Goal: Task Accomplishment & Management: Manage account settings

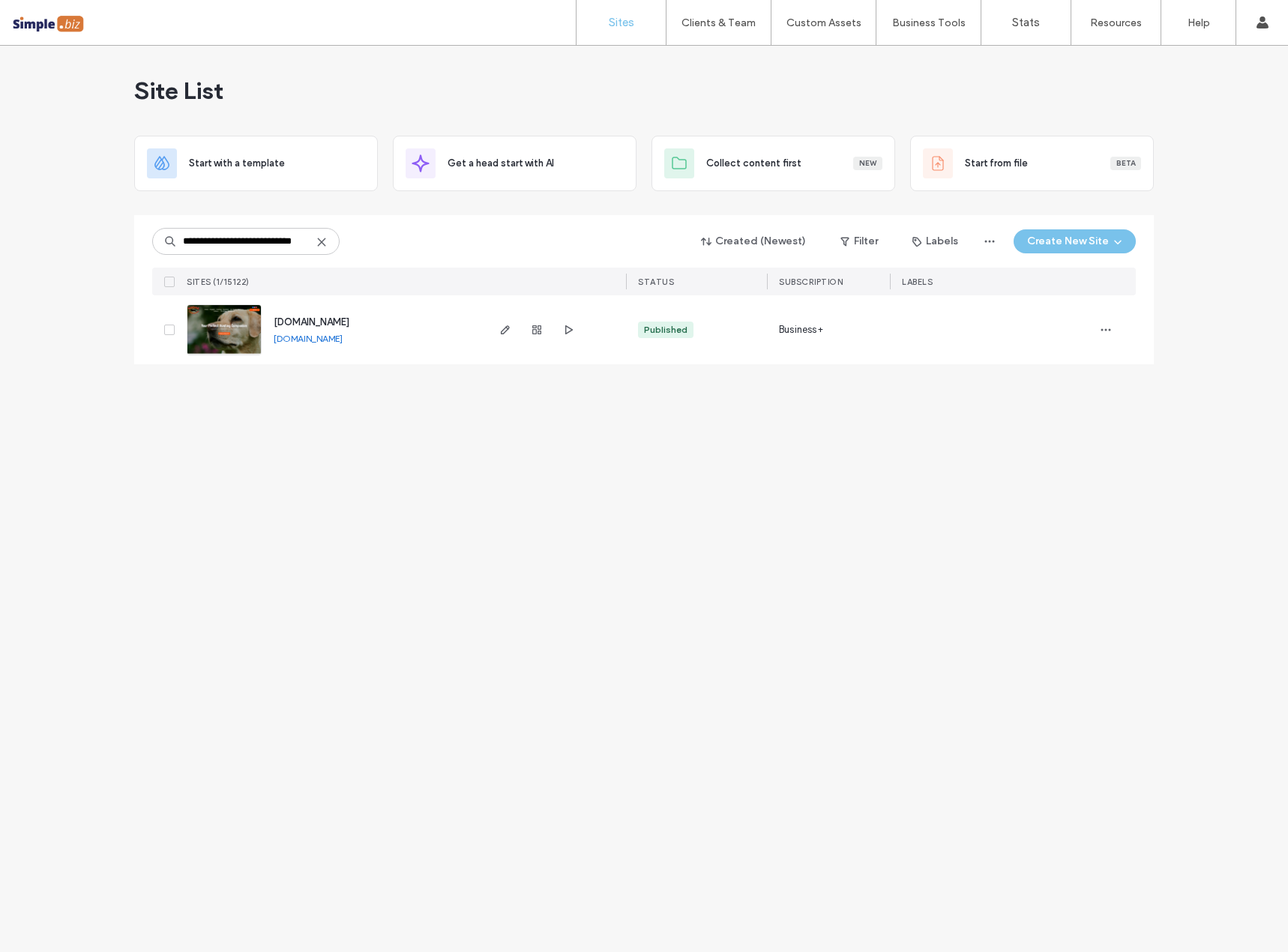
type input "**********"
click at [315, 329] on div "[DOMAIN_NAME]" at bounding box center [312, 322] width 76 height 15
click at [319, 322] on span "[DOMAIN_NAME]" at bounding box center [312, 322] width 76 height 11
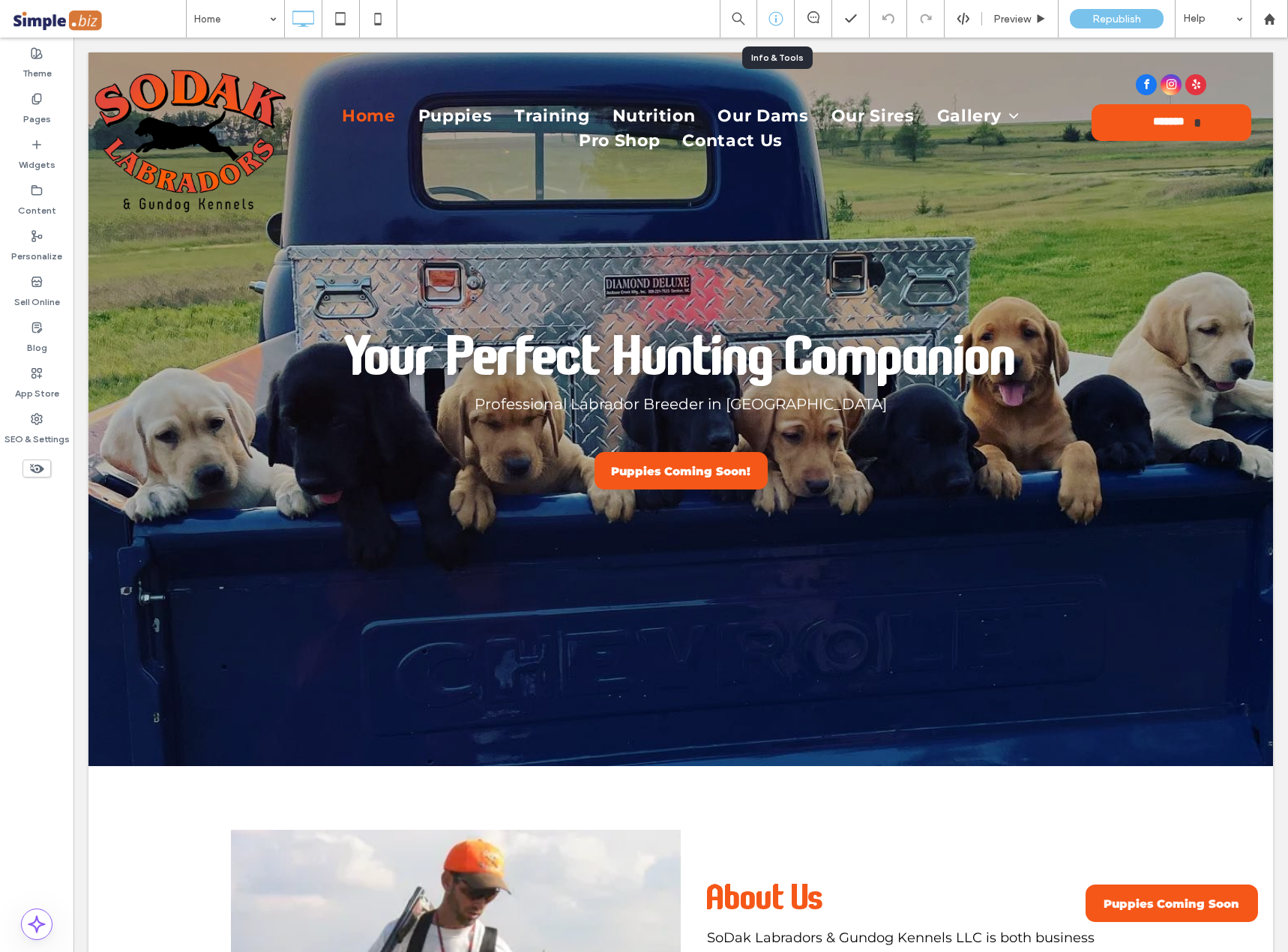
click at [768, 26] on icon at bounding box center [775, 18] width 15 height 15
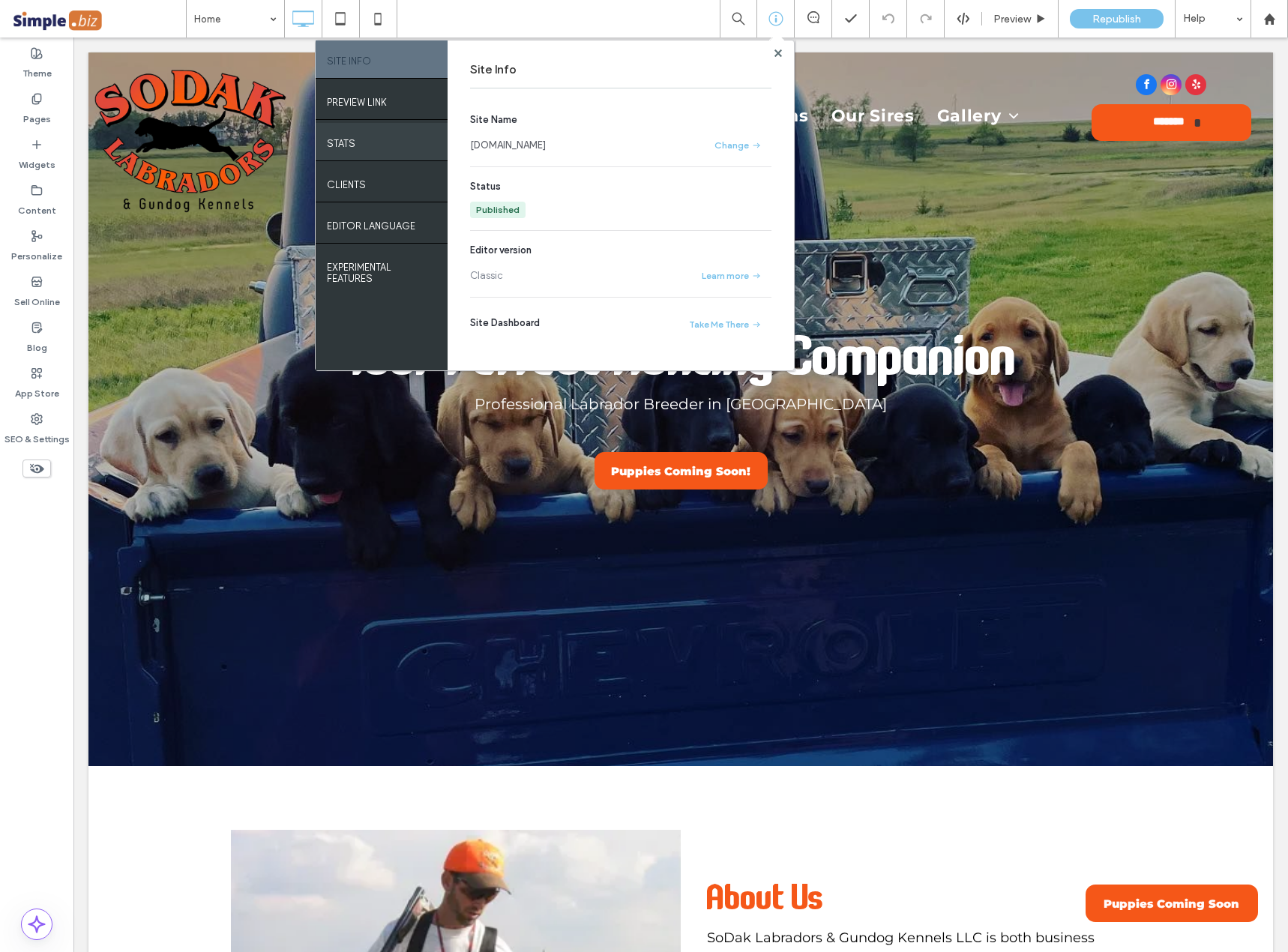
click at [358, 136] on div "STATS" at bounding box center [382, 141] width 131 height 38
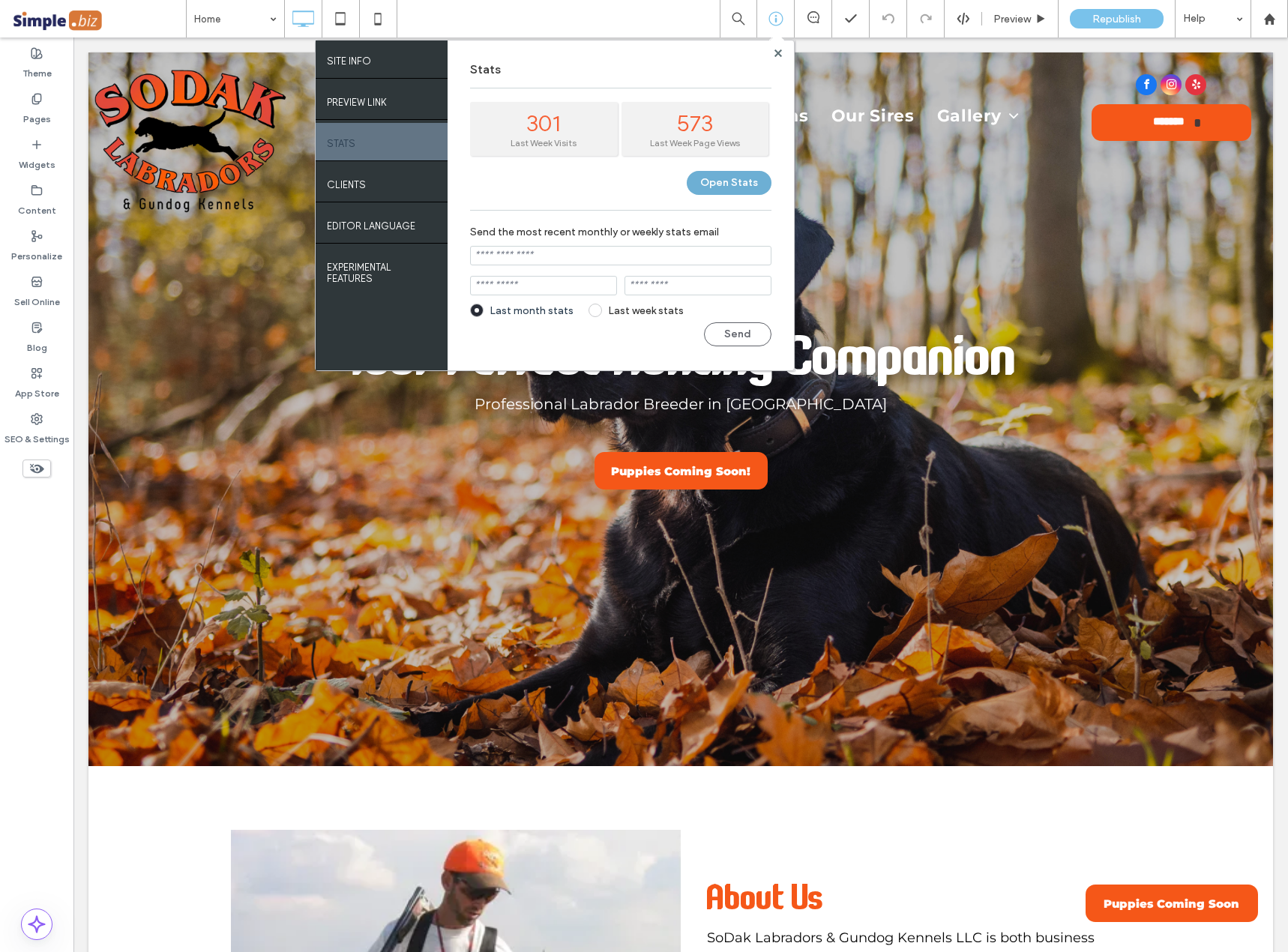
click at [719, 182] on button "Open Stats" at bounding box center [728, 183] width 85 height 24
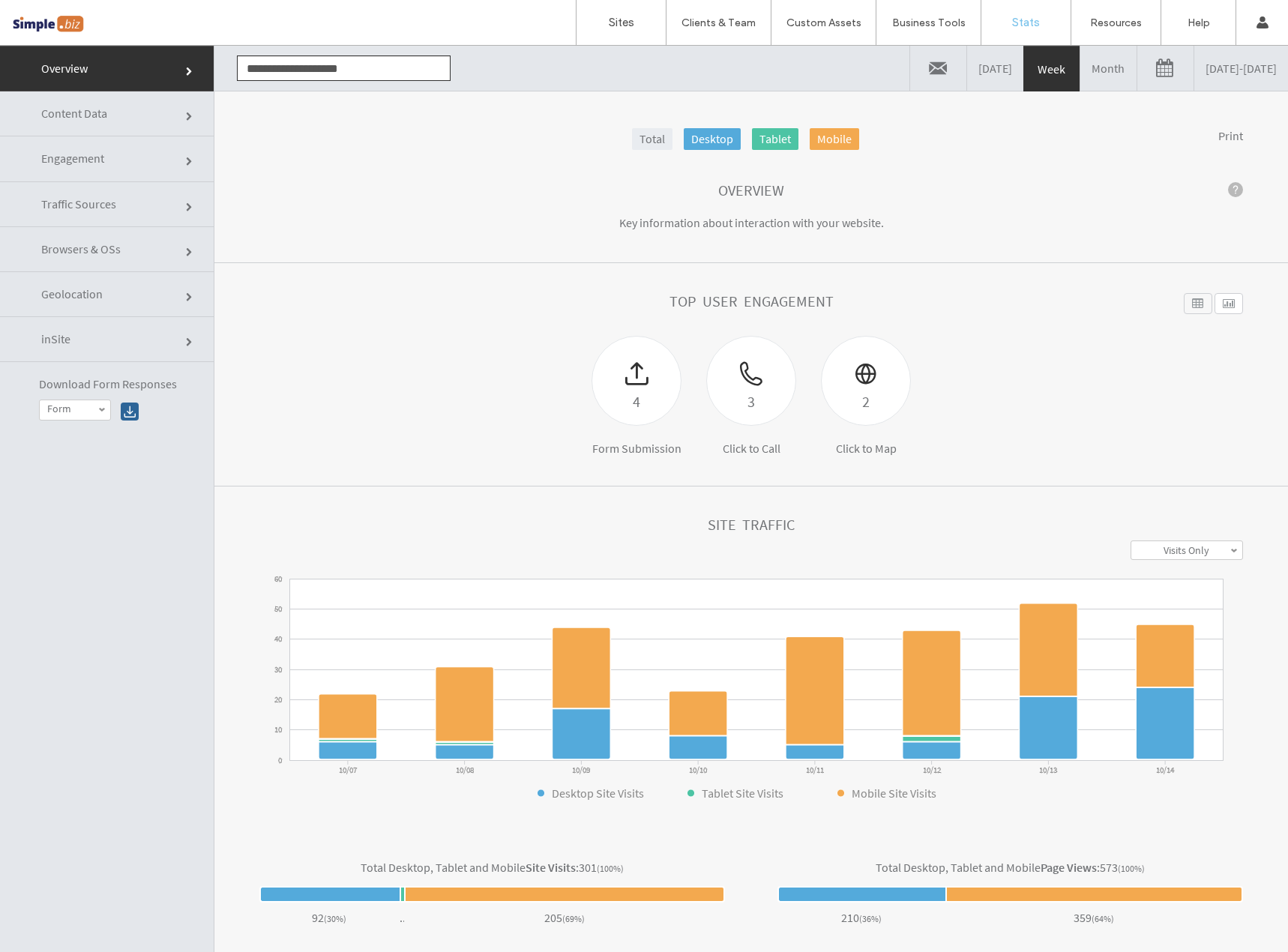
click at [95, 121] on link "Content Data" at bounding box center [107, 114] width 213 height 45
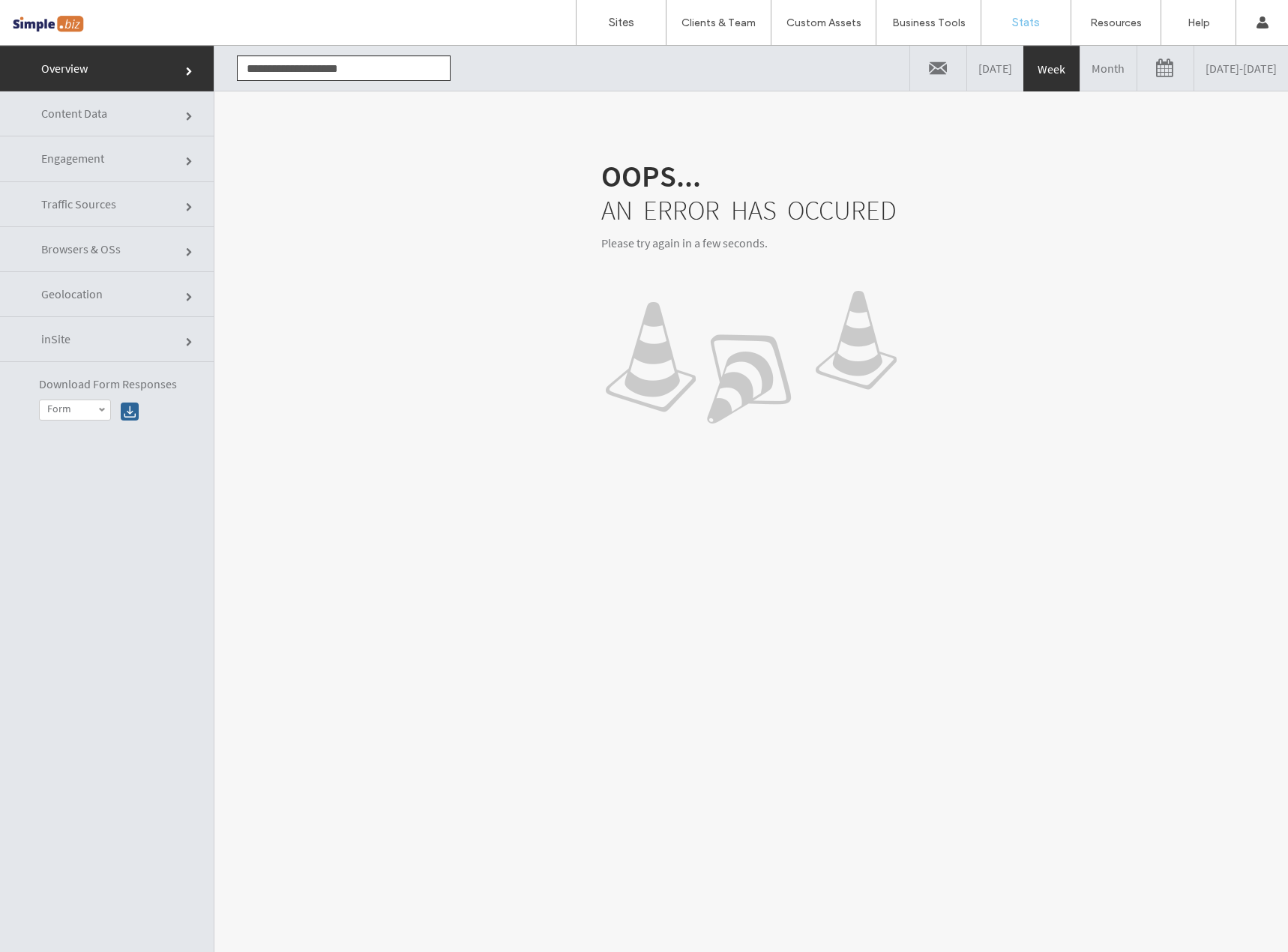
click at [586, 100] on div "Oops... An error has occured Please try again in a few seconds." at bounding box center [751, 544] width 1074 height 906
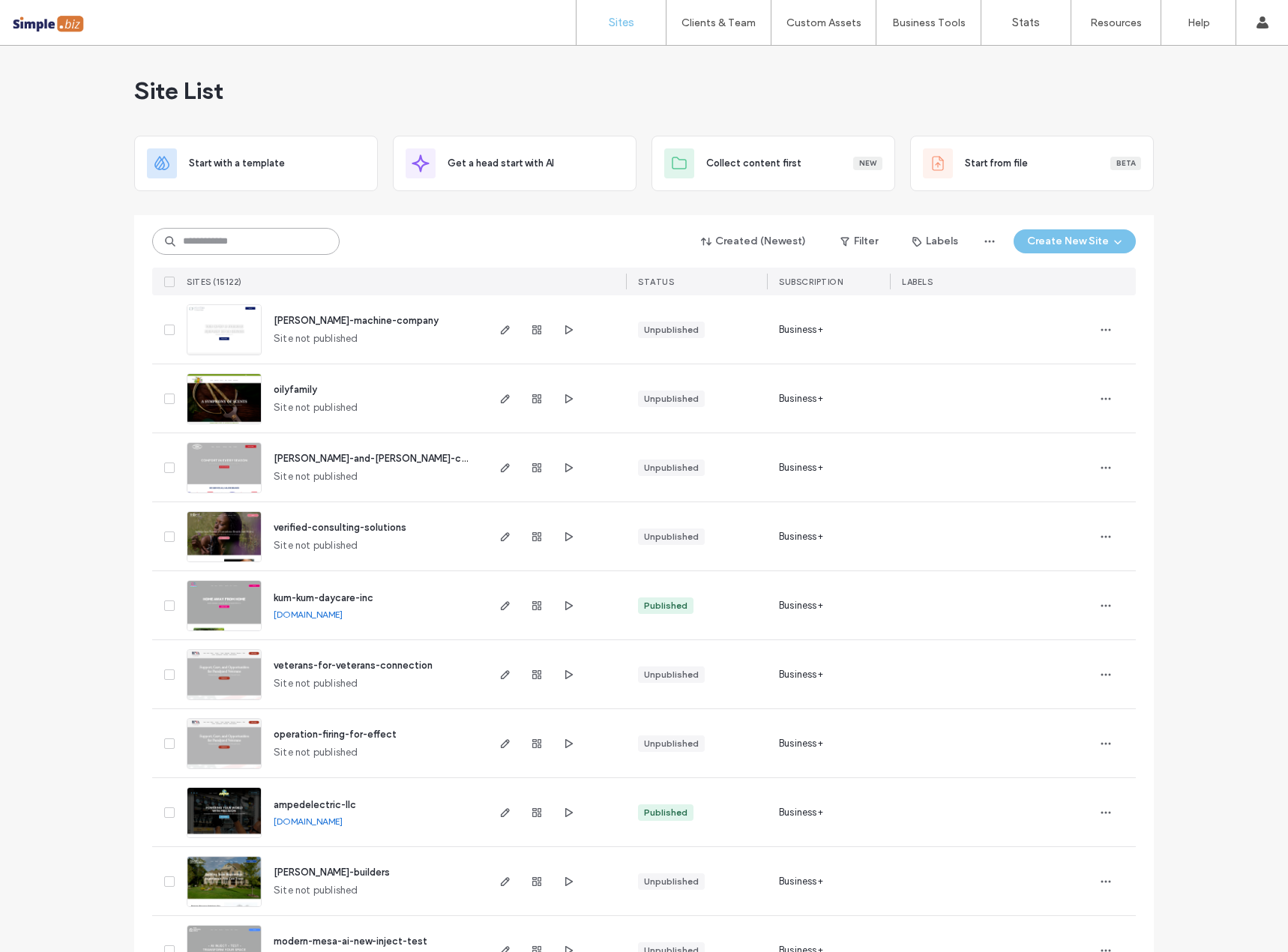
click at [244, 242] on input at bounding box center [246, 241] width 187 height 27
paste input "**********"
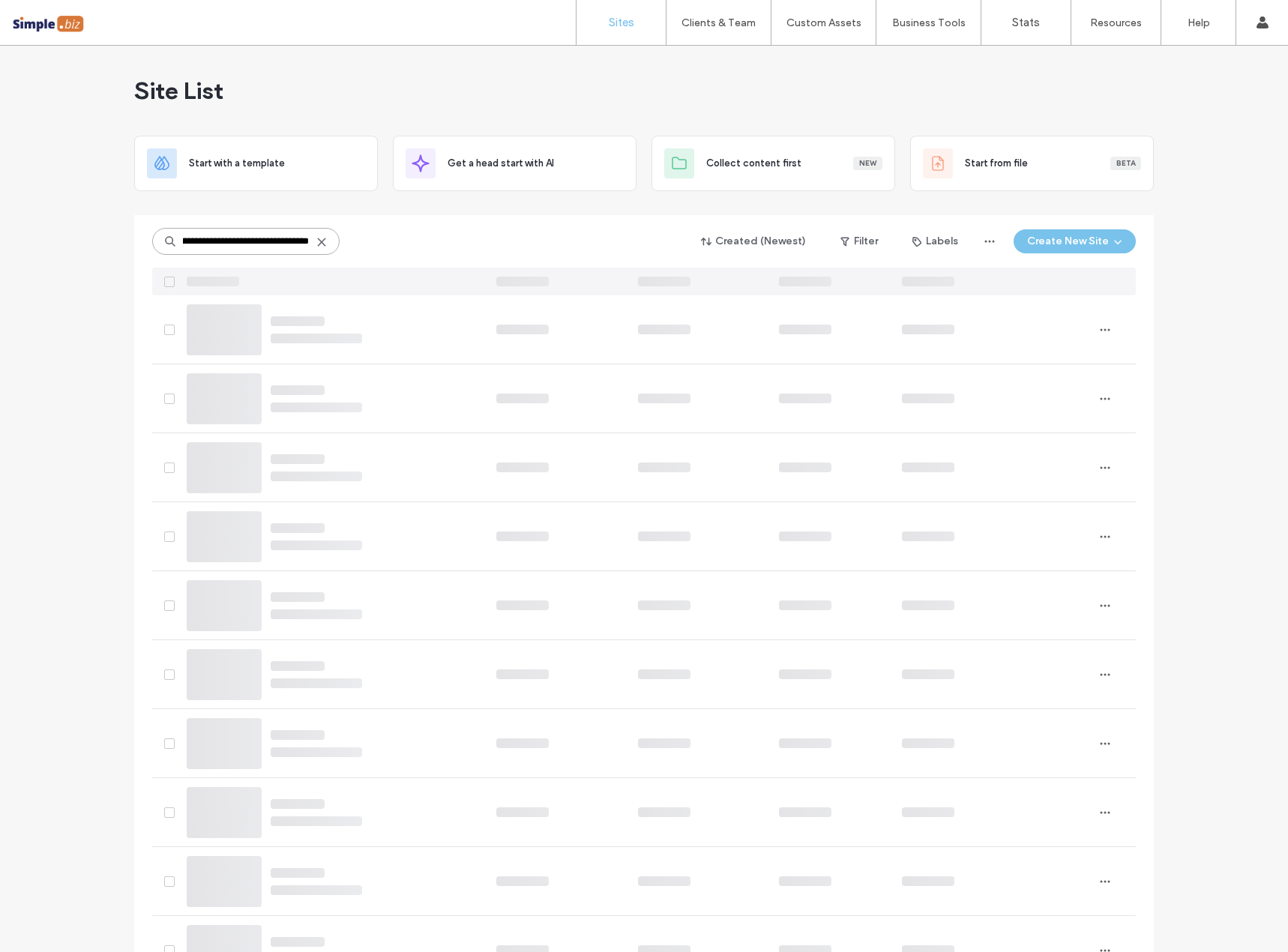
type input "**********"
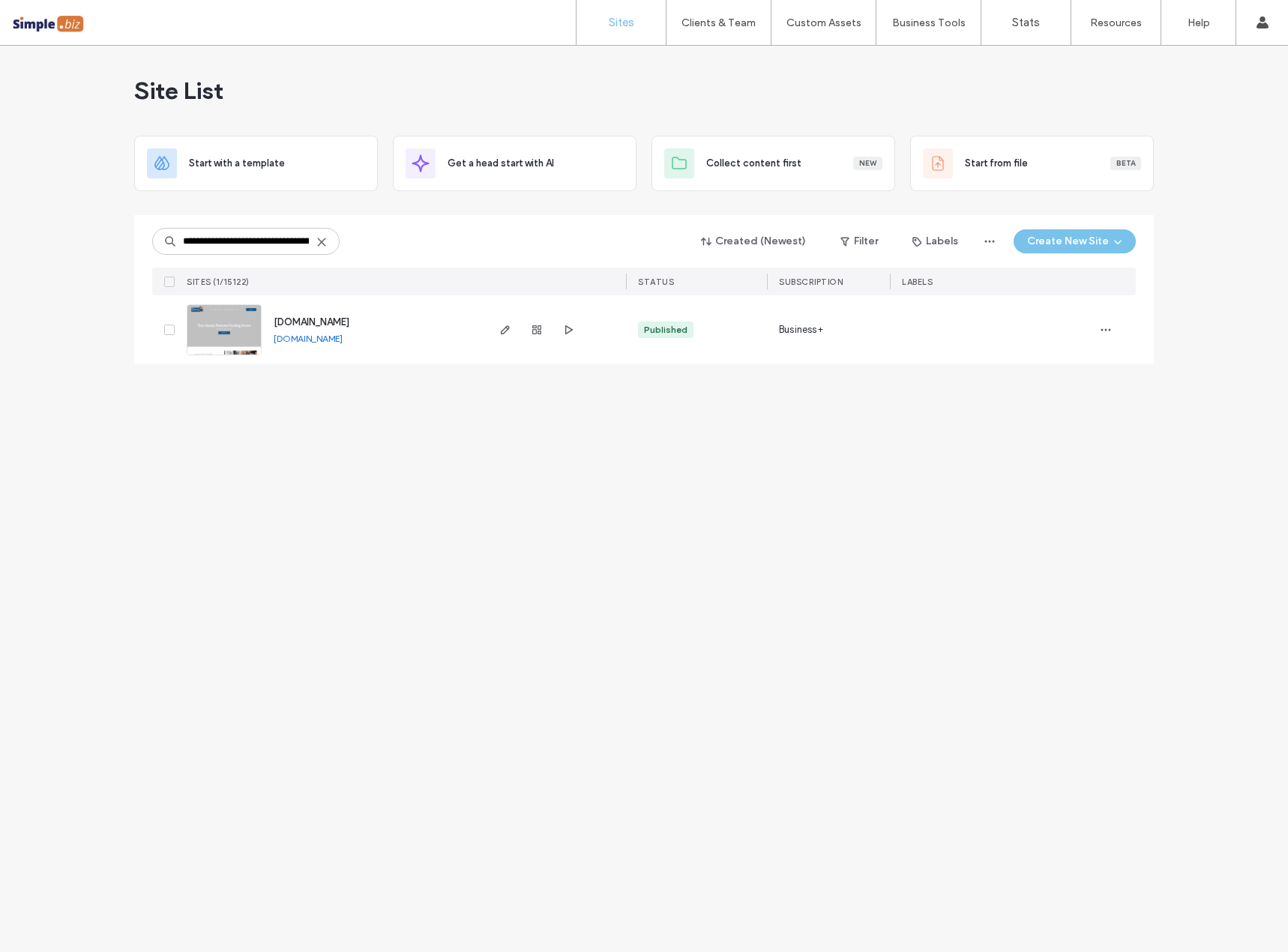
click at [350, 323] on span "www.iowabusinessfunding.com" at bounding box center [312, 322] width 76 height 11
click at [350, 322] on span "www.iowabusinessfunding.com" at bounding box center [312, 322] width 76 height 11
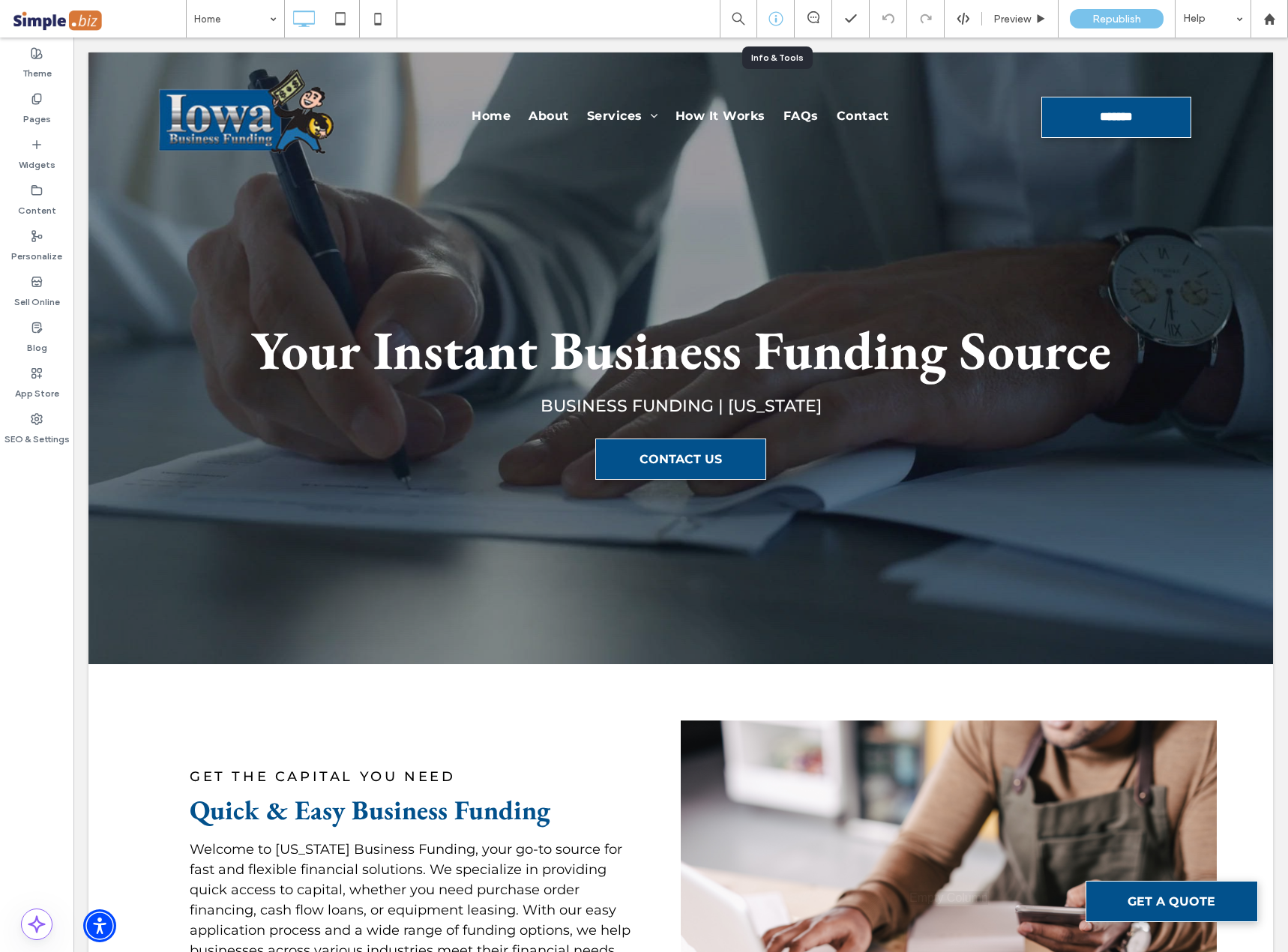
click at [780, 32] on div at bounding box center [776, 19] width 38 height 38
click at [780, 20] on icon at bounding box center [775, 18] width 15 height 15
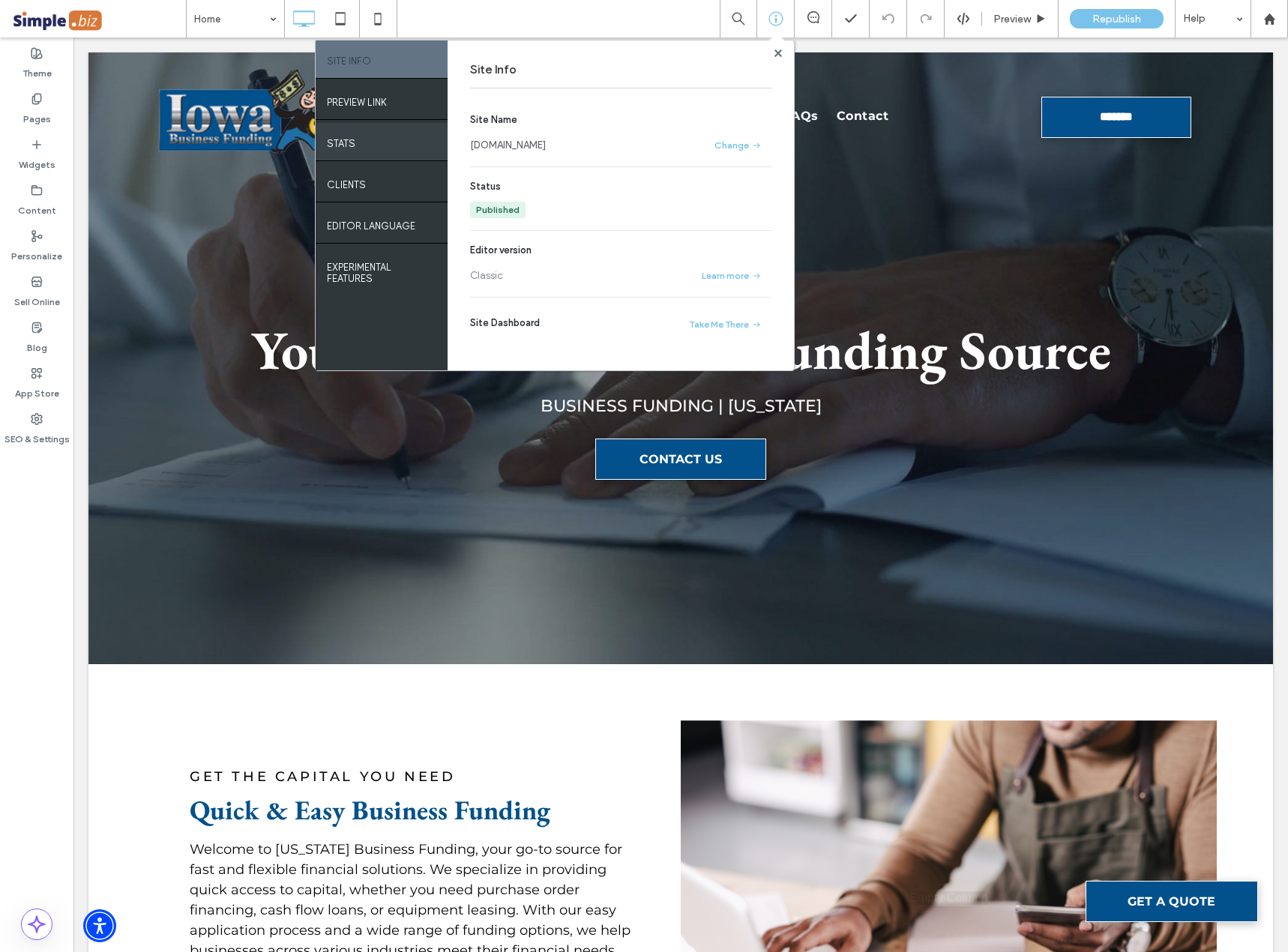
click at [381, 145] on div "STATS" at bounding box center [382, 141] width 131 height 38
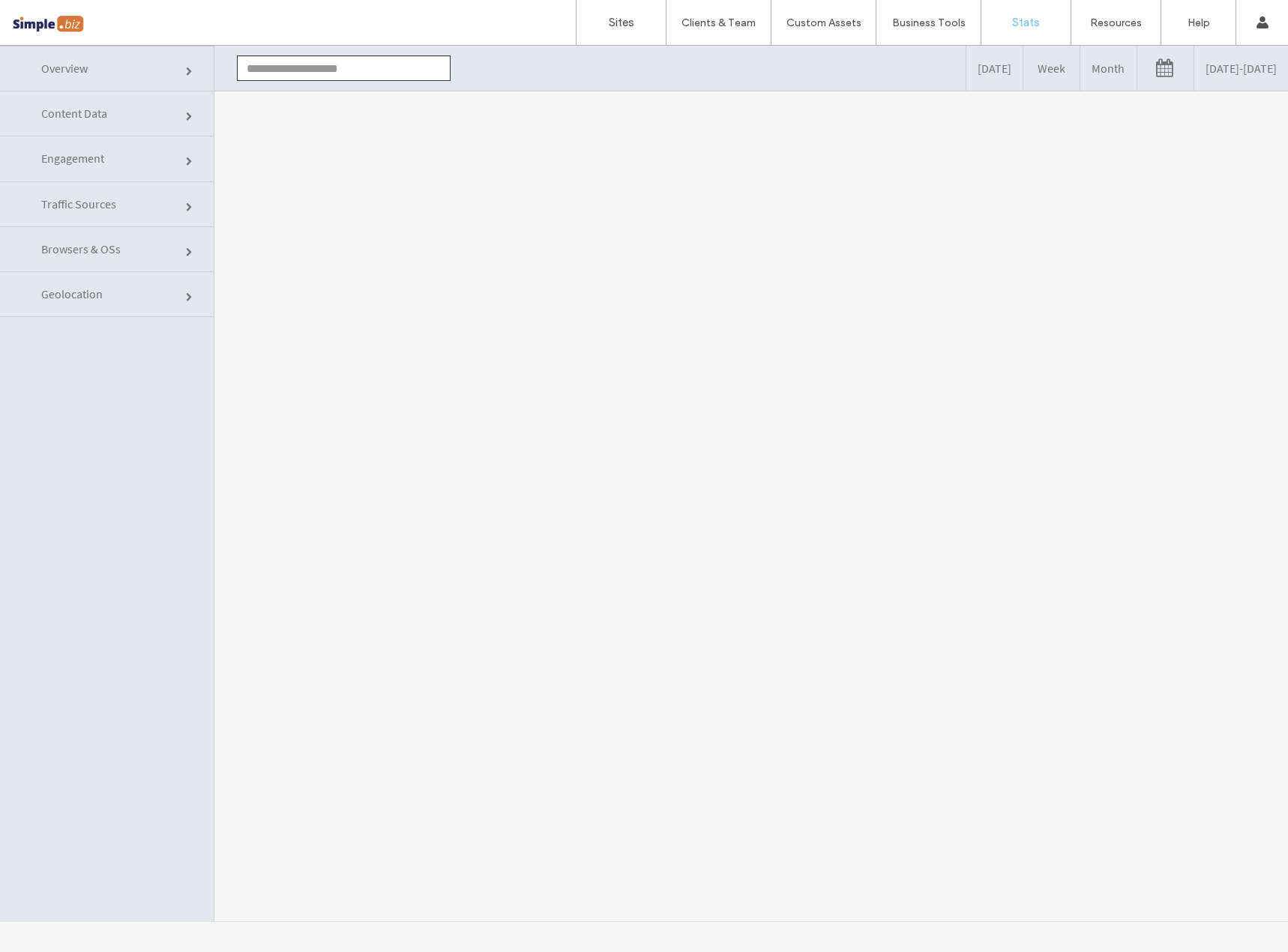
type input "**********"
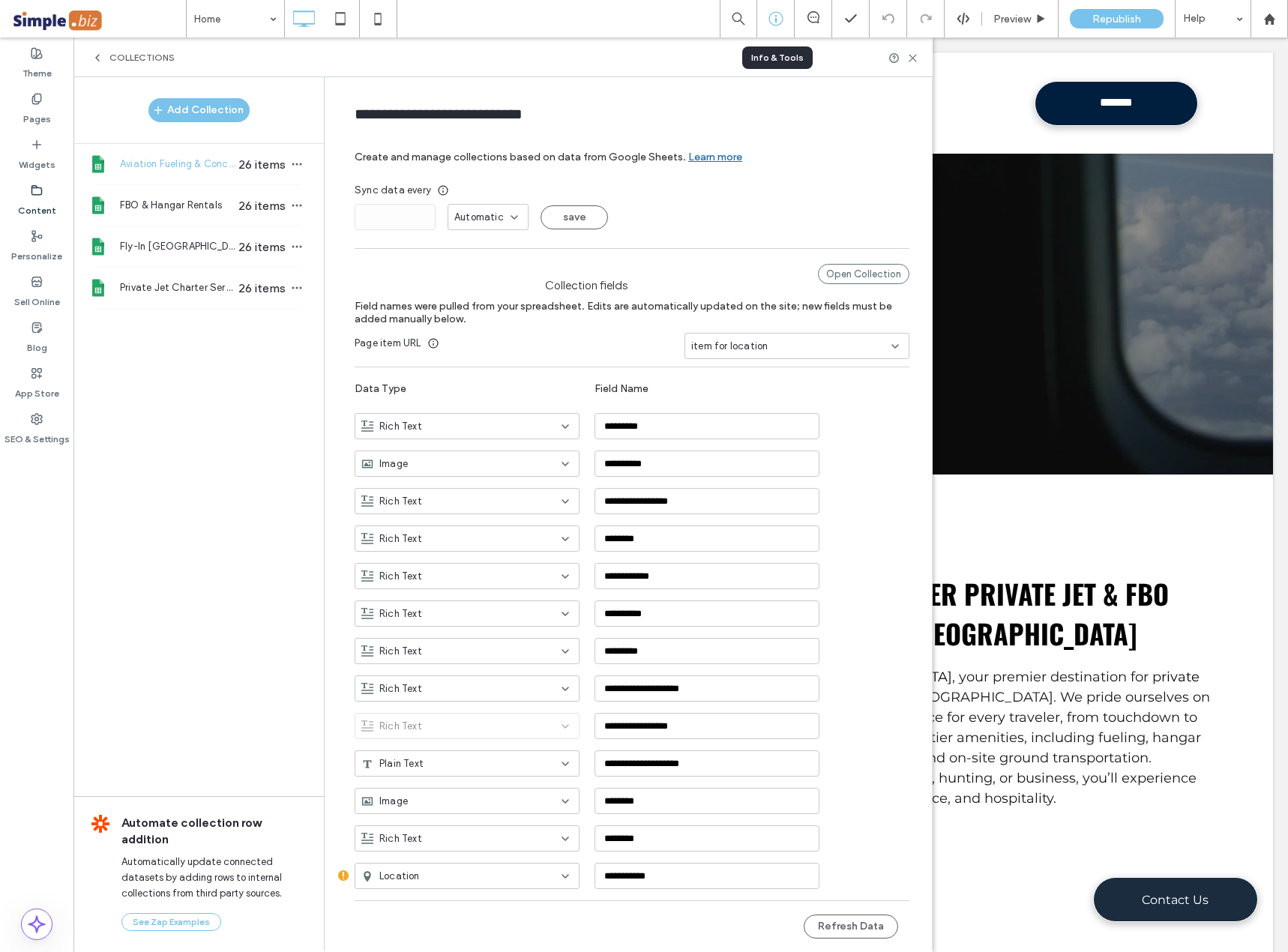
click at [783, 20] on icon at bounding box center [775, 18] width 15 height 15
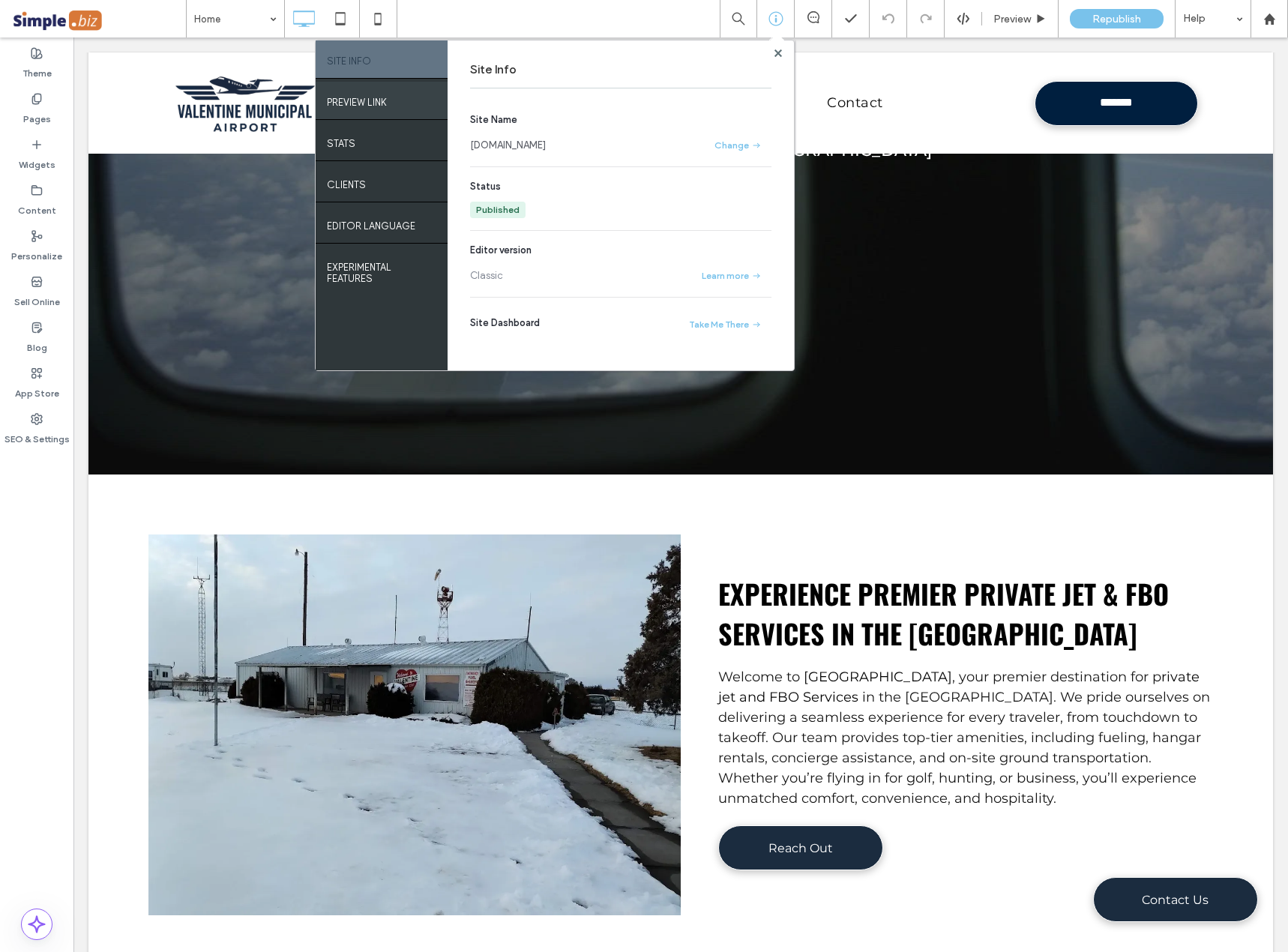
click at [381, 107] on label "PREVIEW LINK" at bounding box center [357, 99] width 60 height 19
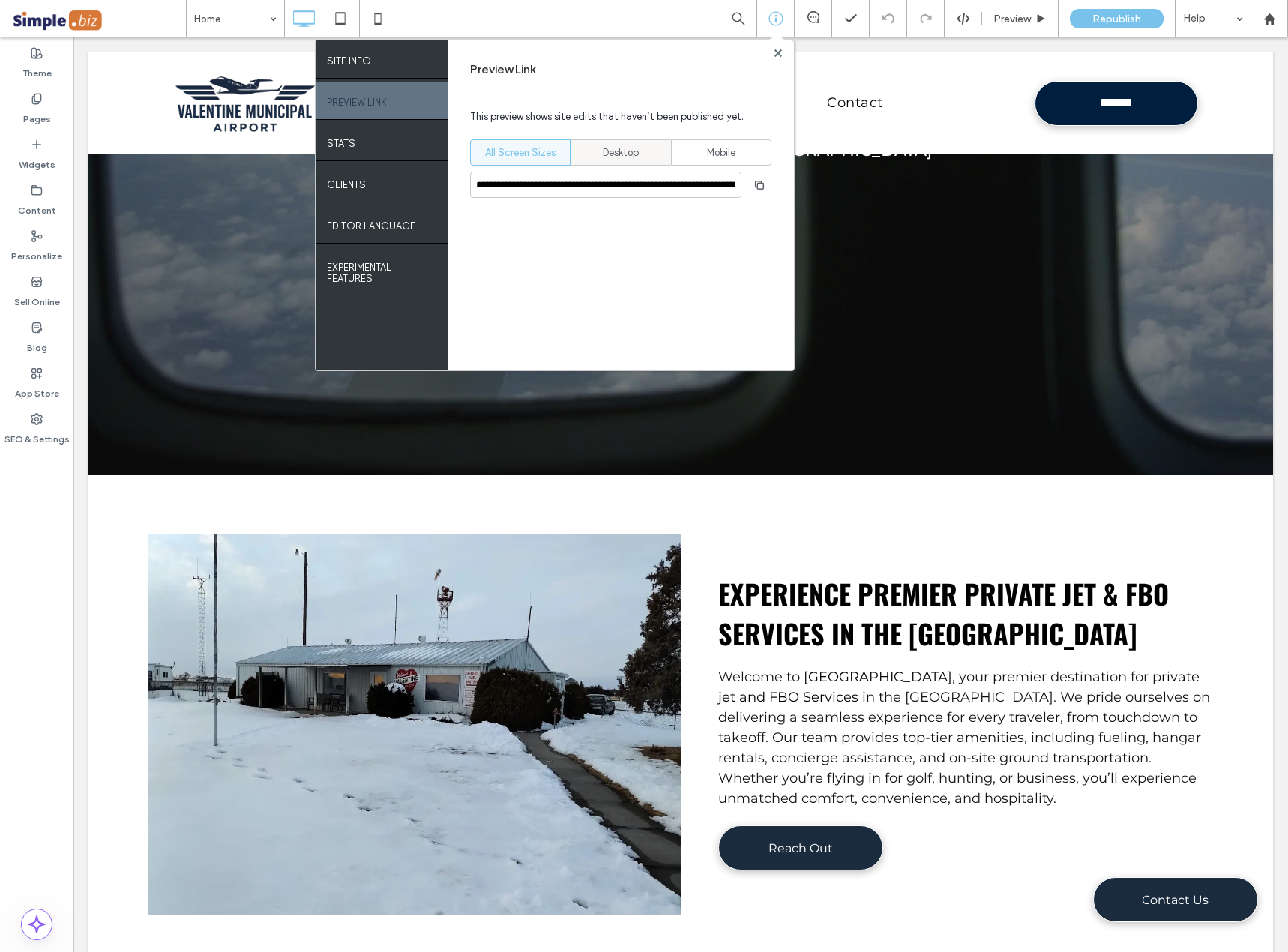
click at [600, 155] on div "Desktop" at bounding box center [620, 152] width 81 height 25
type input "**********"
click at [760, 186] on icon "button" at bounding box center [759, 185] width 12 height 12
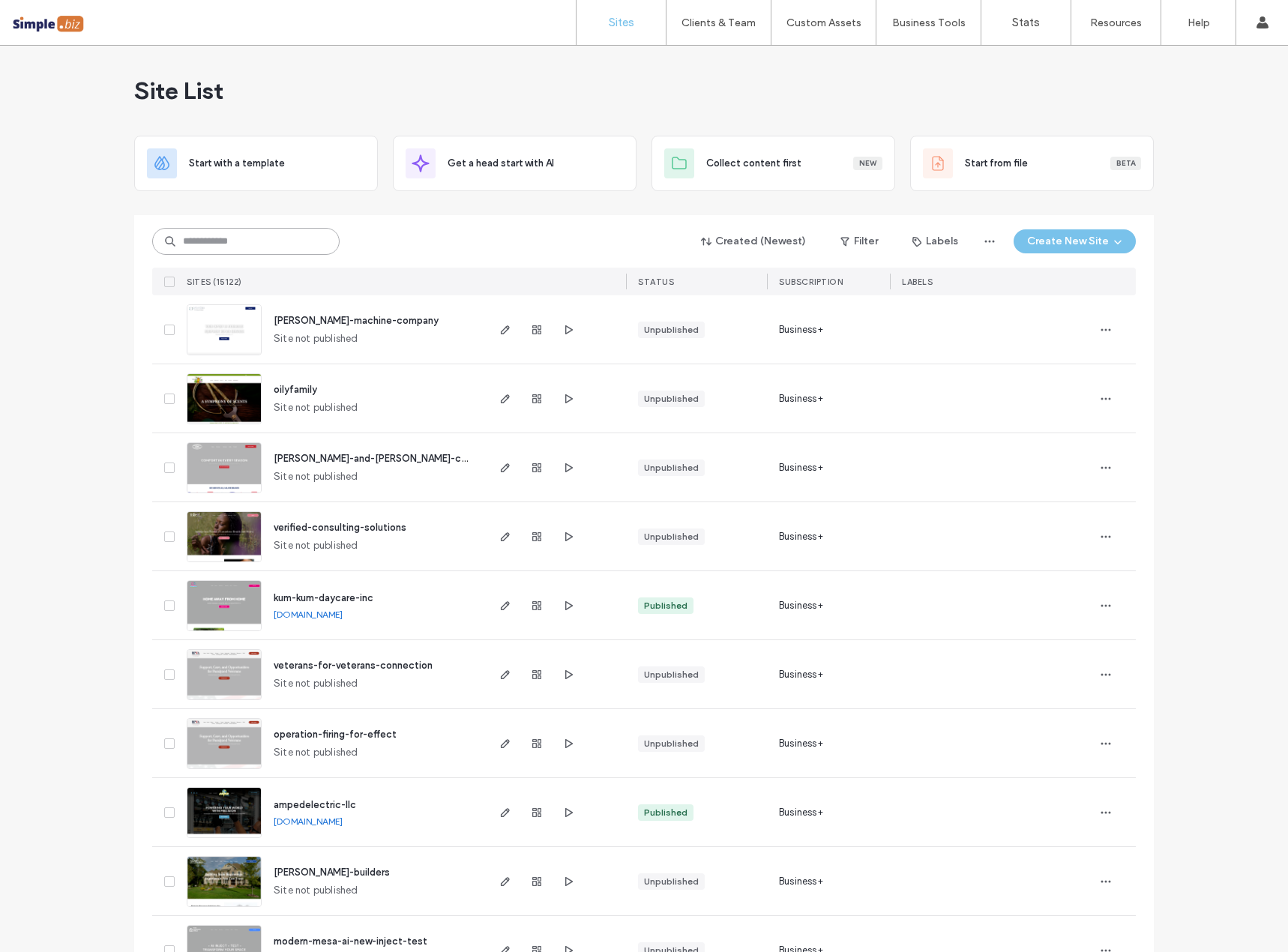
click at [244, 247] on input at bounding box center [246, 241] width 187 height 27
click at [272, 230] on input at bounding box center [246, 241] width 187 height 27
paste input "**********"
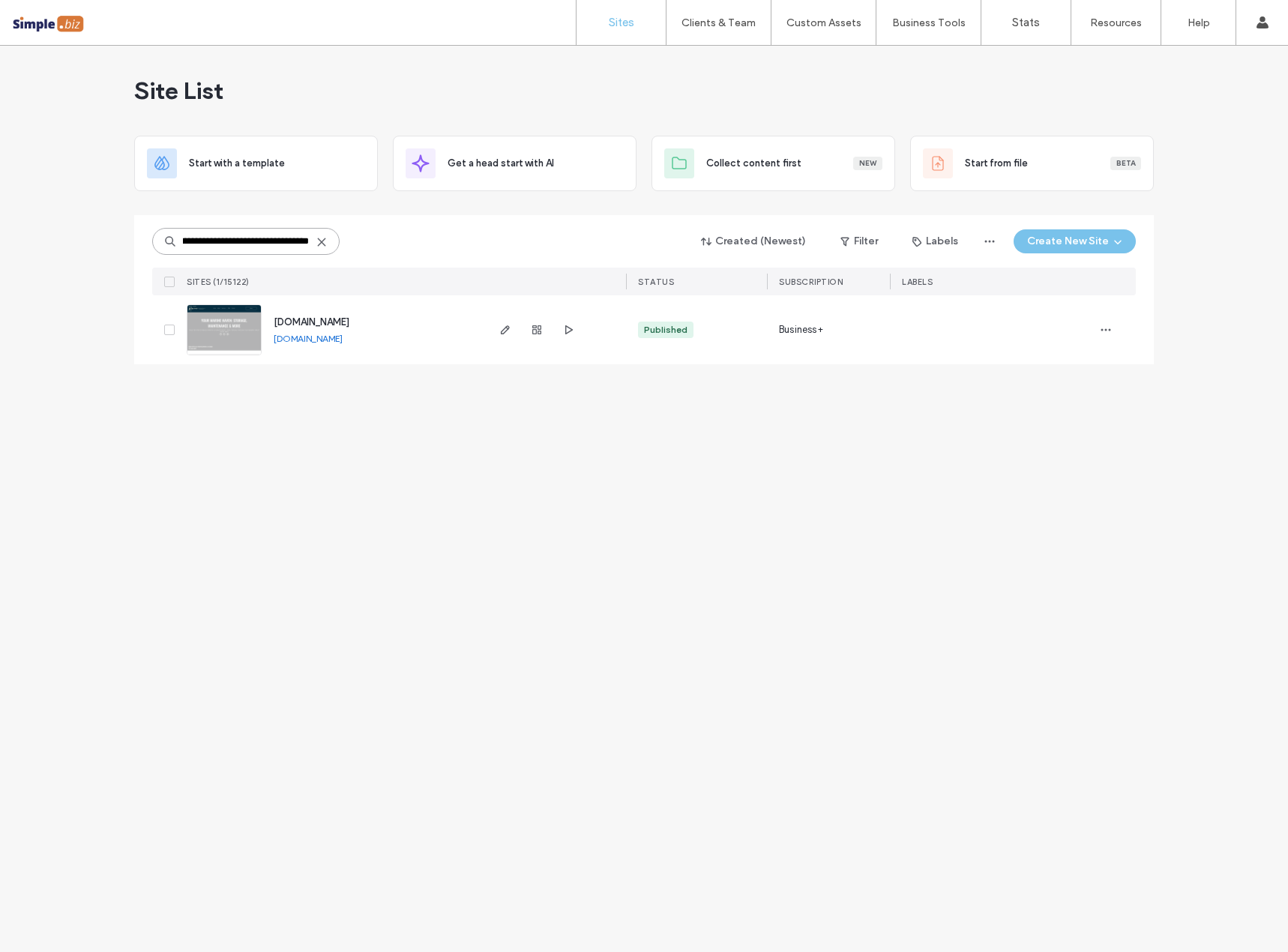
type input "**********"
click at [350, 319] on span "www.greatlakesmarineco.com" at bounding box center [312, 322] width 76 height 11
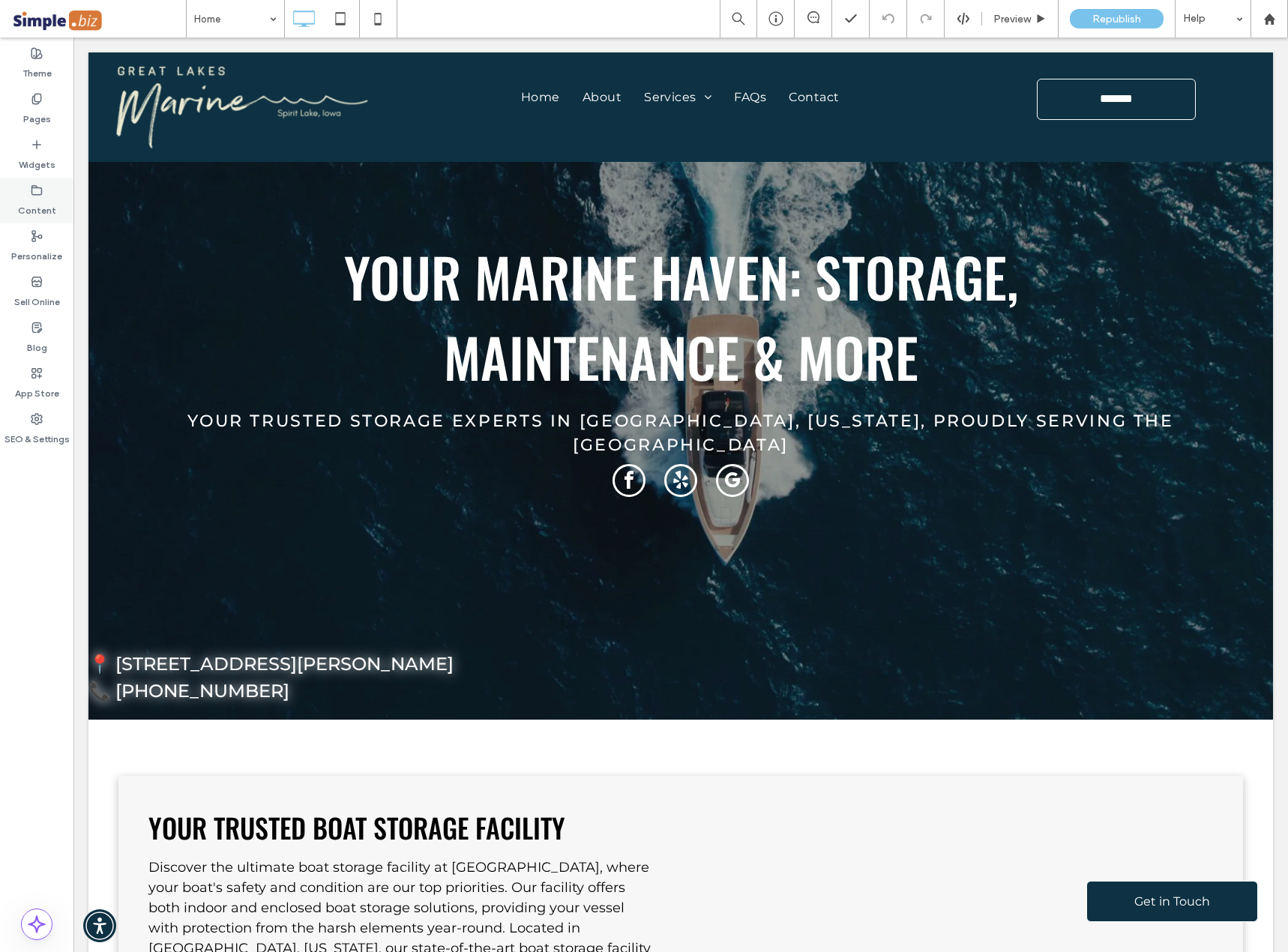
click at [38, 200] on label "Content" at bounding box center [37, 206] width 38 height 21
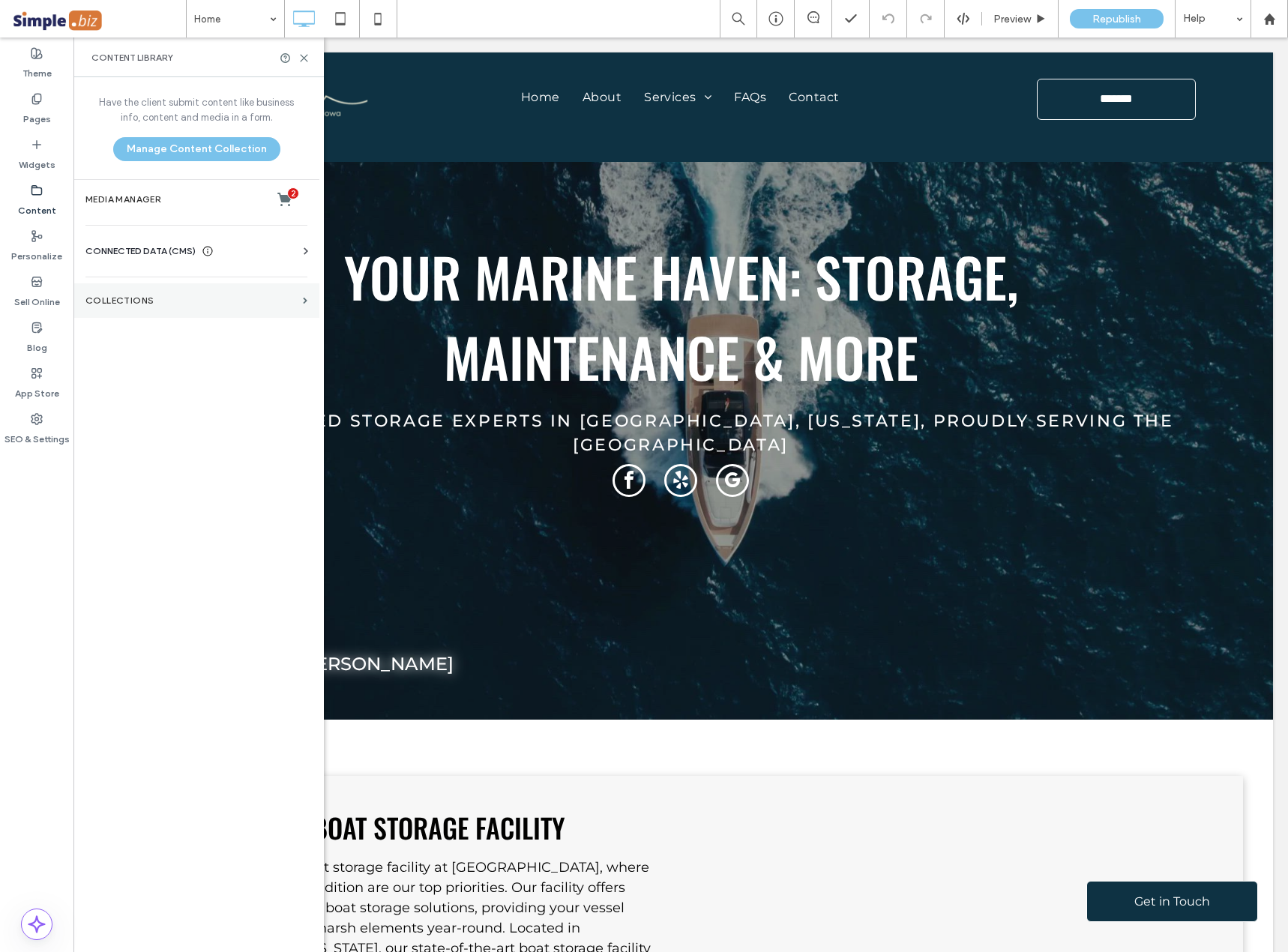
click at [129, 296] on label "Collections" at bounding box center [191, 300] width 211 height 11
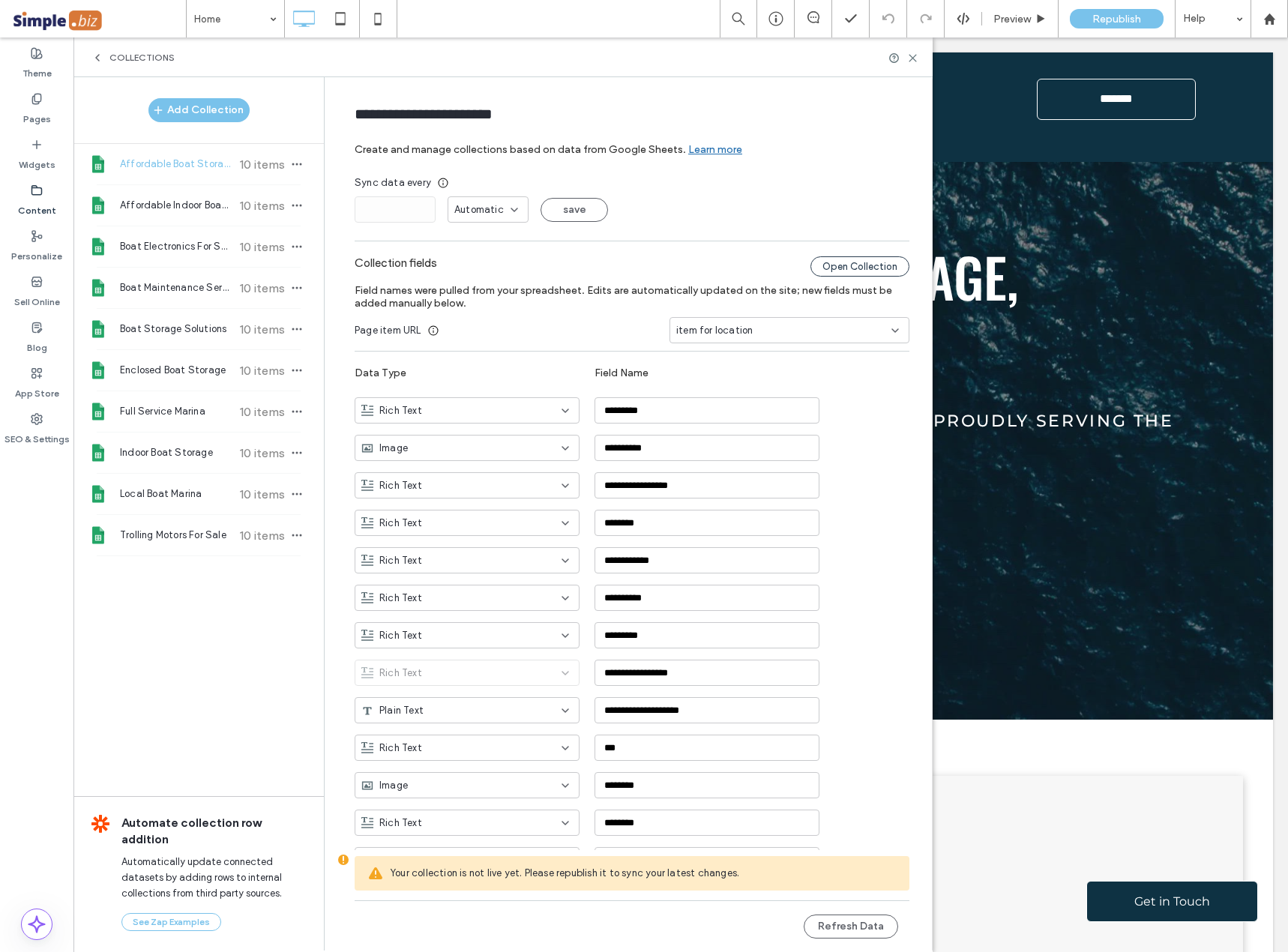
click at [862, 270] on div "Open Collection" at bounding box center [859, 266] width 99 height 20
click at [783, 26] on icon at bounding box center [775, 18] width 15 height 15
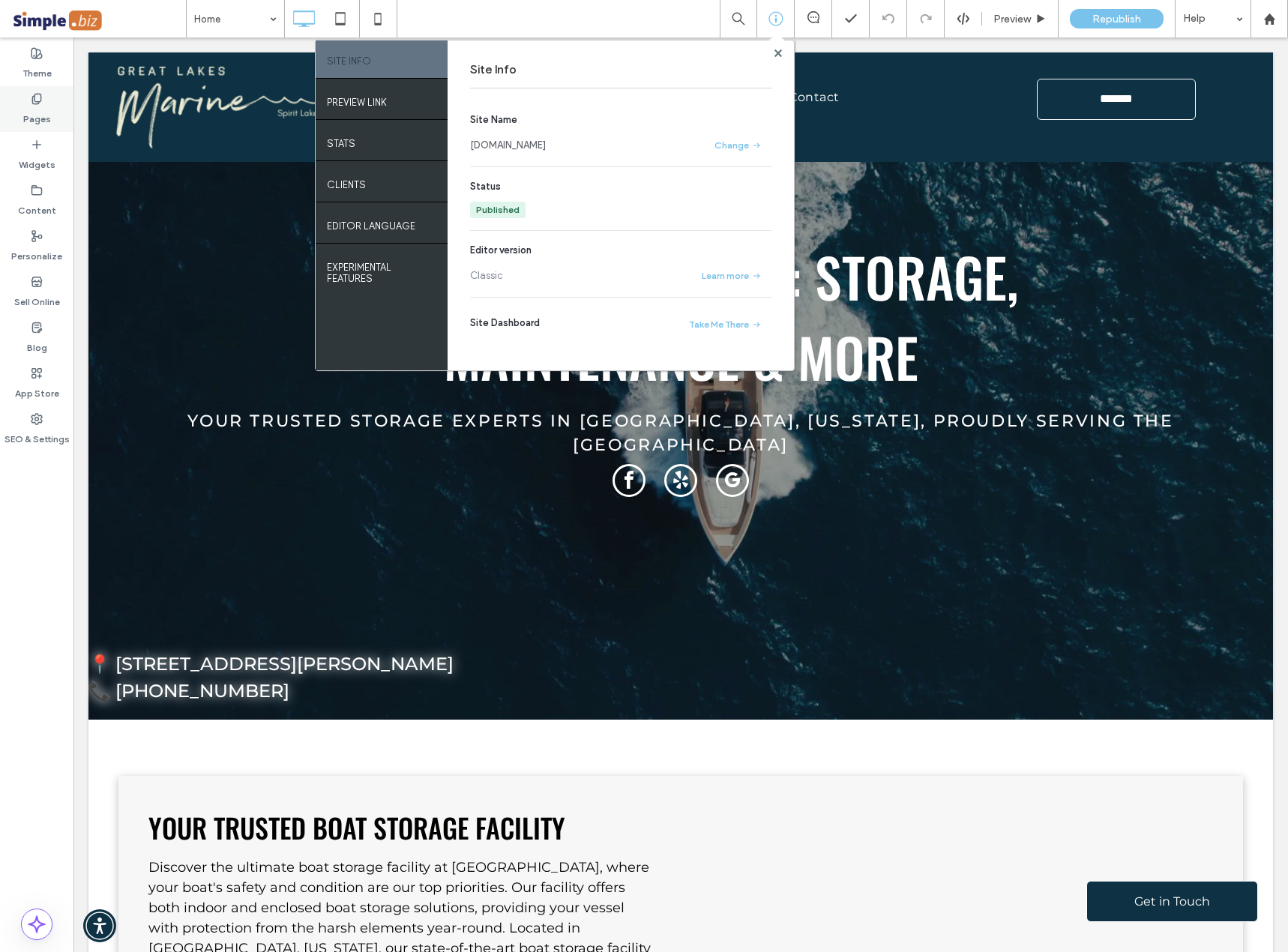
click at [41, 119] on label "Pages" at bounding box center [37, 115] width 28 height 21
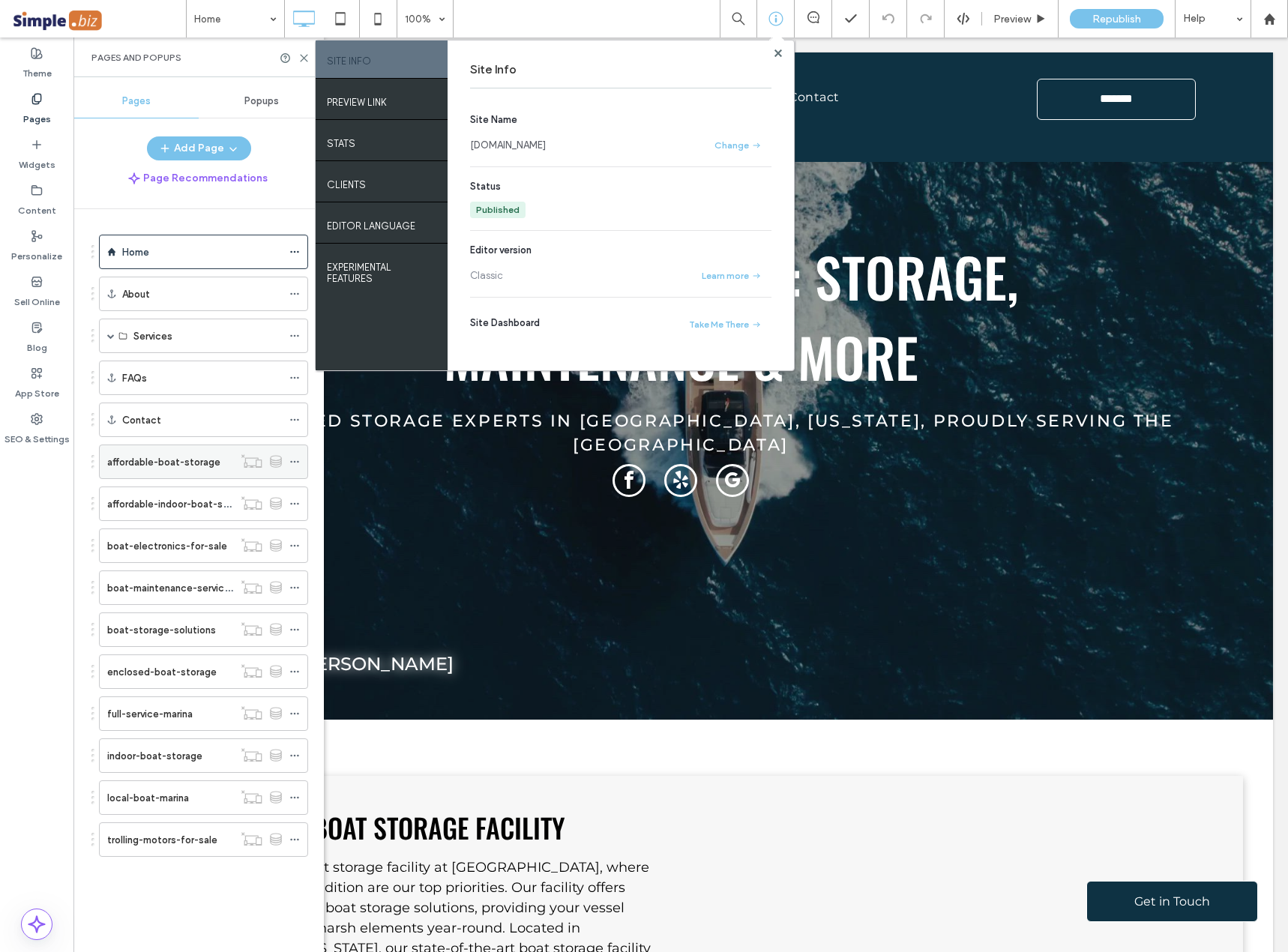
click at [156, 465] on label "affordable-boat-storage" at bounding box center [164, 462] width 114 height 26
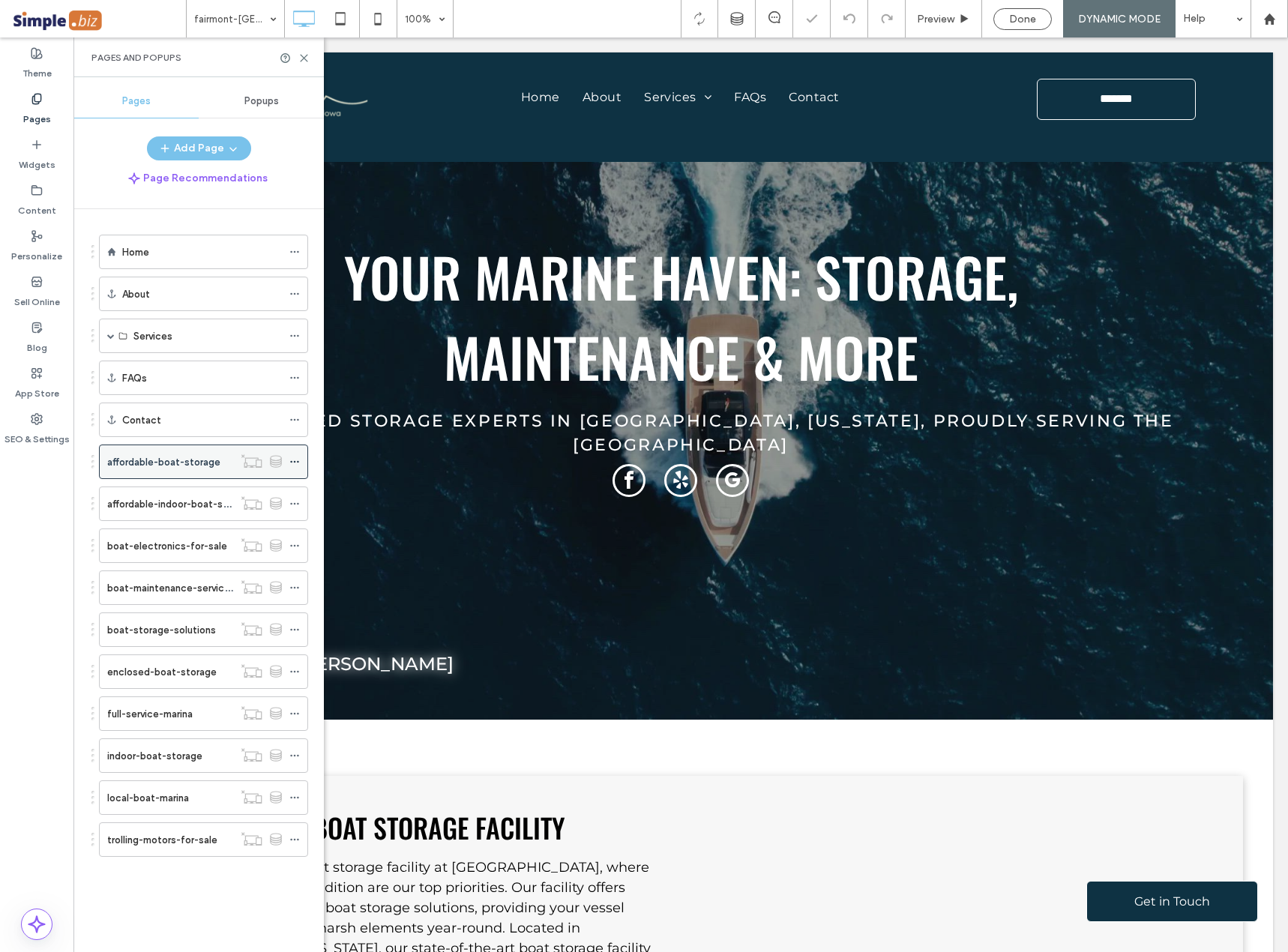
click at [293, 462] on icon at bounding box center [294, 461] width 11 height 11
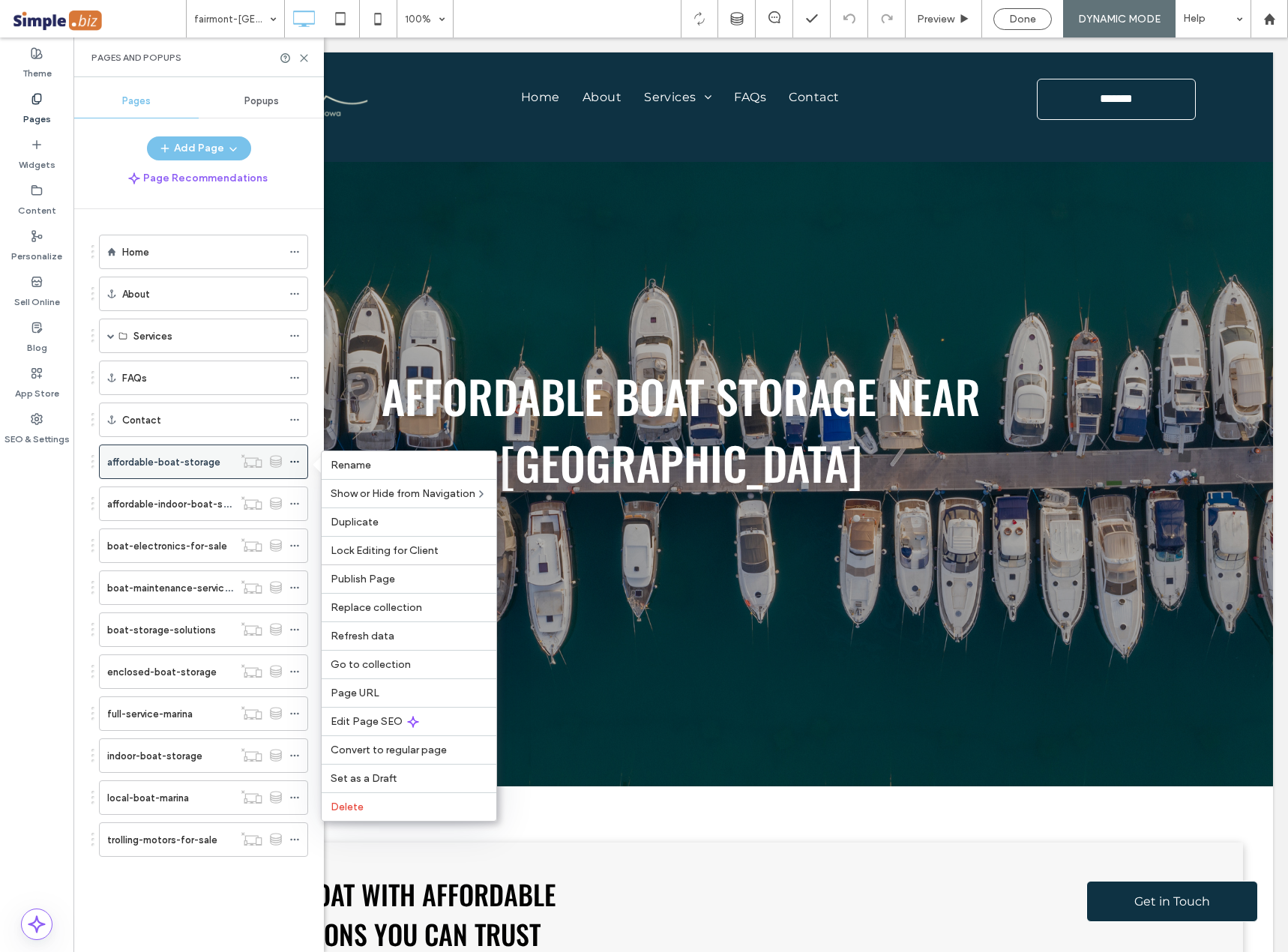
click at [279, 461] on icon at bounding box center [276, 461] width 12 height 13
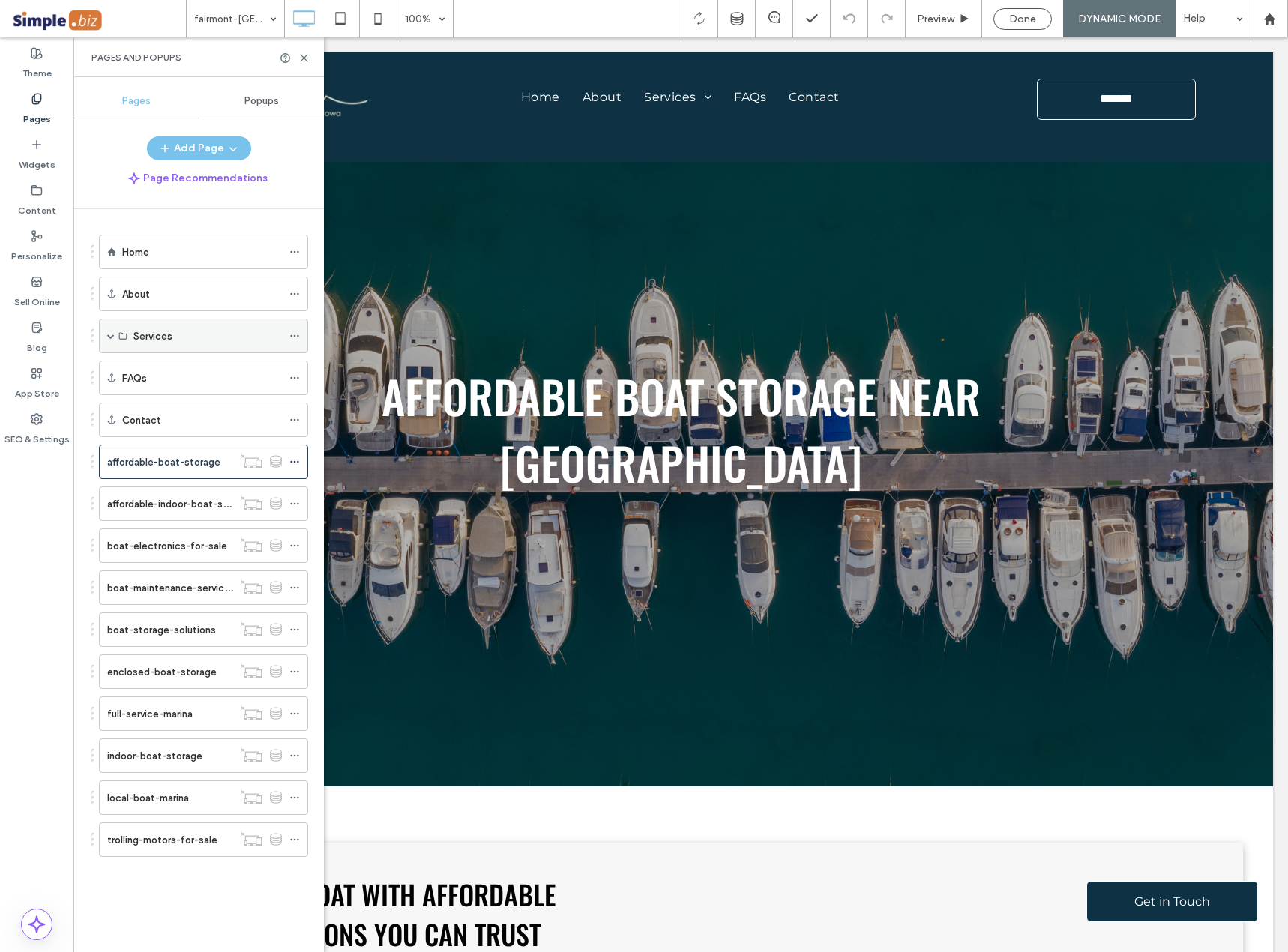
click at [117, 339] on div "Services" at bounding box center [203, 336] width 209 height 35
click at [111, 335] on span at bounding box center [112, 336] width 8 height 8
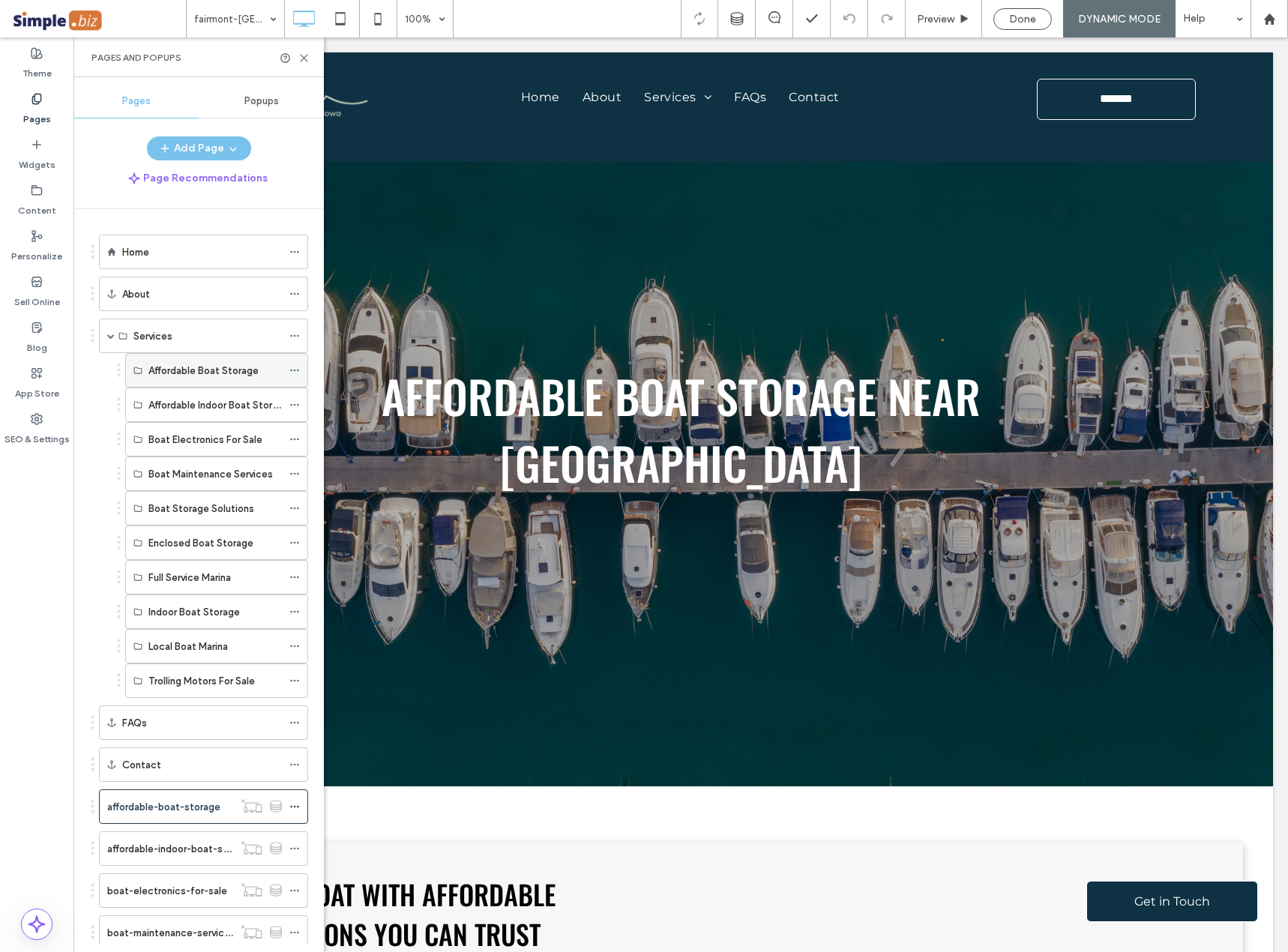
click at [265, 370] on div "Affordable Boat Storage" at bounding box center [215, 370] width 133 height 16
click at [294, 370] on use at bounding box center [294, 370] width 8 height 2
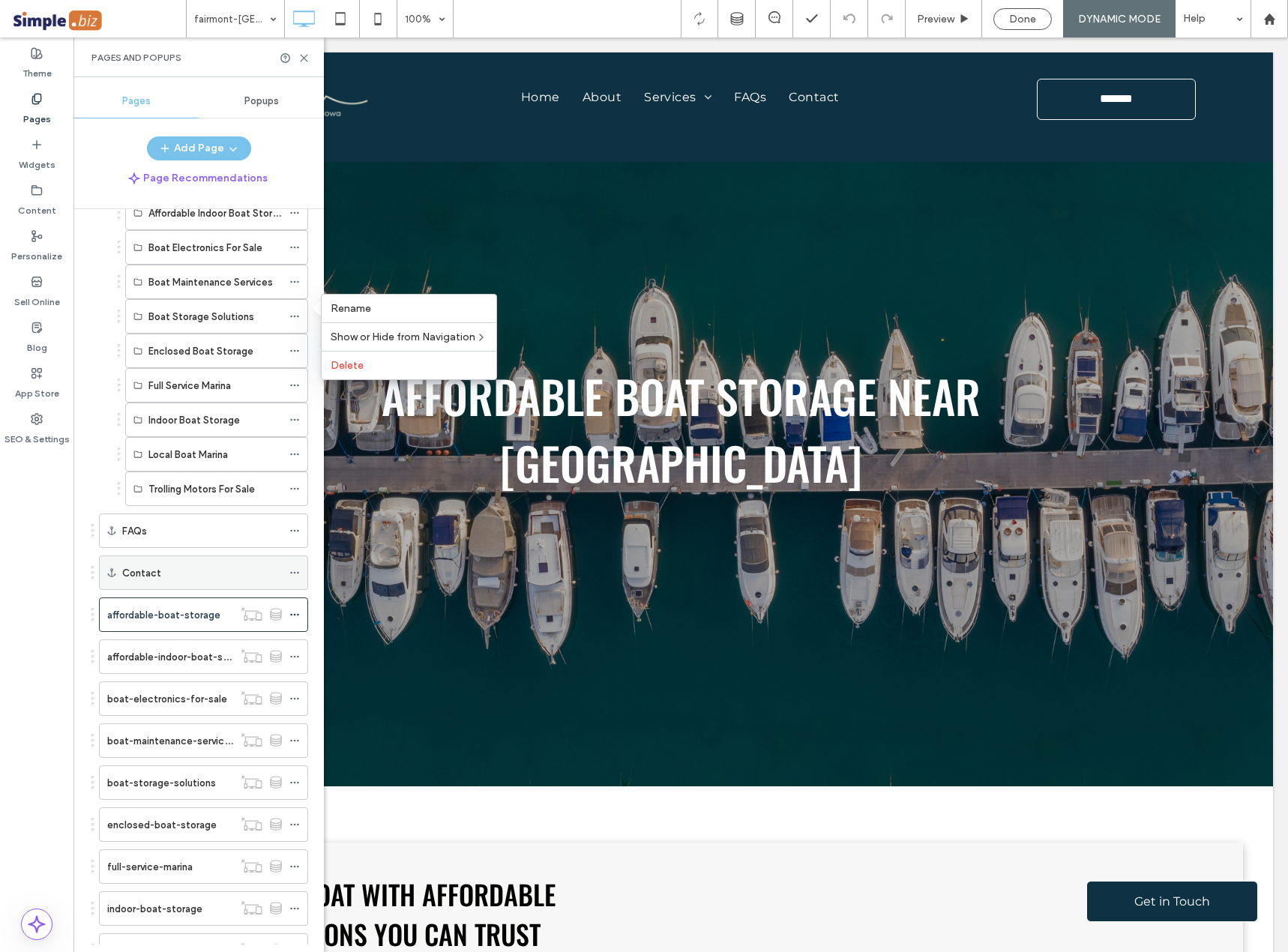
scroll to position [295, 0]
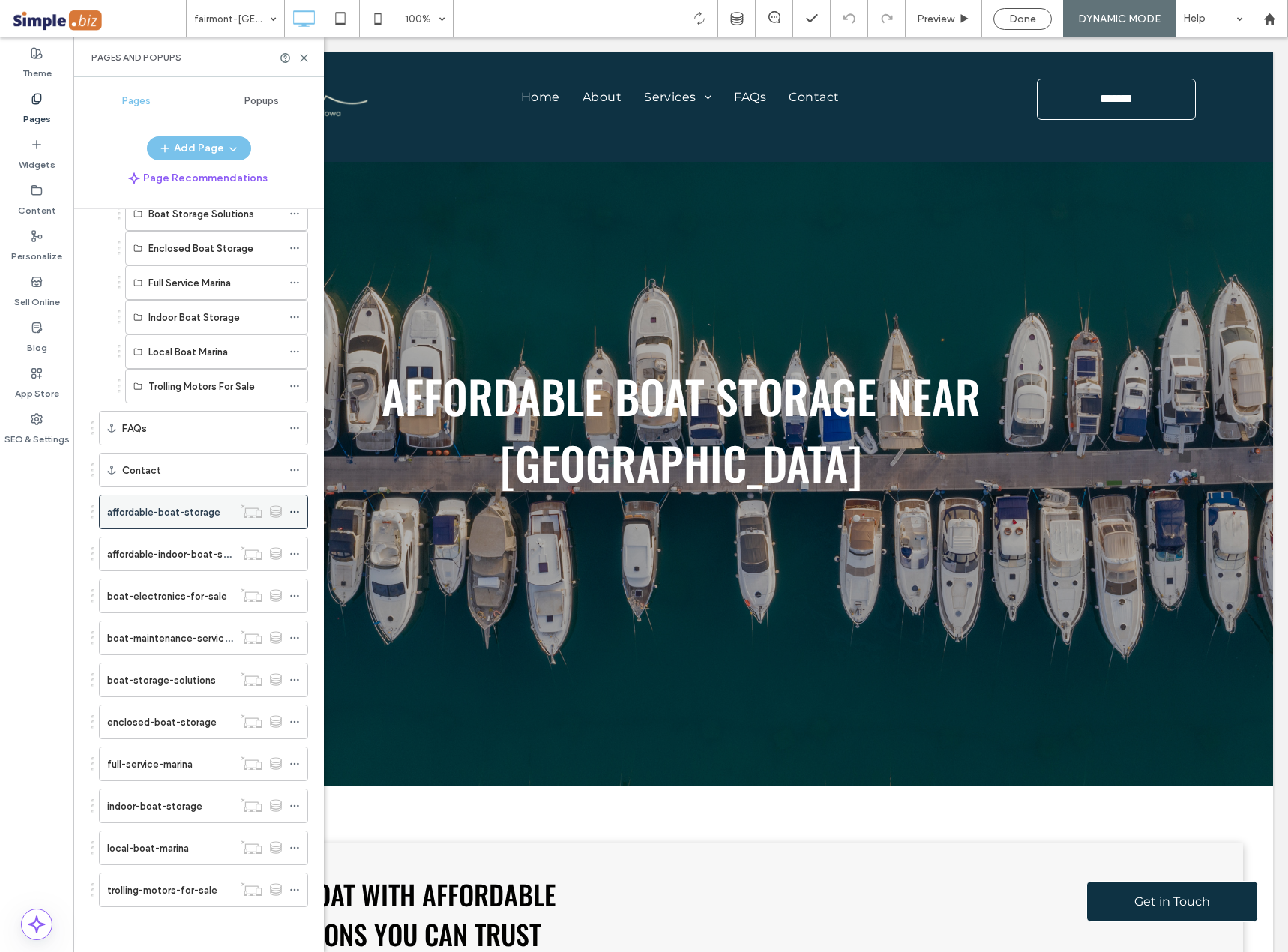
click at [294, 509] on icon at bounding box center [294, 512] width 11 height 11
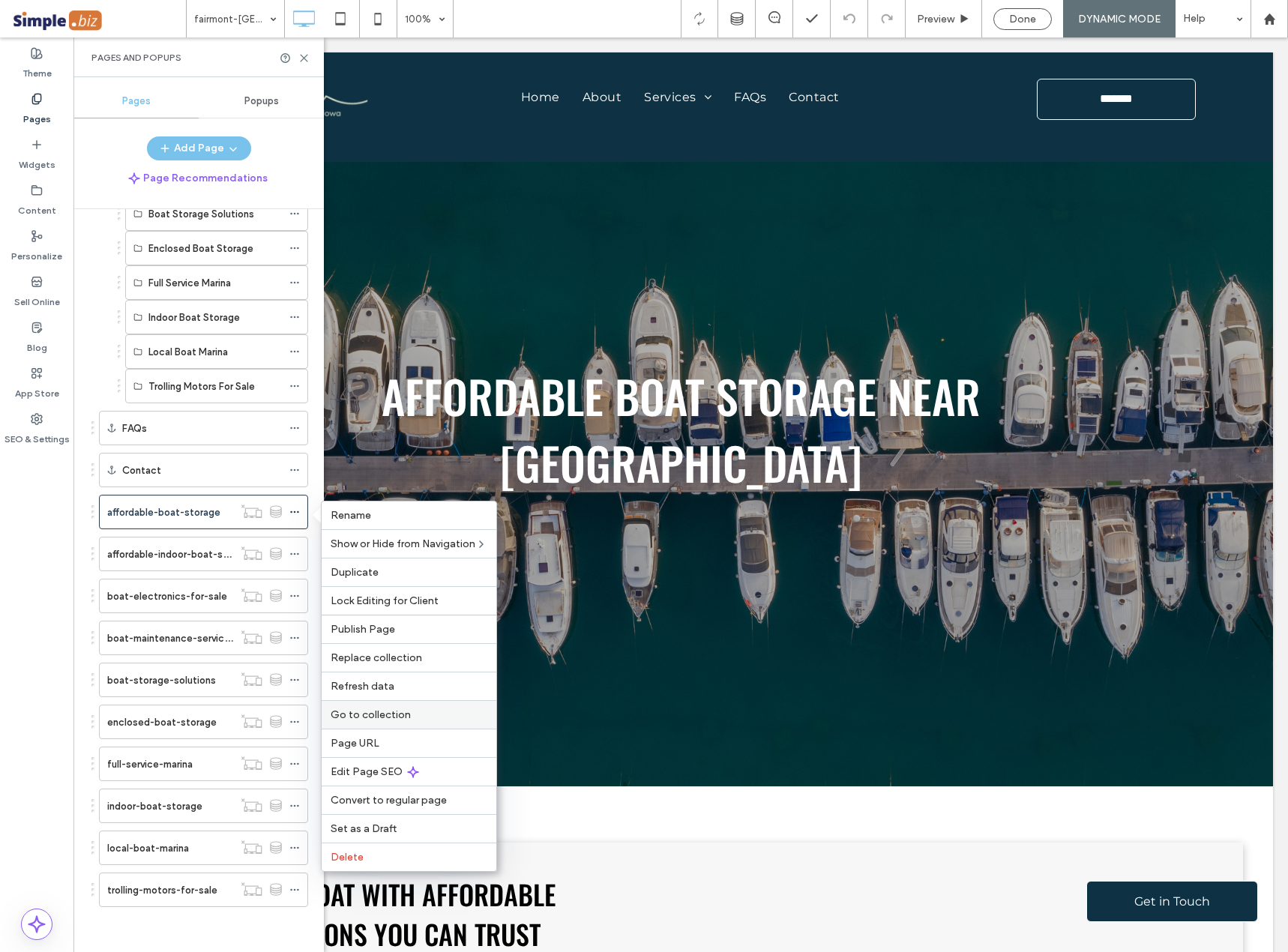
click at [387, 713] on span "Go to collection" at bounding box center [371, 714] width 81 height 13
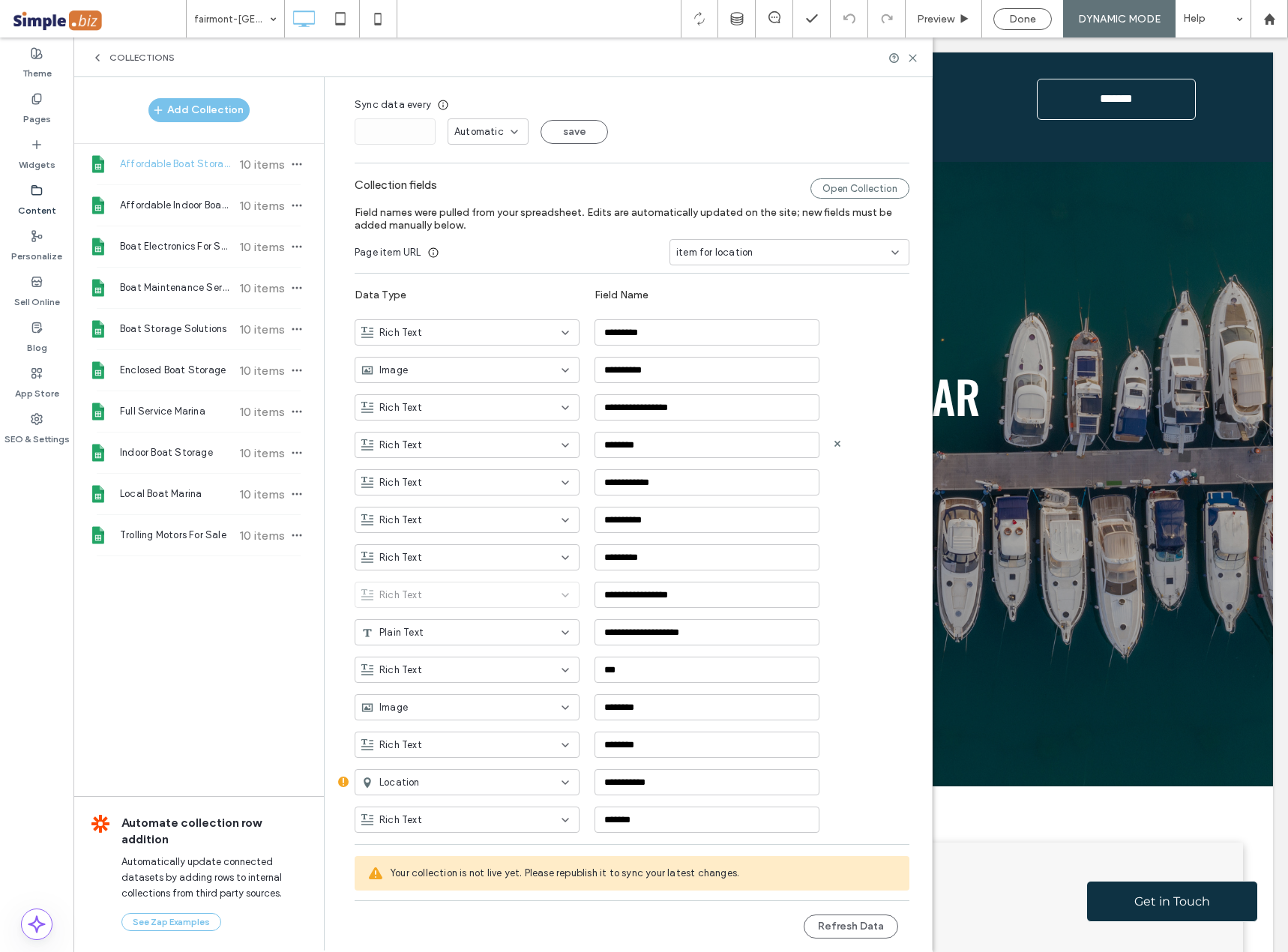
scroll to position [106, 0]
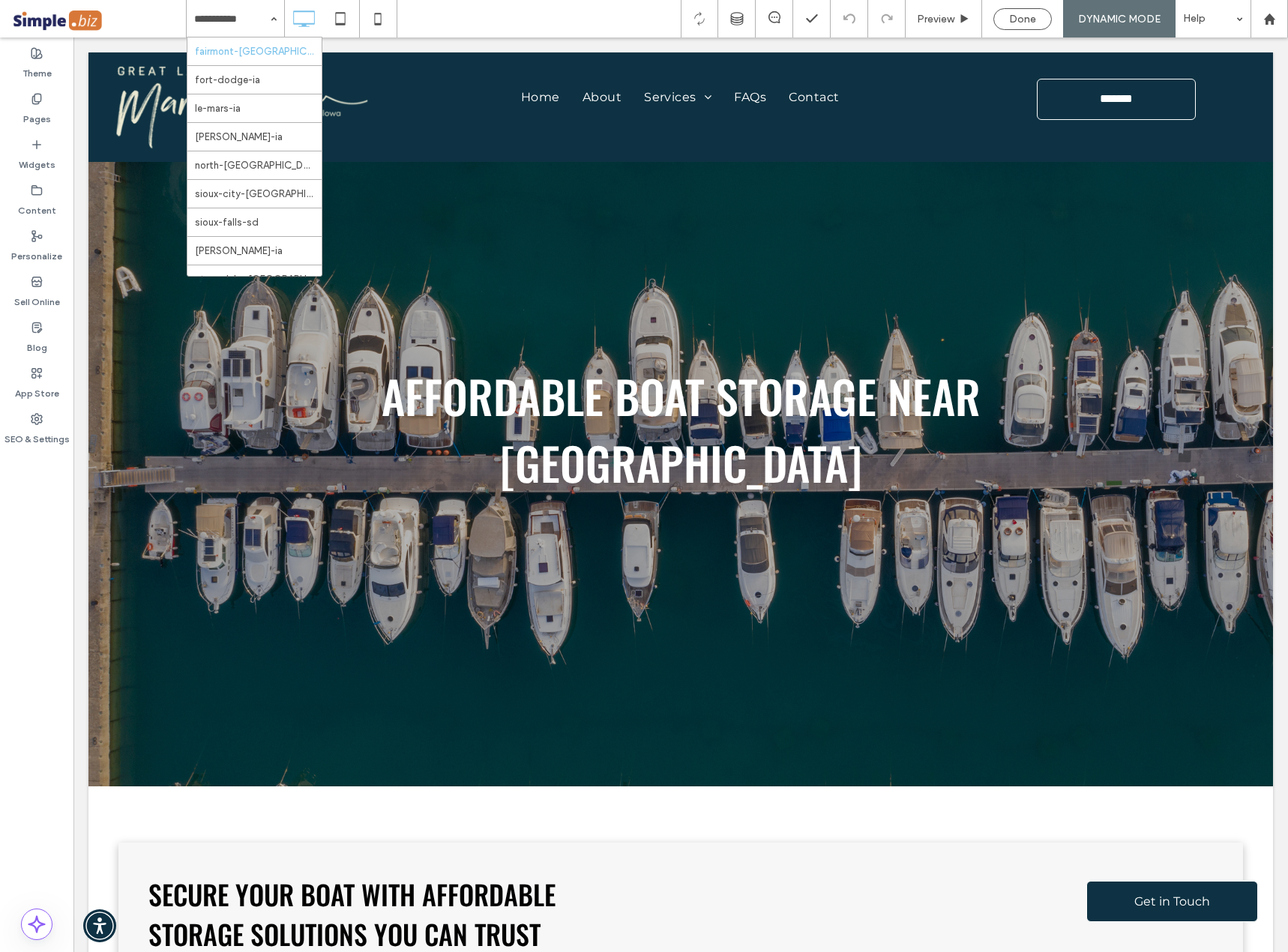
click at [143, 19] on span at bounding box center [98, 19] width 174 height 30
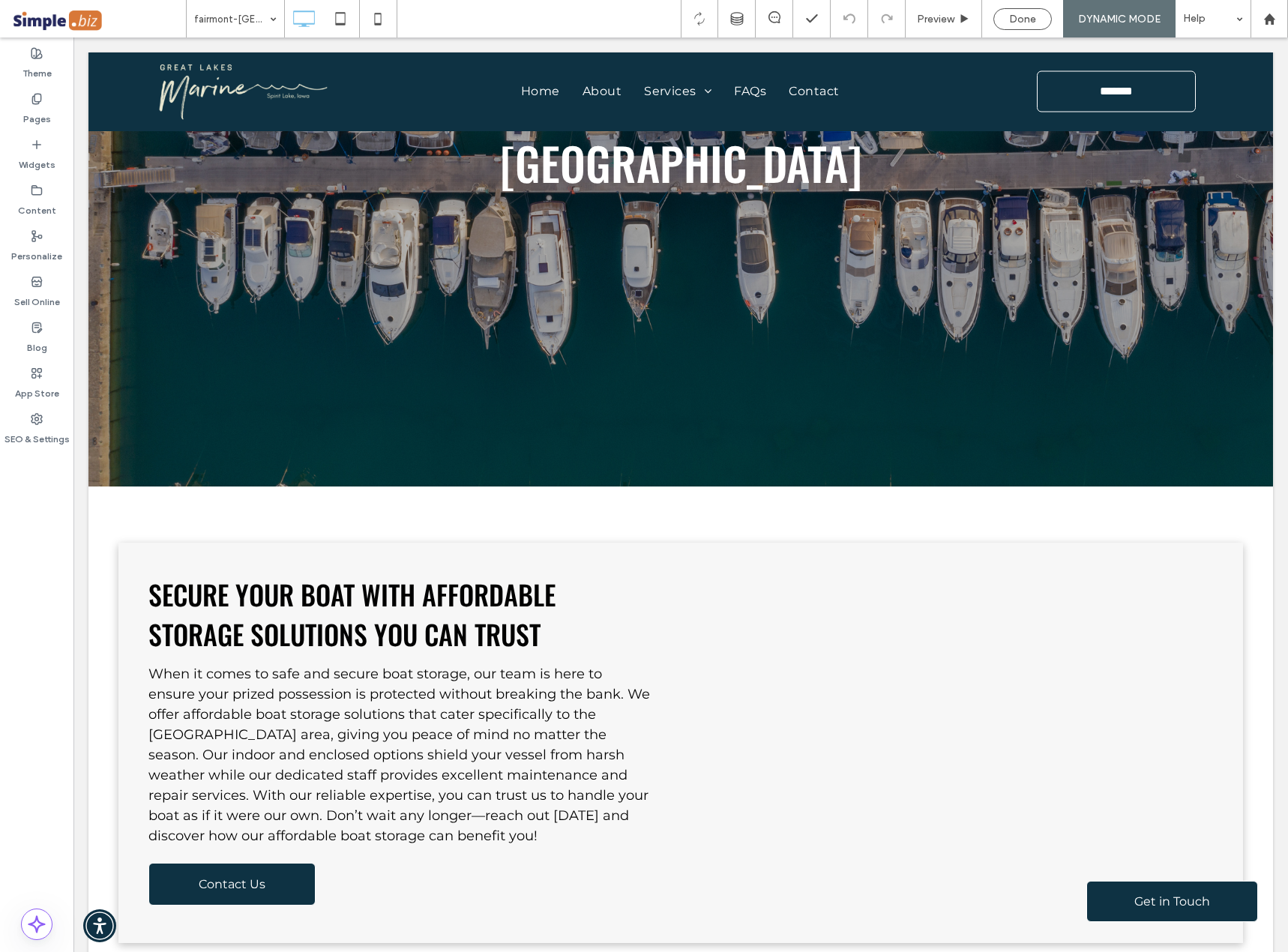
scroll to position [300, 0]
click at [33, 108] on label "Pages" at bounding box center [37, 115] width 28 height 21
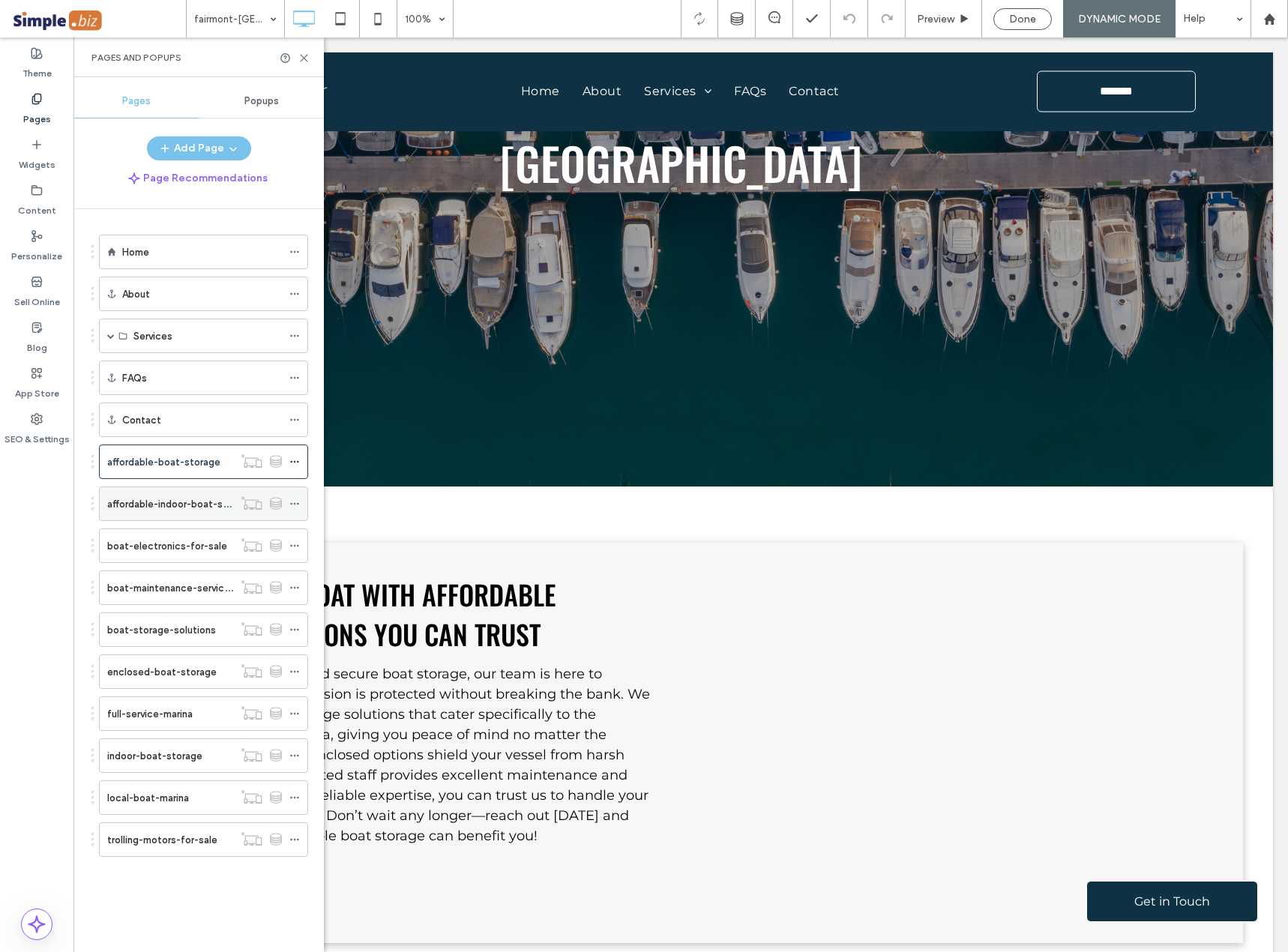
click at [250, 502] on icon at bounding box center [252, 502] width 22 height 15
click at [294, 502] on icon at bounding box center [294, 503] width 11 height 11
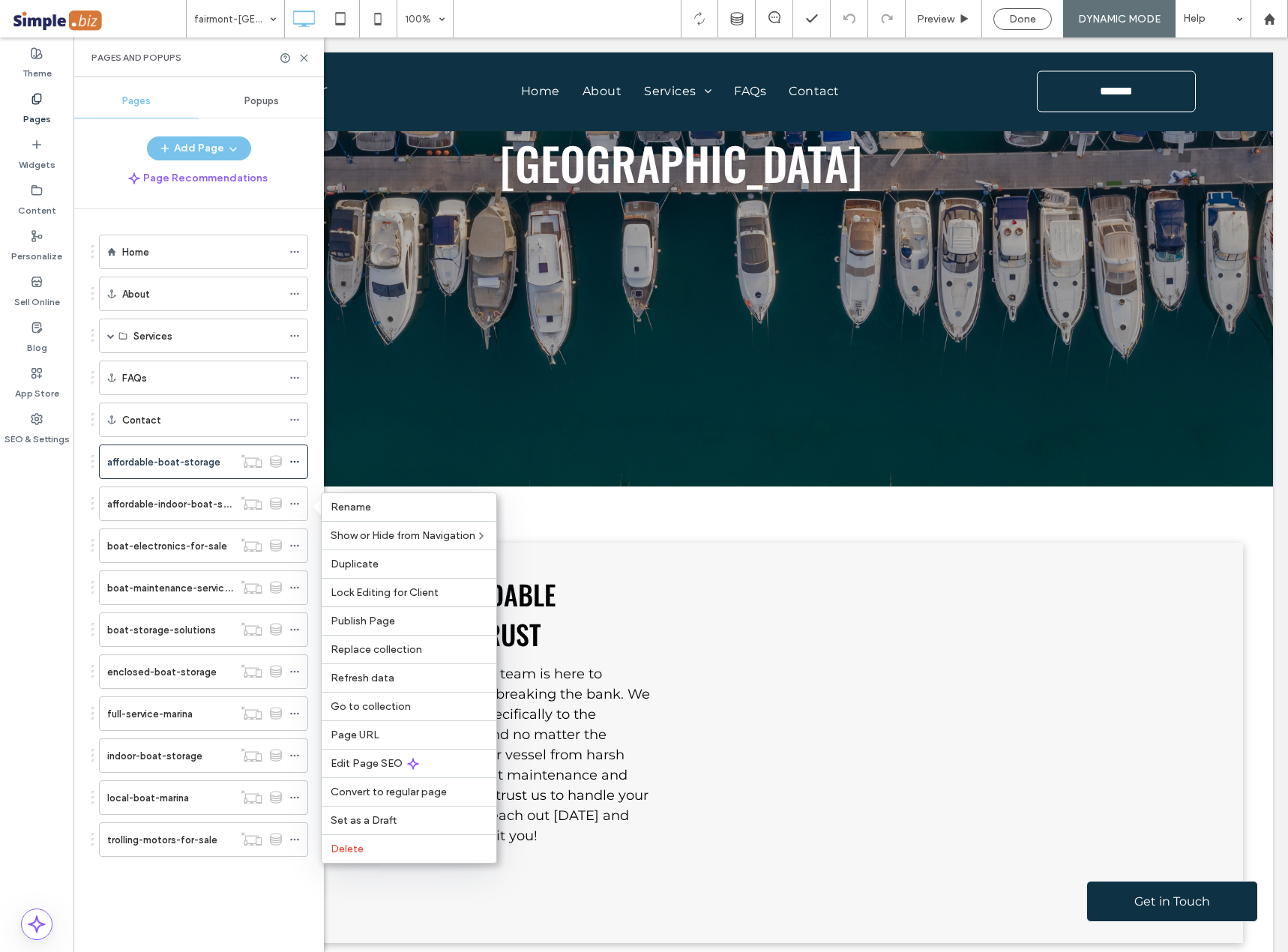
click at [159, 702] on div "full-service-marina" at bounding box center [170, 713] width 126 height 33
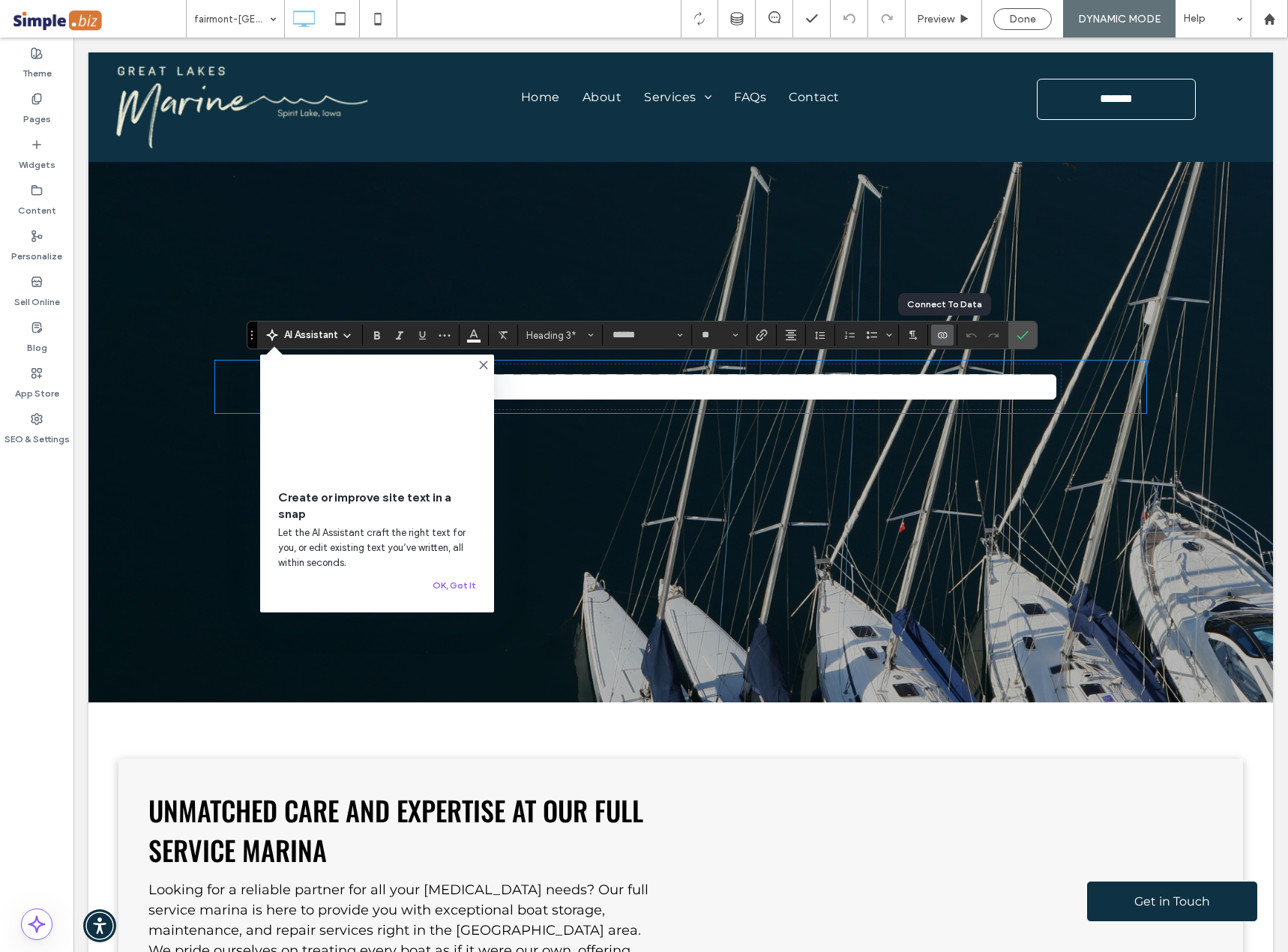
click at [942, 335] on icon "Connect To Data" at bounding box center [942, 335] width 12 height 12
click at [984, 242] on span "Change Connection" at bounding box center [988, 240] width 90 height 15
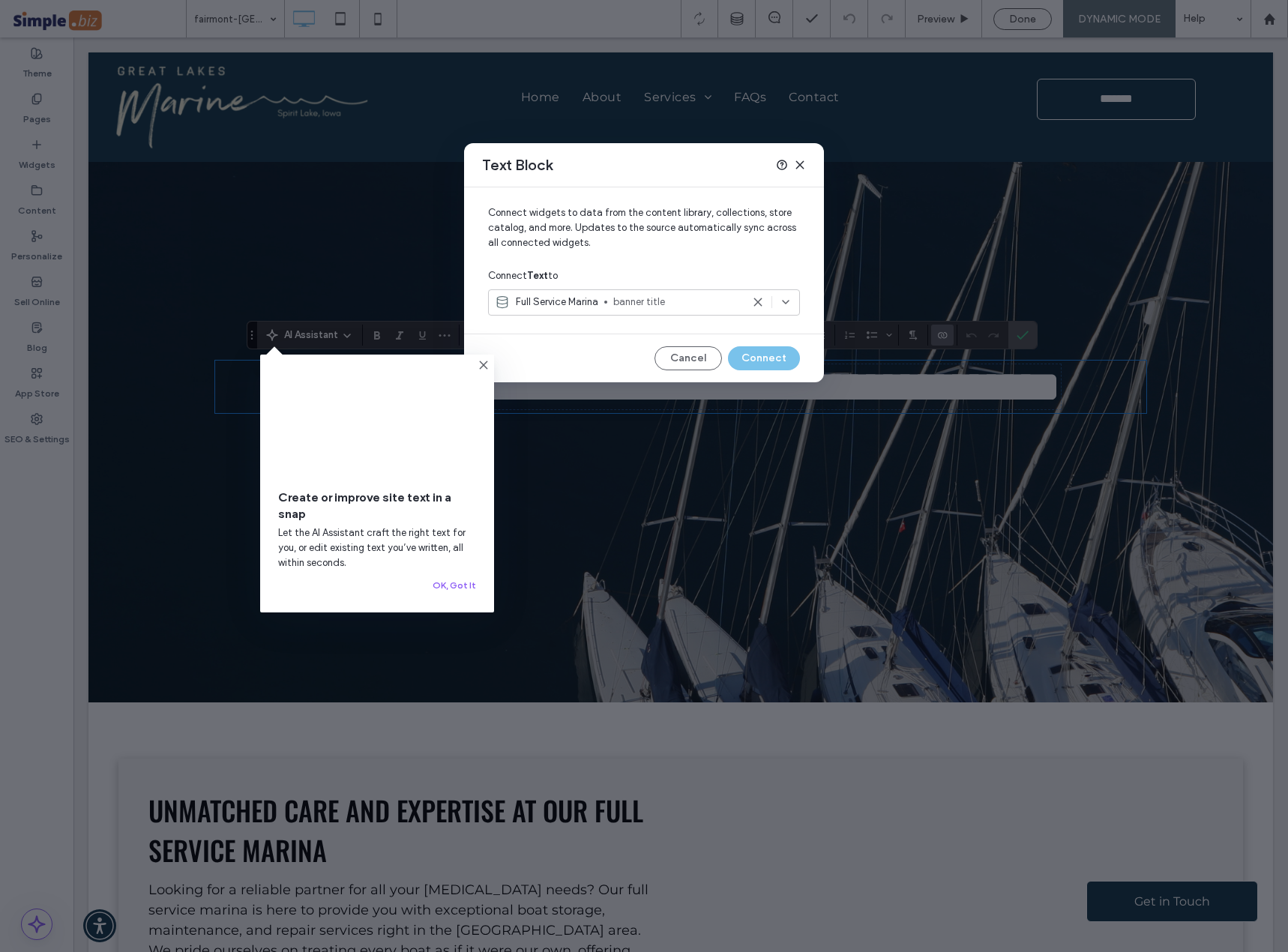
click at [795, 164] on icon at bounding box center [800, 165] width 12 height 12
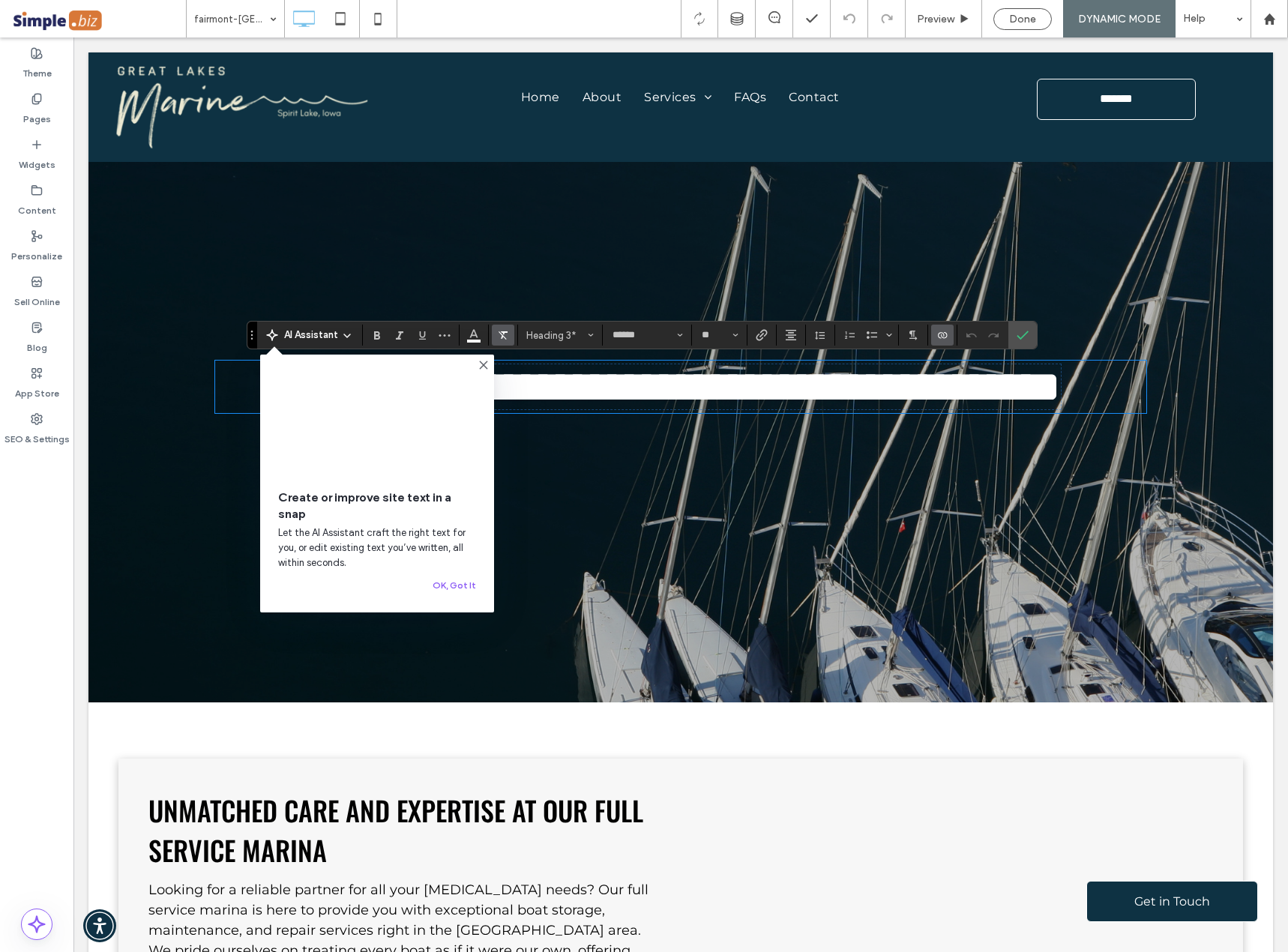
drag, startPoint x: 478, startPoint y: 365, endPoint x: 499, endPoint y: 326, distance: 44.3
click at [478, 365] on icon at bounding box center [483, 364] width 12 height 12
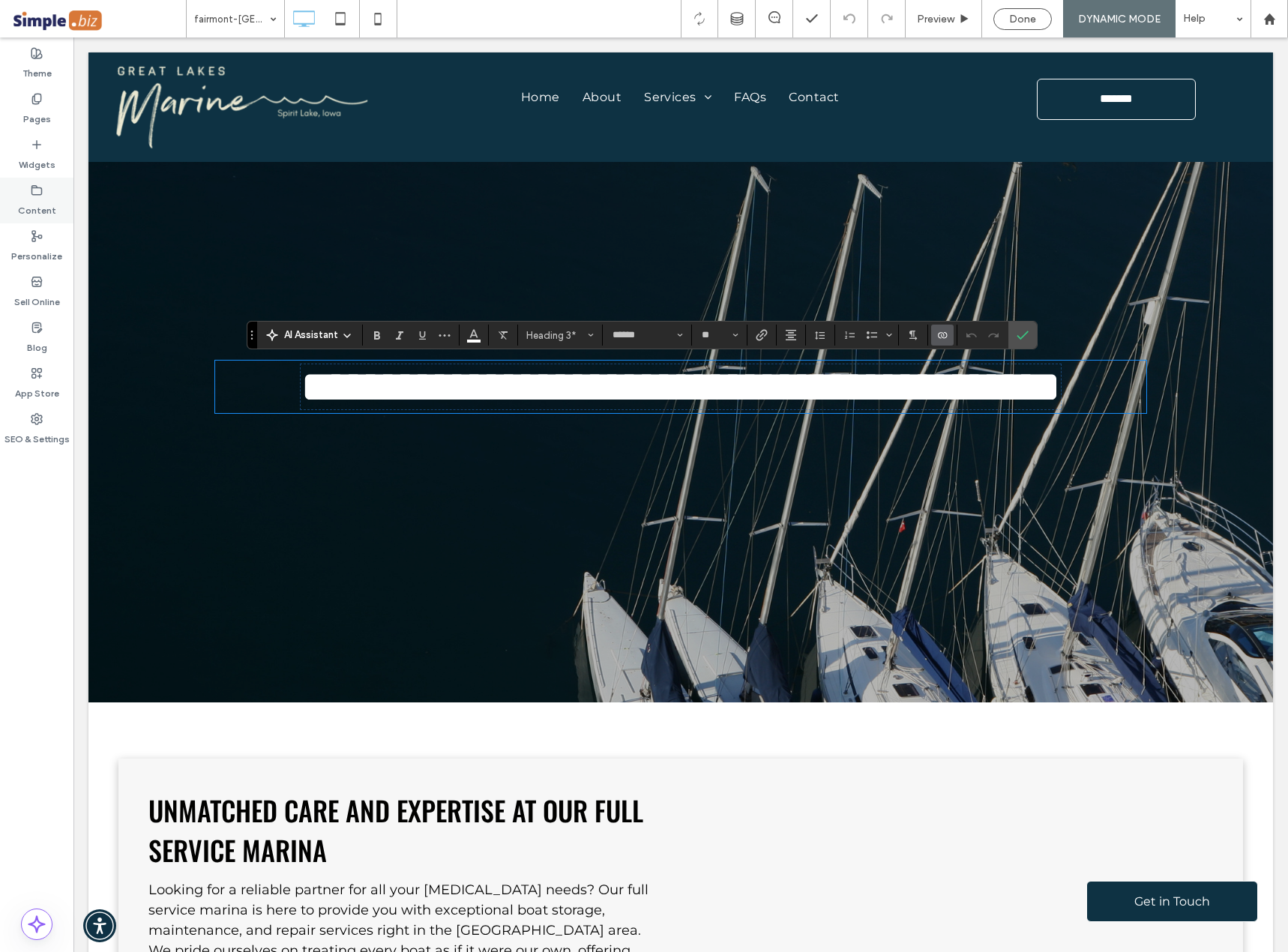
click at [41, 195] on icon at bounding box center [37, 190] width 12 height 12
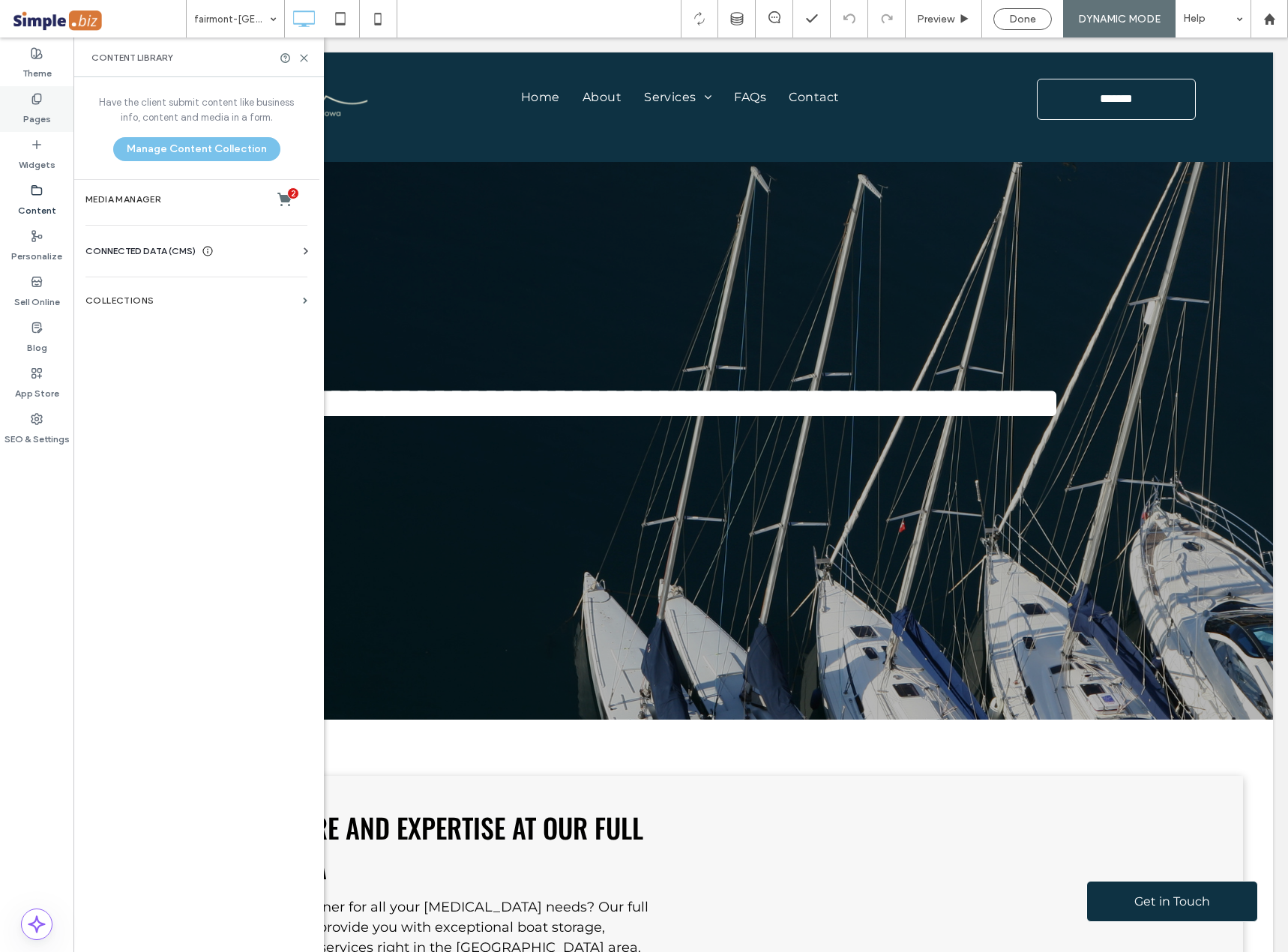
click at [41, 111] on label "Pages" at bounding box center [37, 115] width 28 height 21
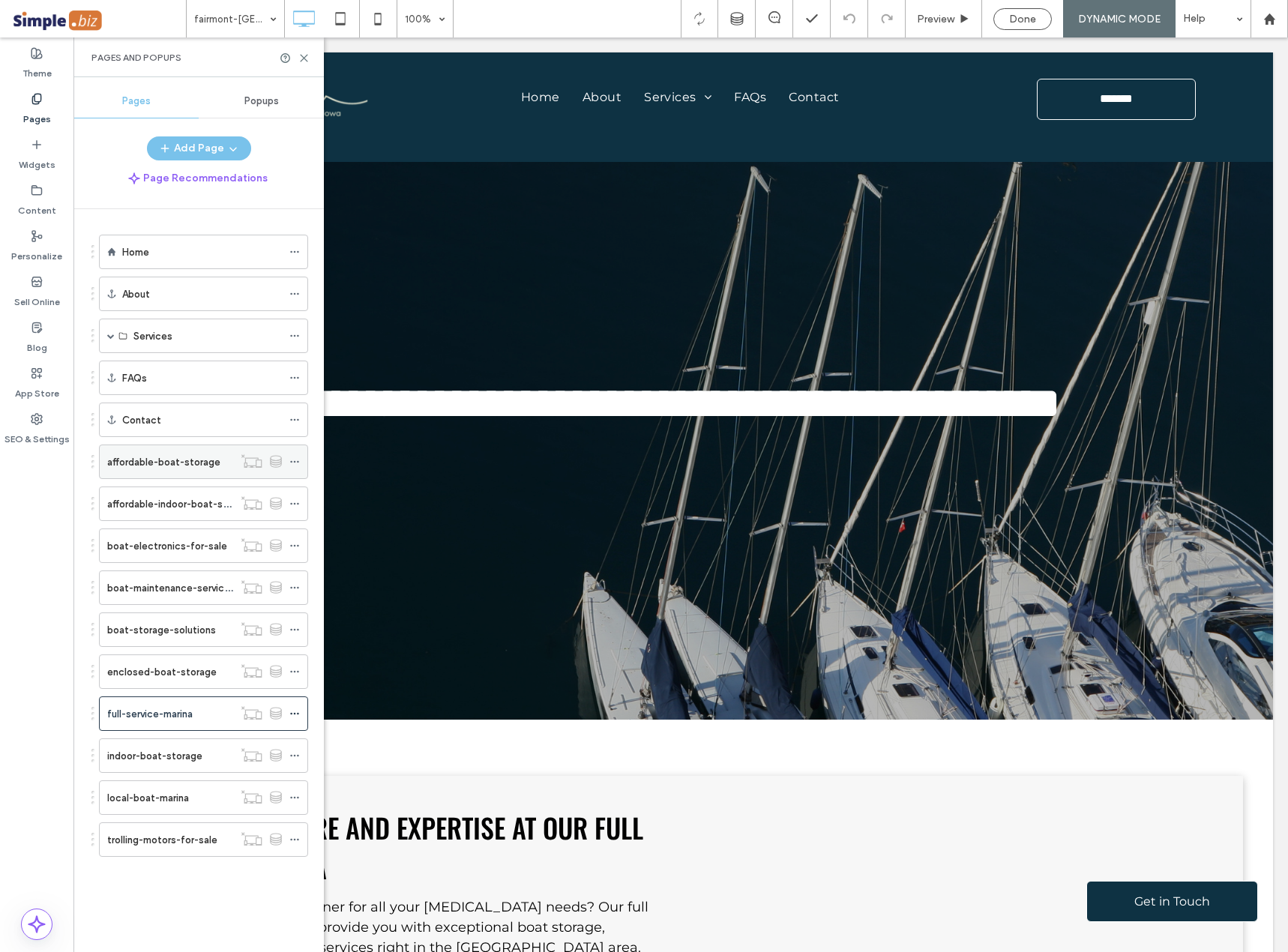
click at [162, 459] on label "affordable-boat-storage" at bounding box center [164, 462] width 114 height 26
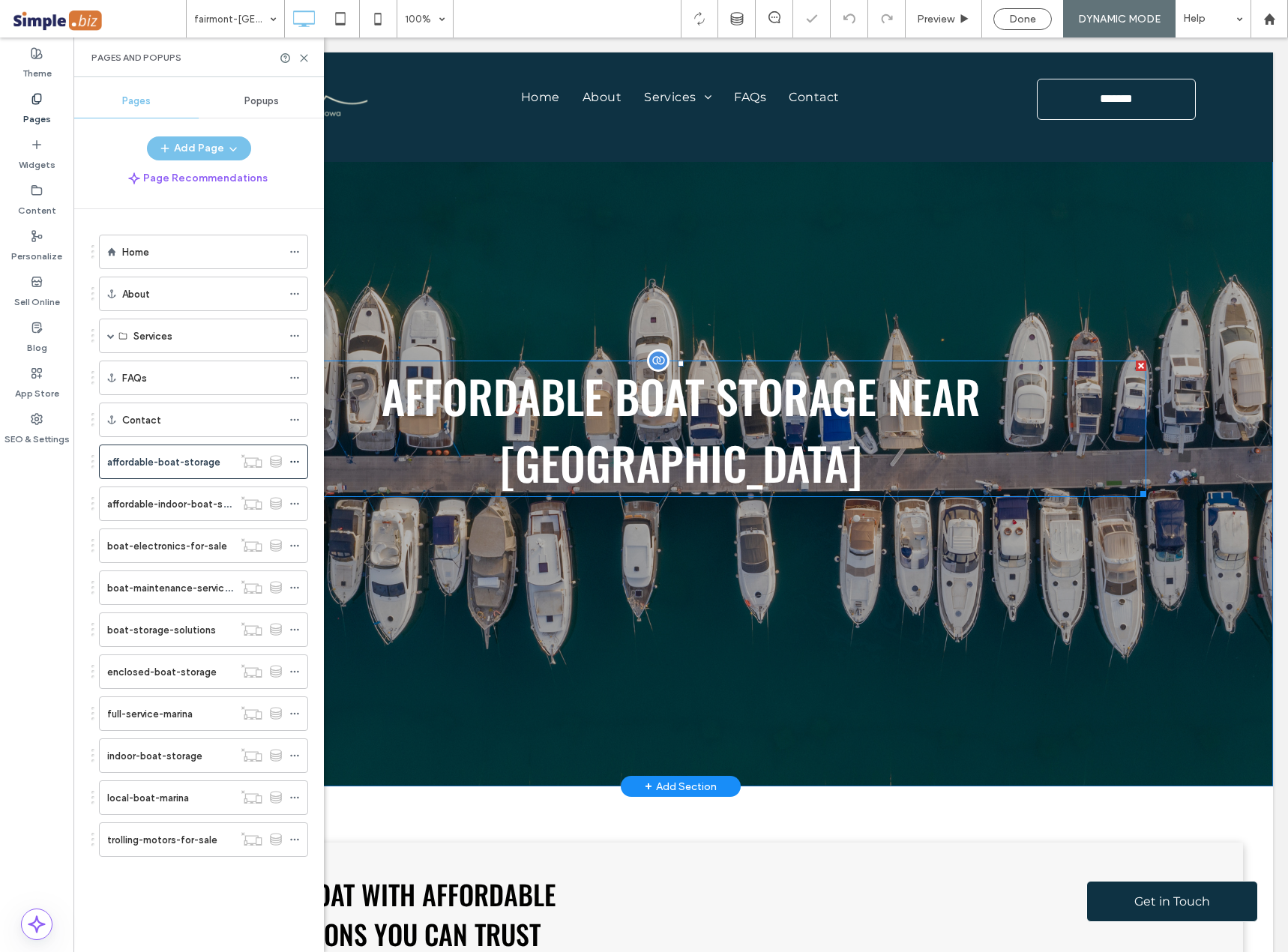
click at [651, 361] on span "Affordable Boat Storage Near Fairmont" at bounding box center [680, 428] width 599 height 133
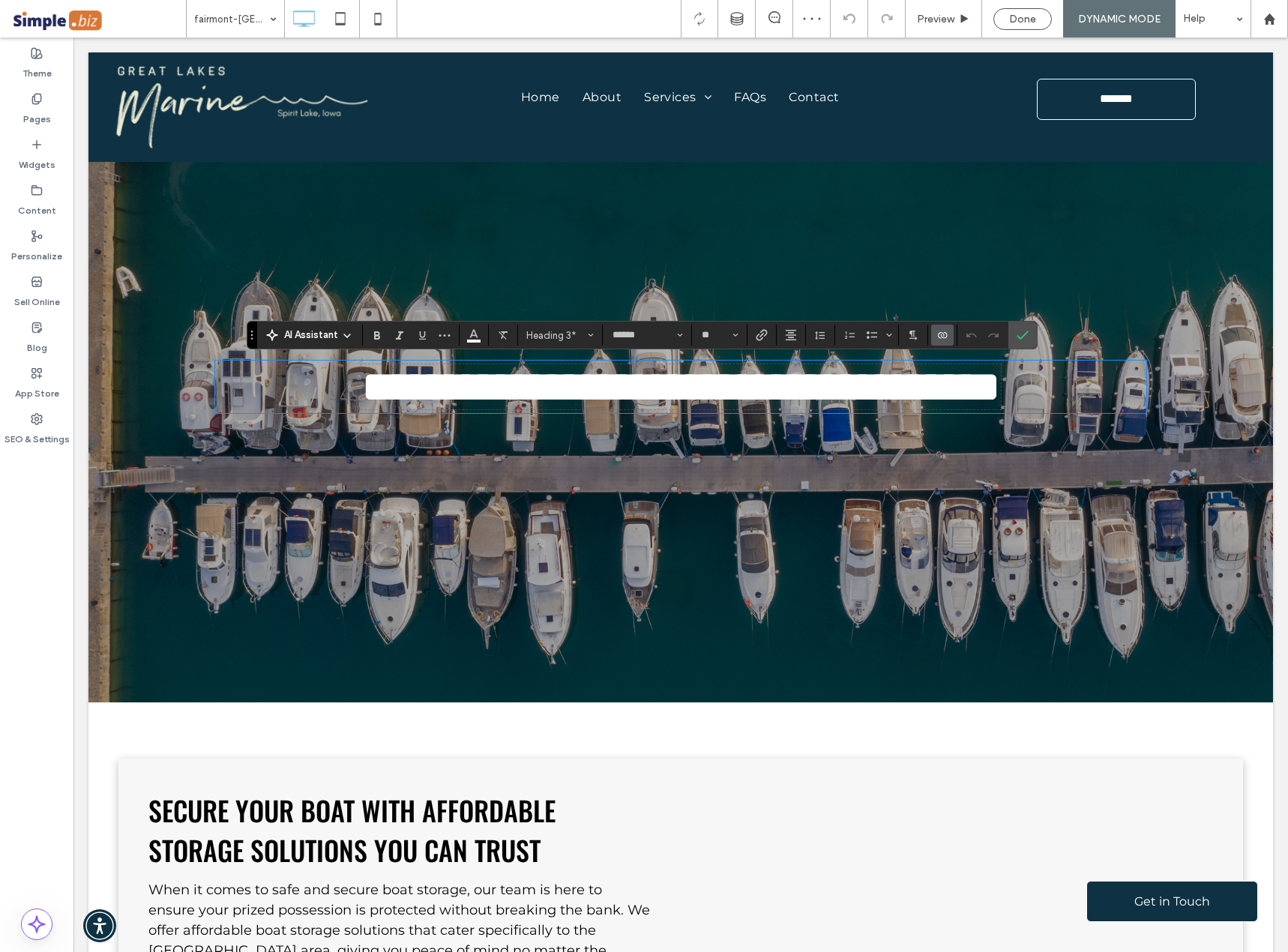
click at [943, 336] on icon "Connect To Data" at bounding box center [942, 335] width 12 height 12
click at [994, 237] on span "Change Connection" at bounding box center [988, 240] width 90 height 15
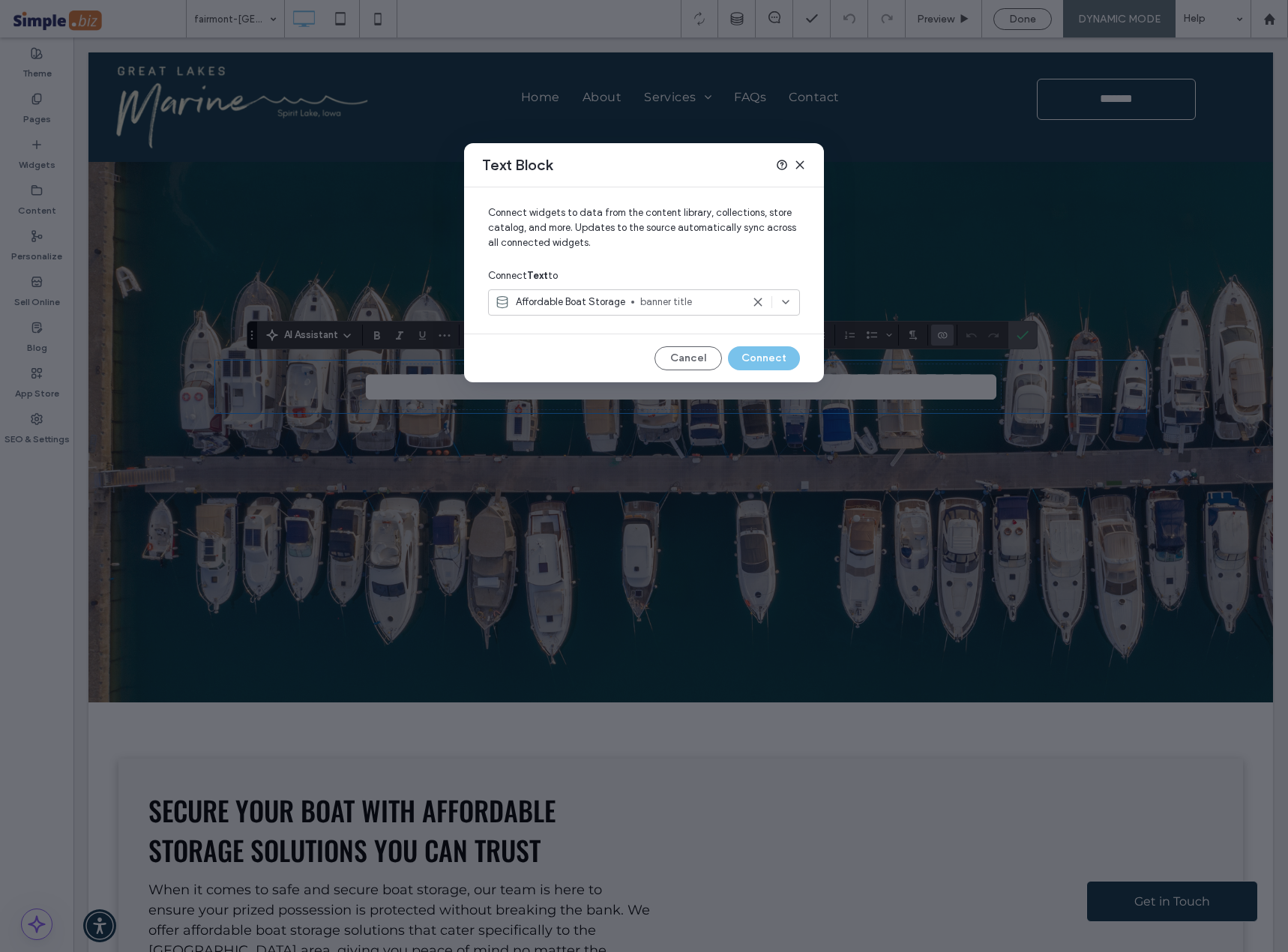
drag, startPoint x: 724, startPoint y: 114, endPoint x: 800, endPoint y: 159, distance: 88.3
click at [800, 159] on icon at bounding box center [800, 165] width 12 height 12
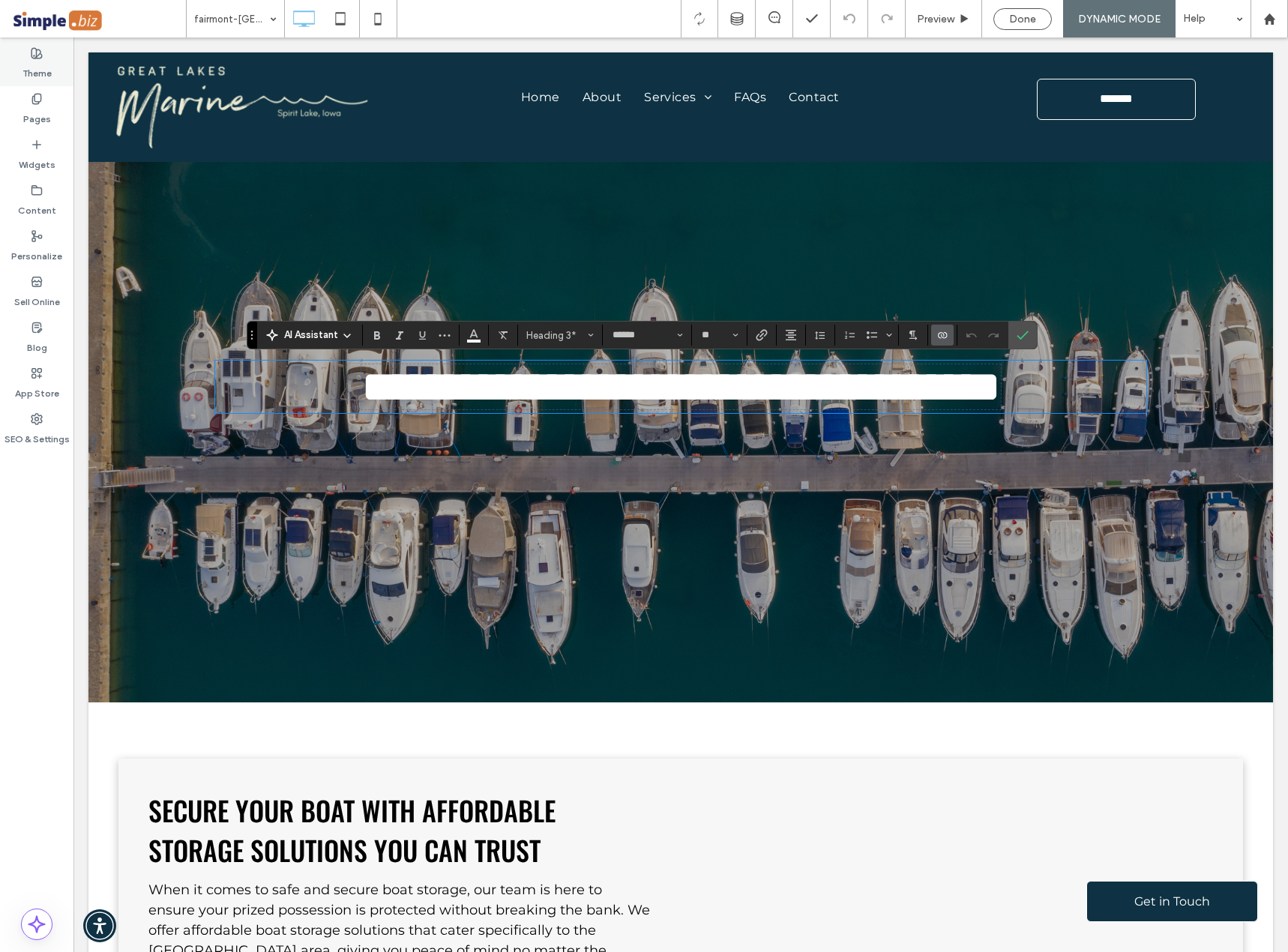
click at [40, 62] on label "Theme" at bounding box center [37, 69] width 29 height 21
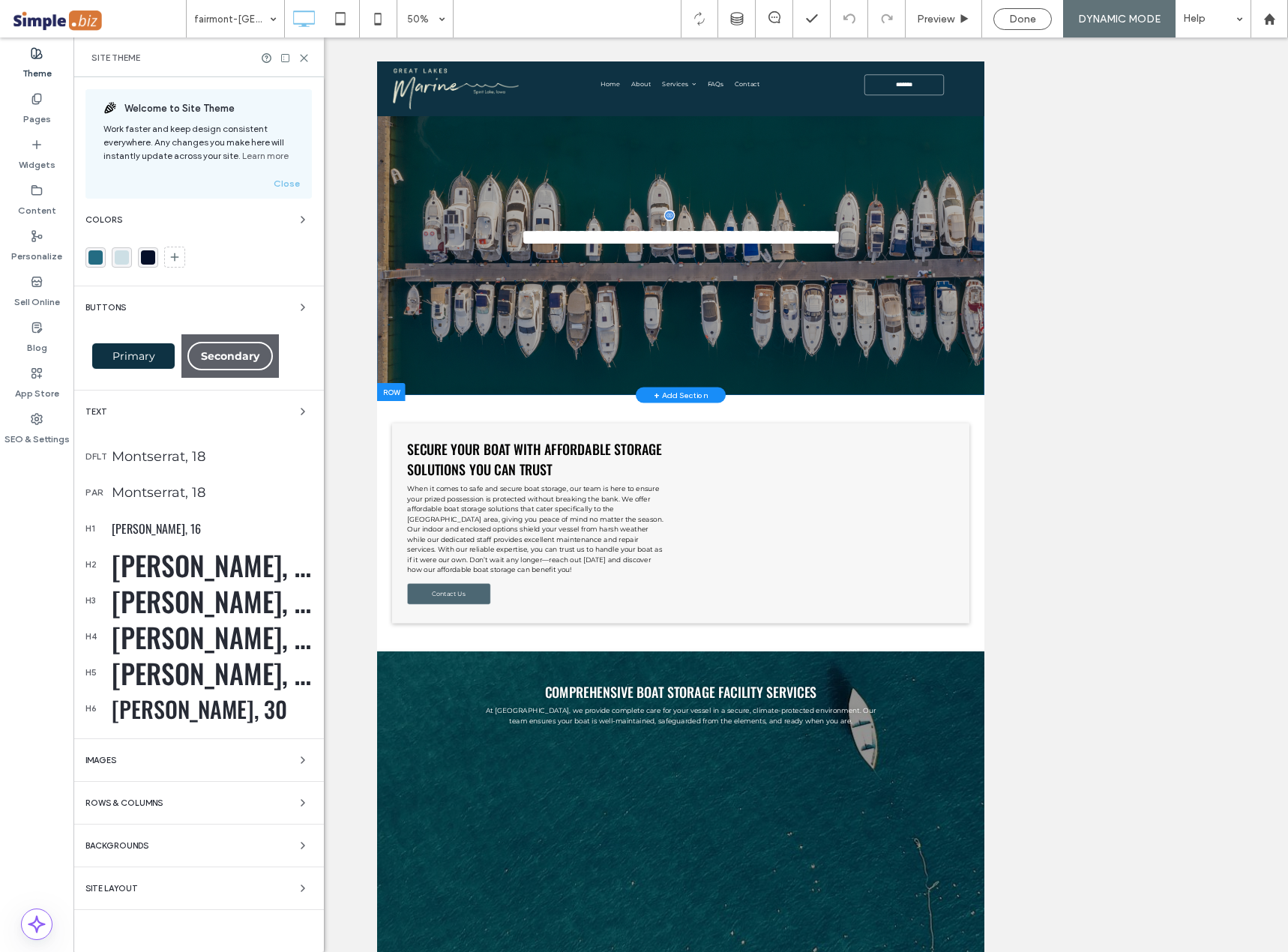
click at [51, 27] on span at bounding box center [98, 19] width 174 height 30
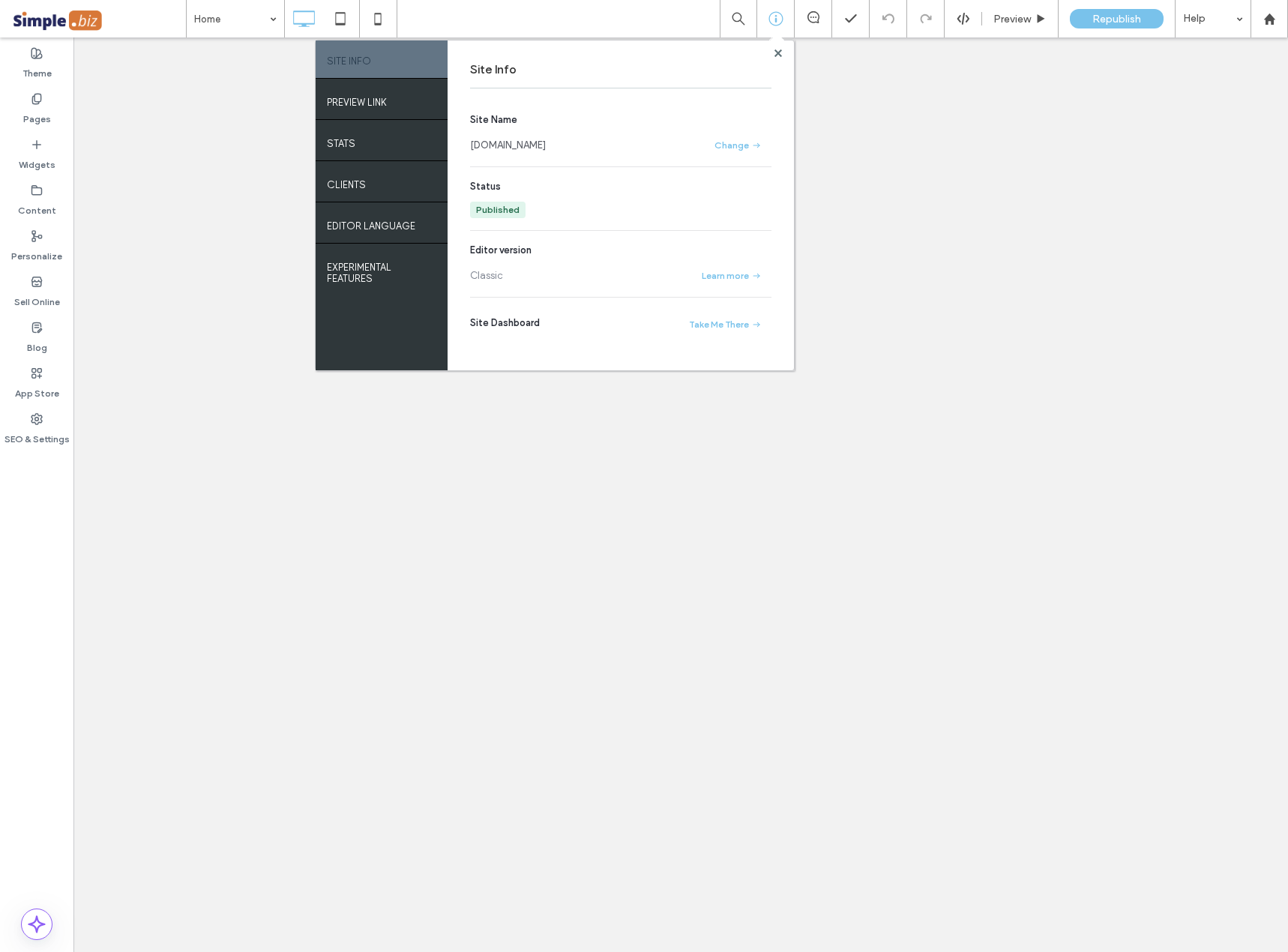
click at [355, 146] on div "STATS" at bounding box center [382, 141] width 131 height 38
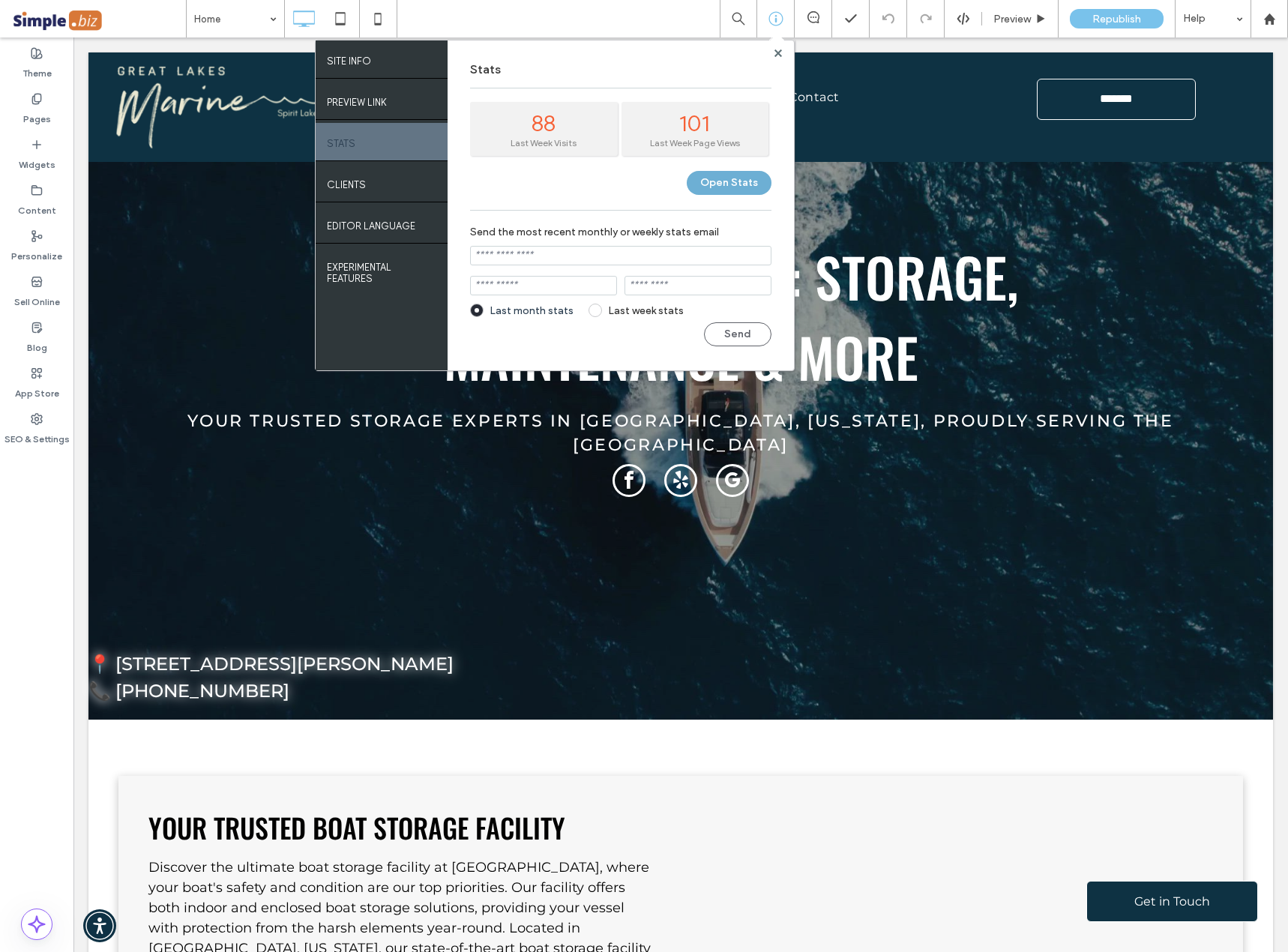
click at [739, 177] on button "Open Stats" at bounding box center [728, 183] width 85 height 24
click at [47, 117] on label "Pages" at bounding box center [37, 115] width 28 height 21
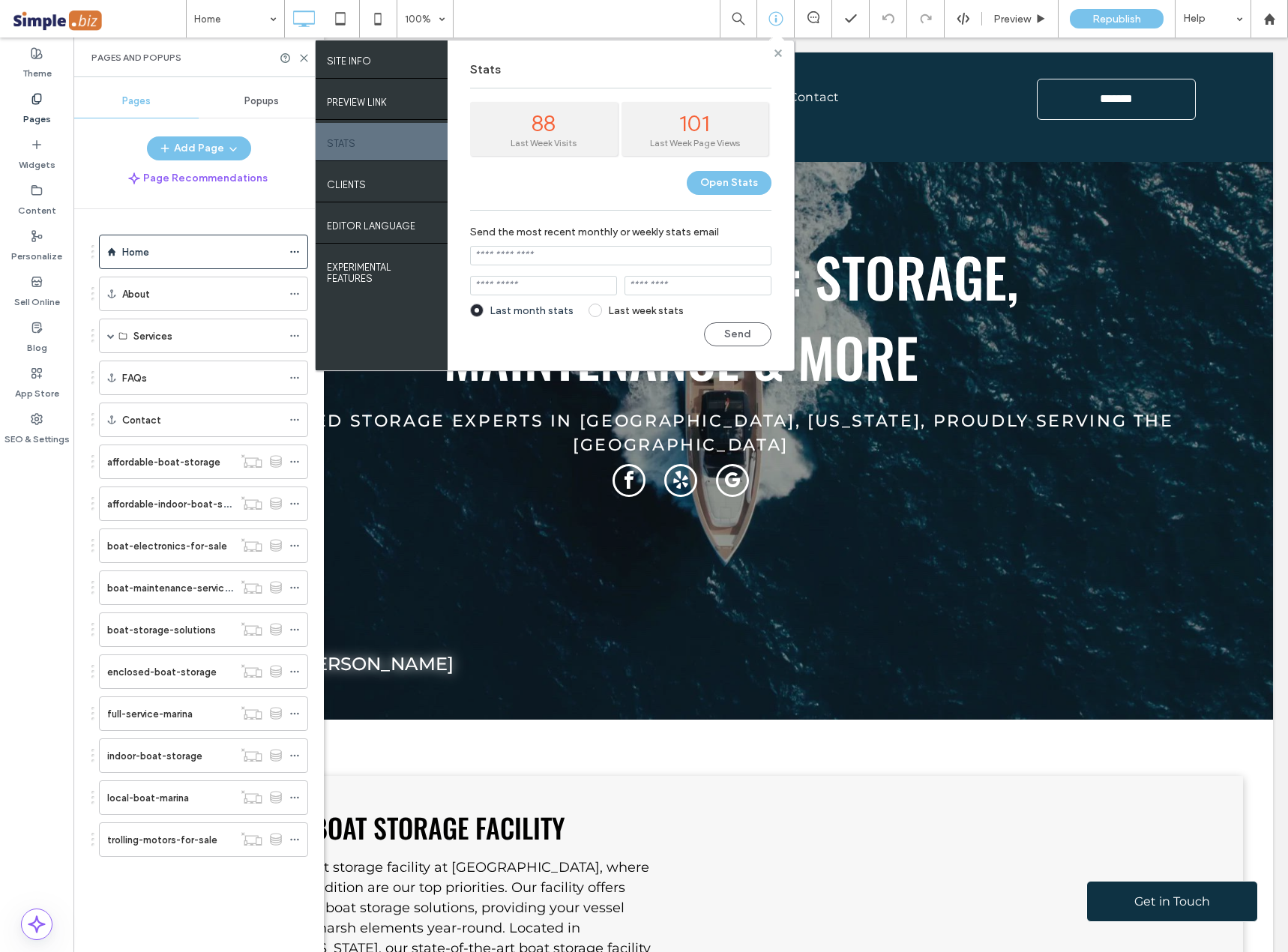
click at [774, 52] on icon at bounding box center [778, 54] width 8 height 8
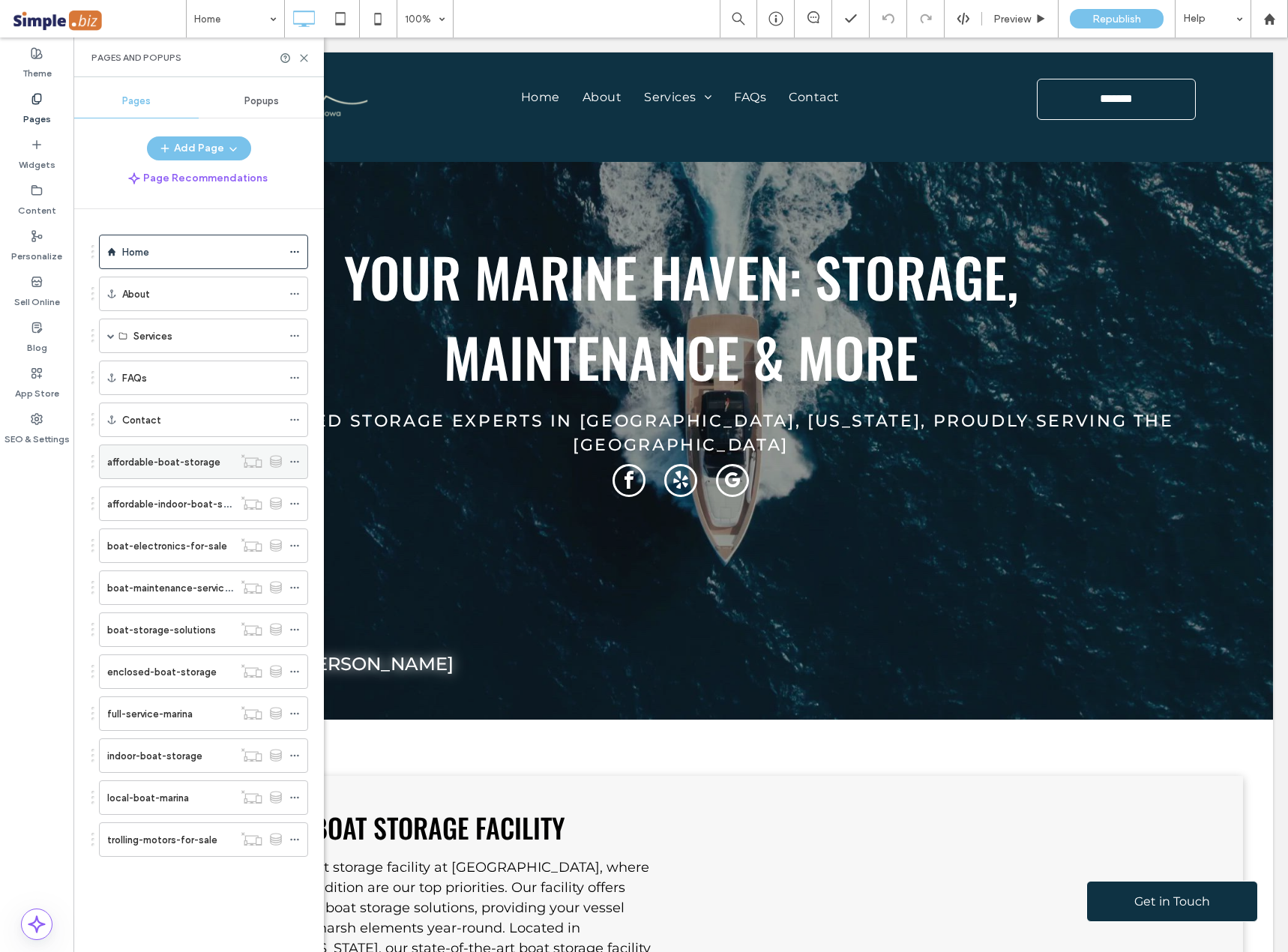
click at [174, 468] on label "affordable-boat-storage" at bounding box center [164, 462] width 114 height 26
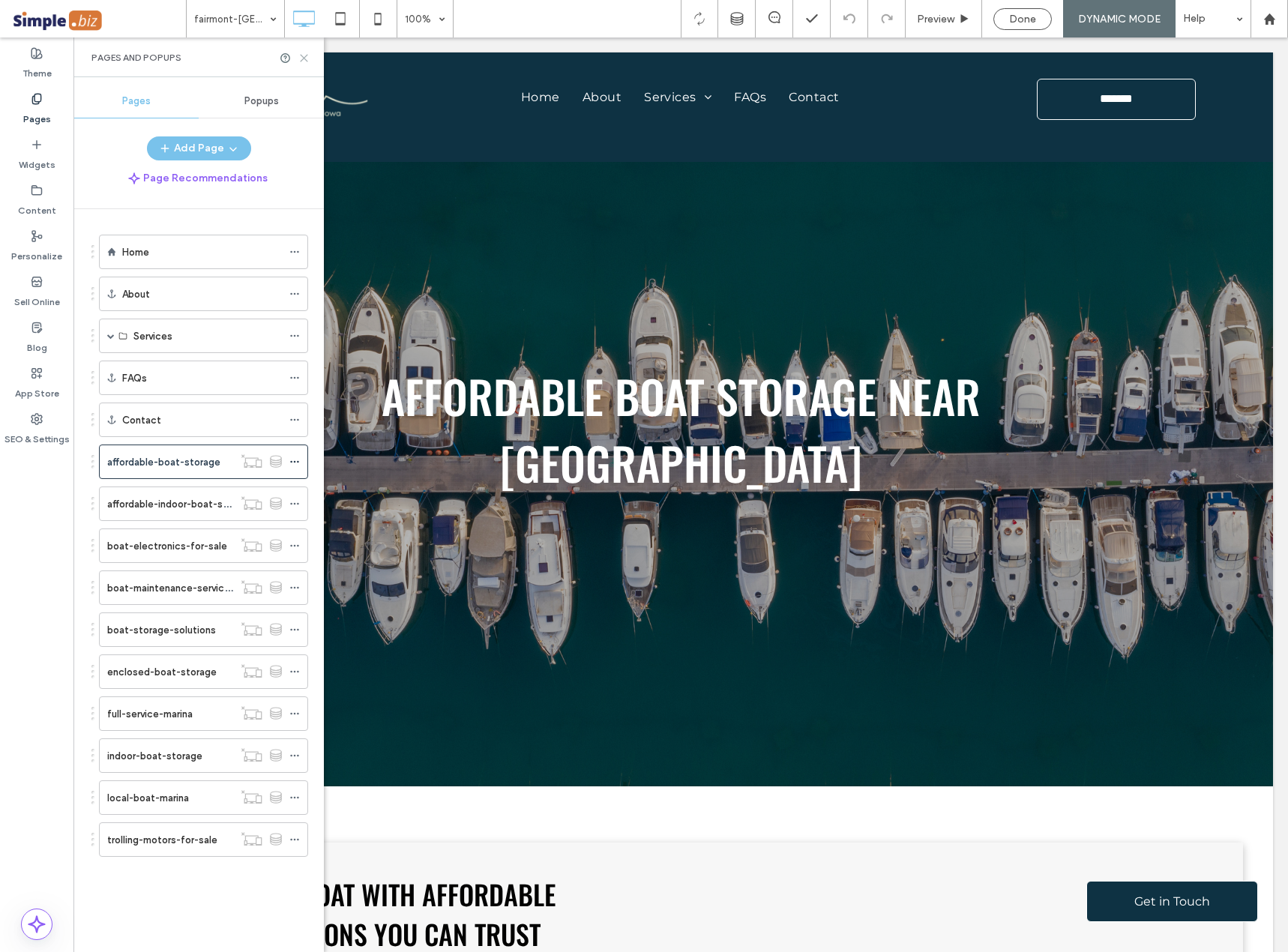
click at [303, 53] on icon at bounding box center [303, 58] width 11 height 11
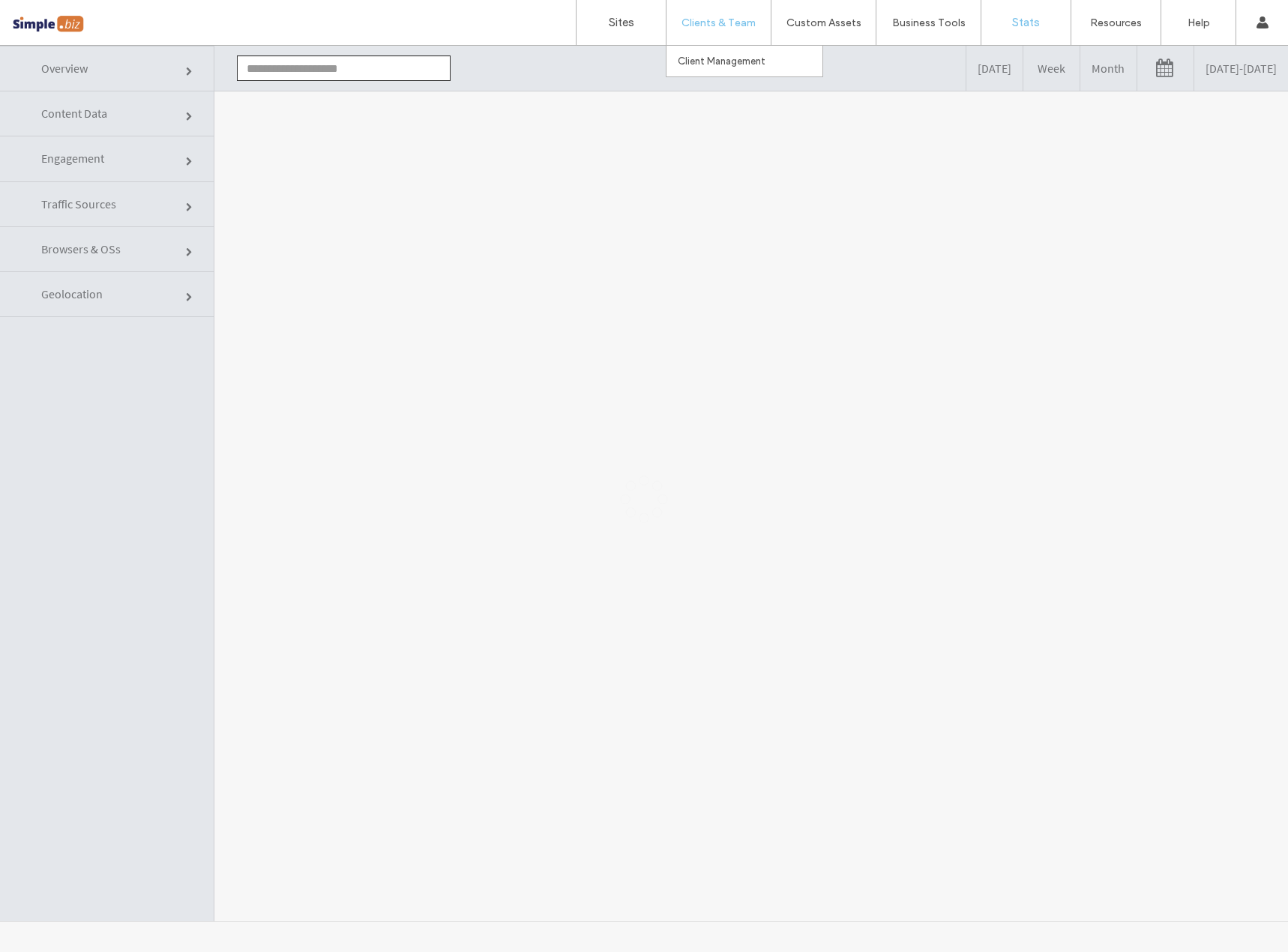
type input "**********"
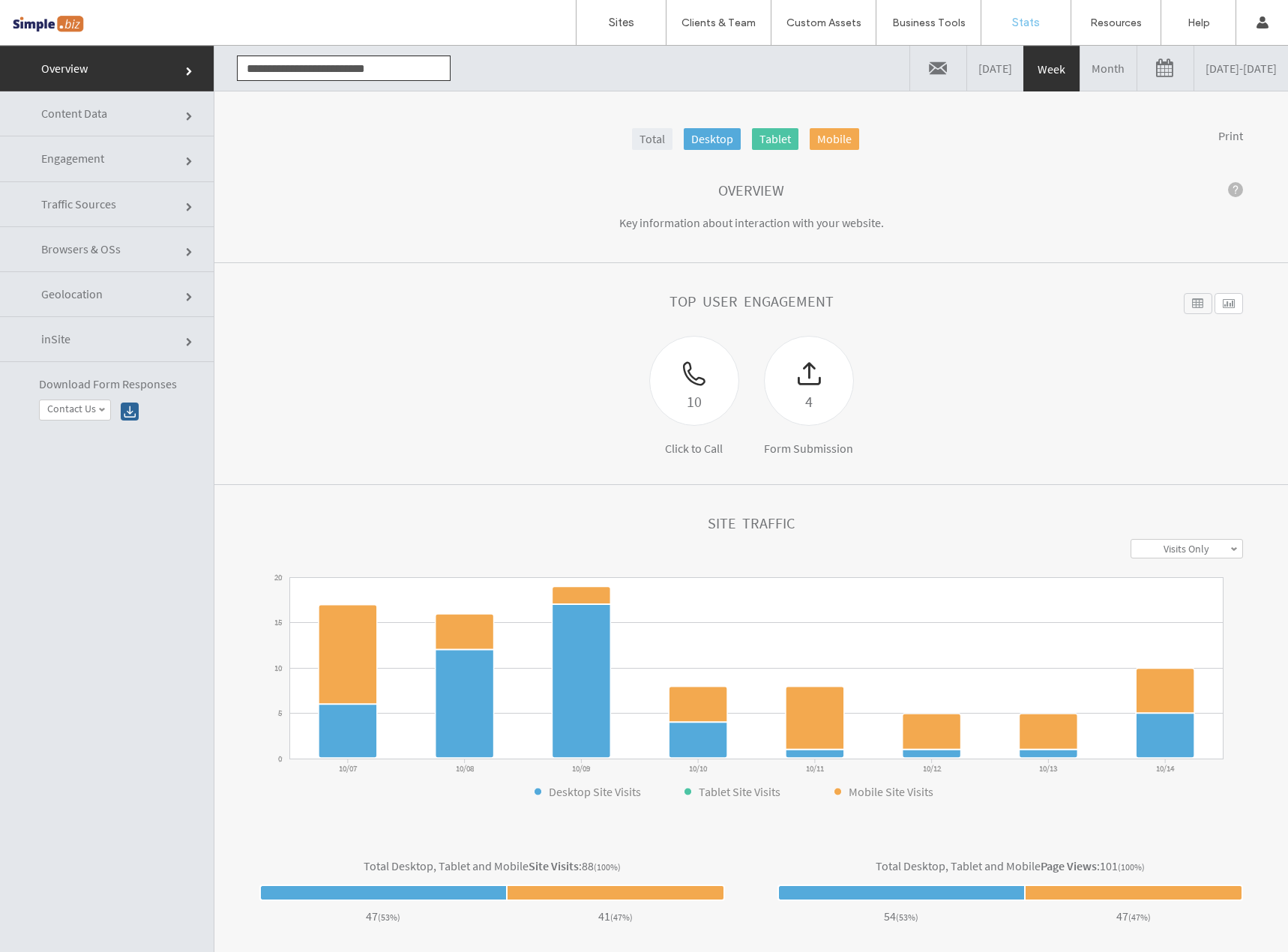
click at [120, 108] on link "Content Data" at bounding box center [107, 114] width 213 height 45
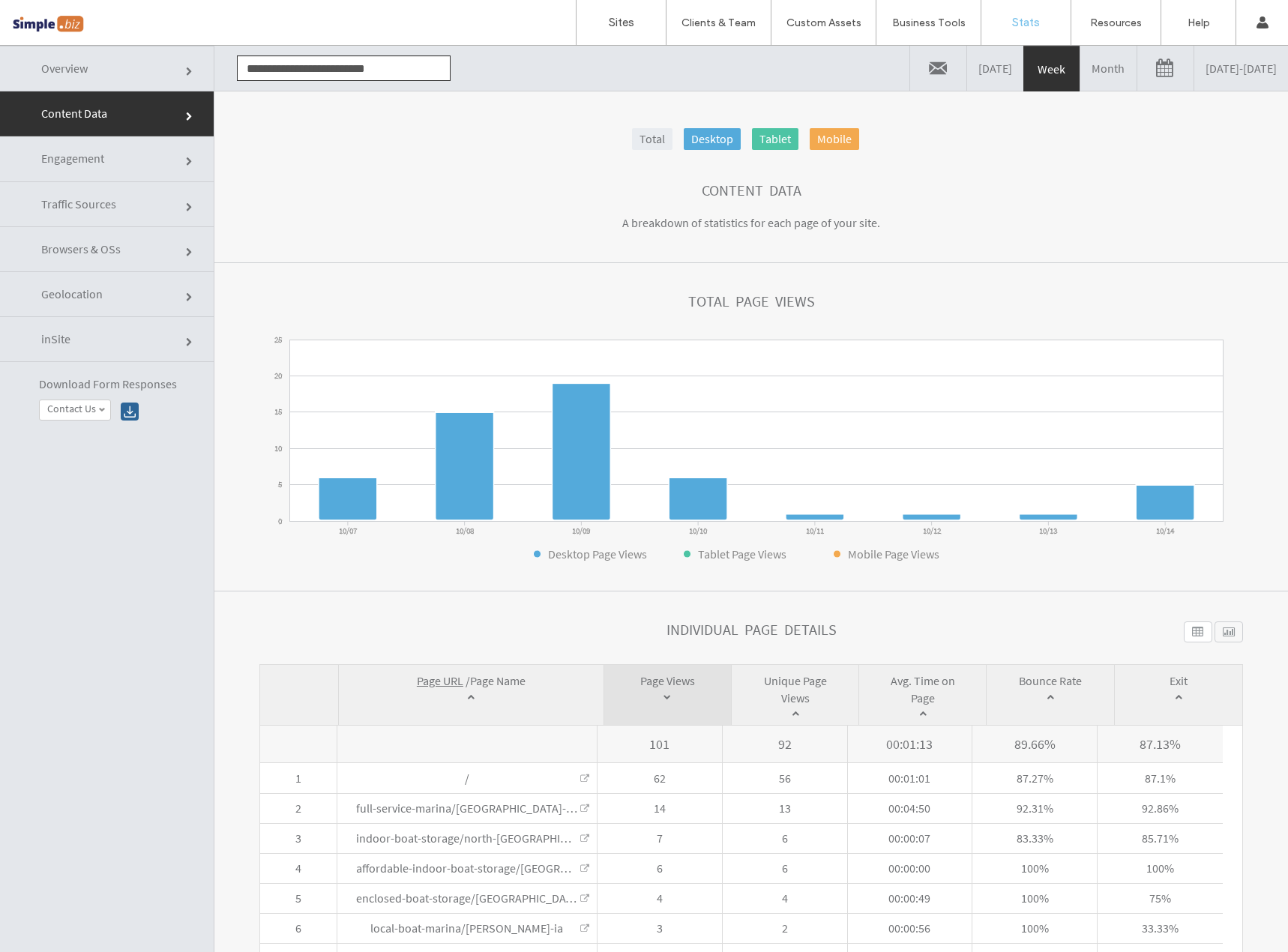
click at [1080, 70] on link "Month" at bounding box center [1108, 68] width 56 height 45
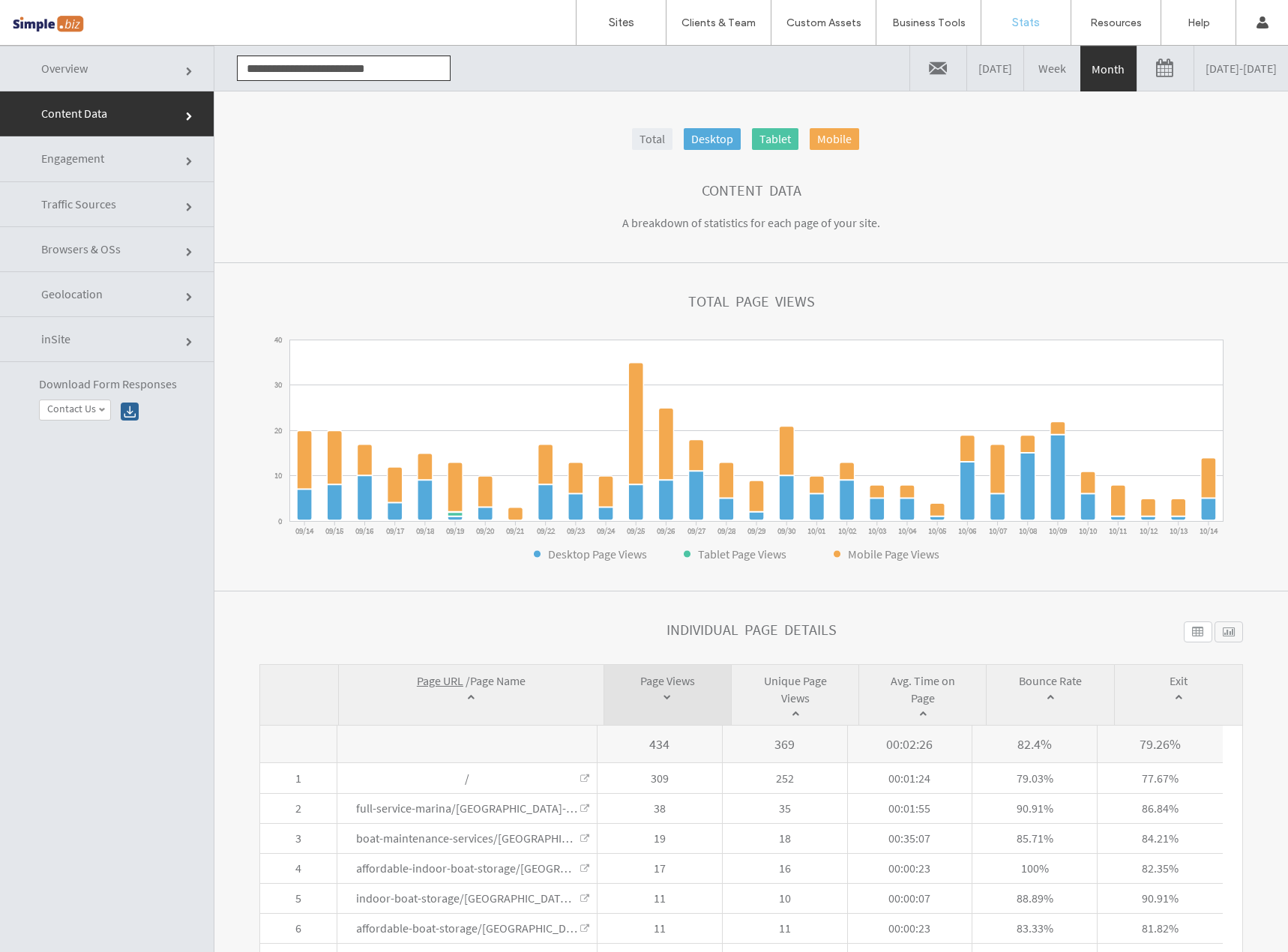
click at [145, 162] on link "Engagement" at bounding box center [107, 158] width 213 height 45
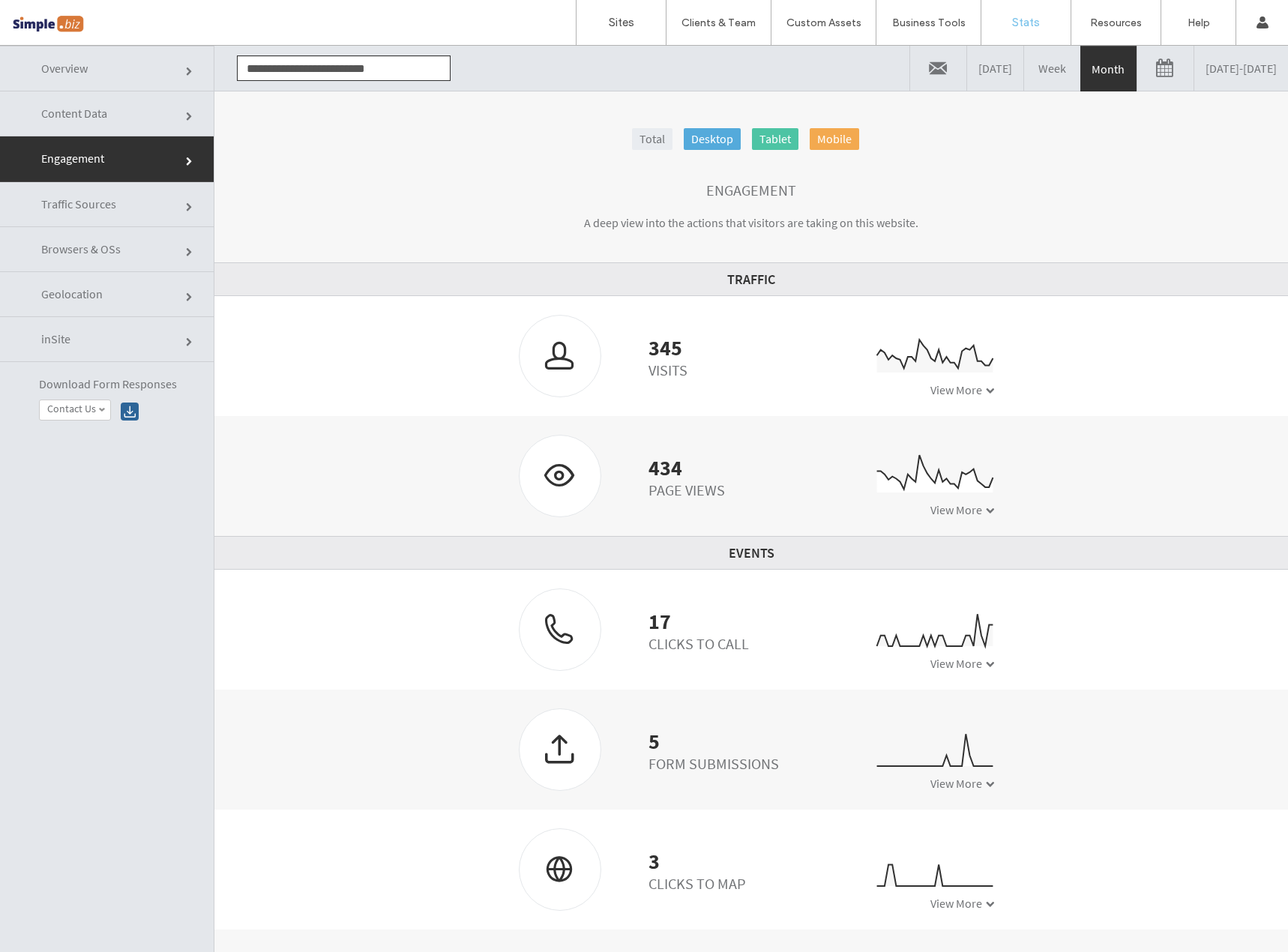
click at [384, 126] on div "Total Desktop Tablet Mobile Engagement A deep view into the actions that visito…" at bounding box center [751, 544] width 1074 height 906
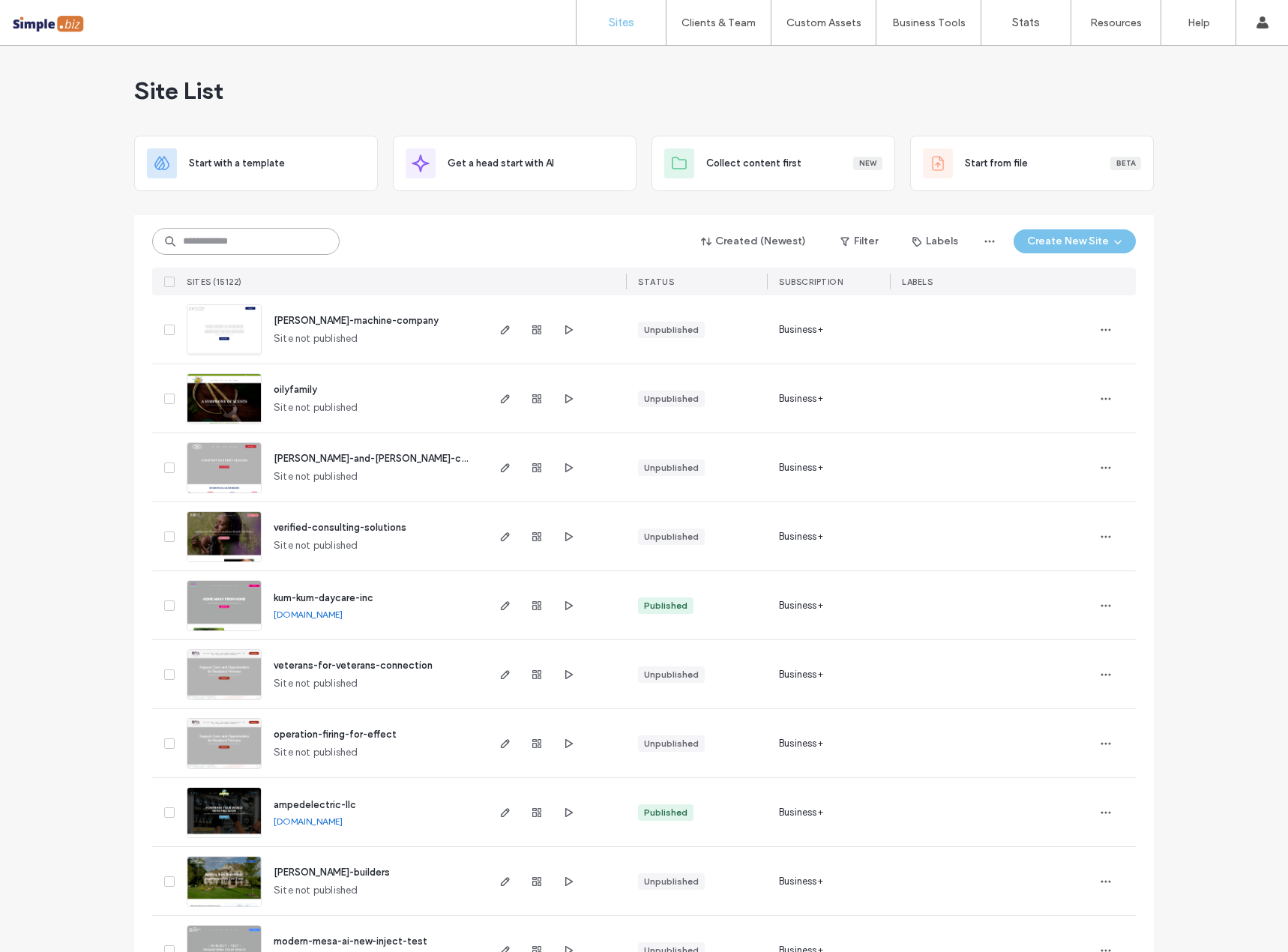
click at [280, 238] on input at bounding box center [246, 241] width 187 height 27
click at [277, 241] on input at bounding box center [246, 241] width 187 height 27
paste input "**********"
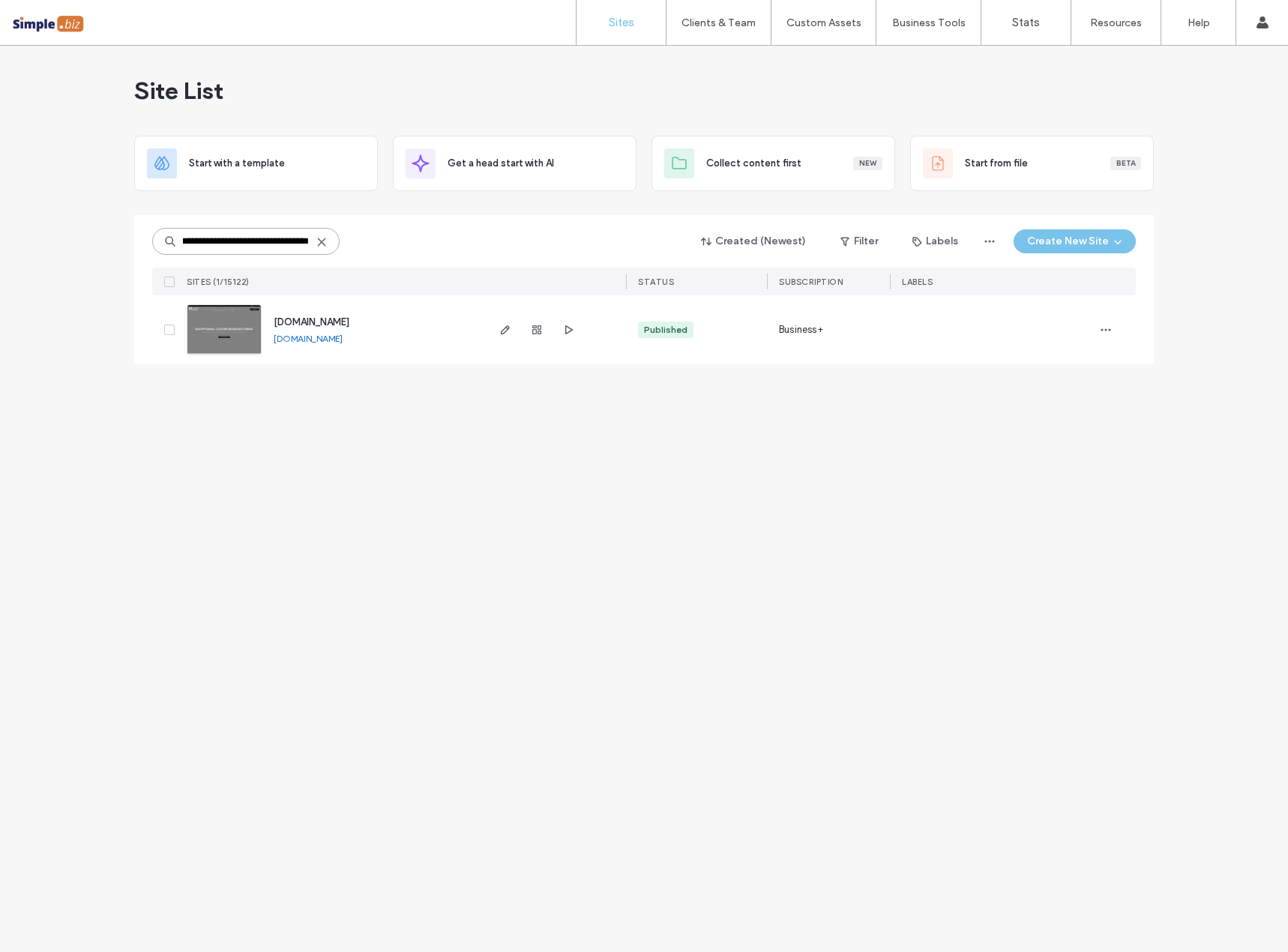
type input "**********"
click at [320, 318] on span "www.ruiterinnovations.com" at bounding box center [312, 322] width 76 height 11
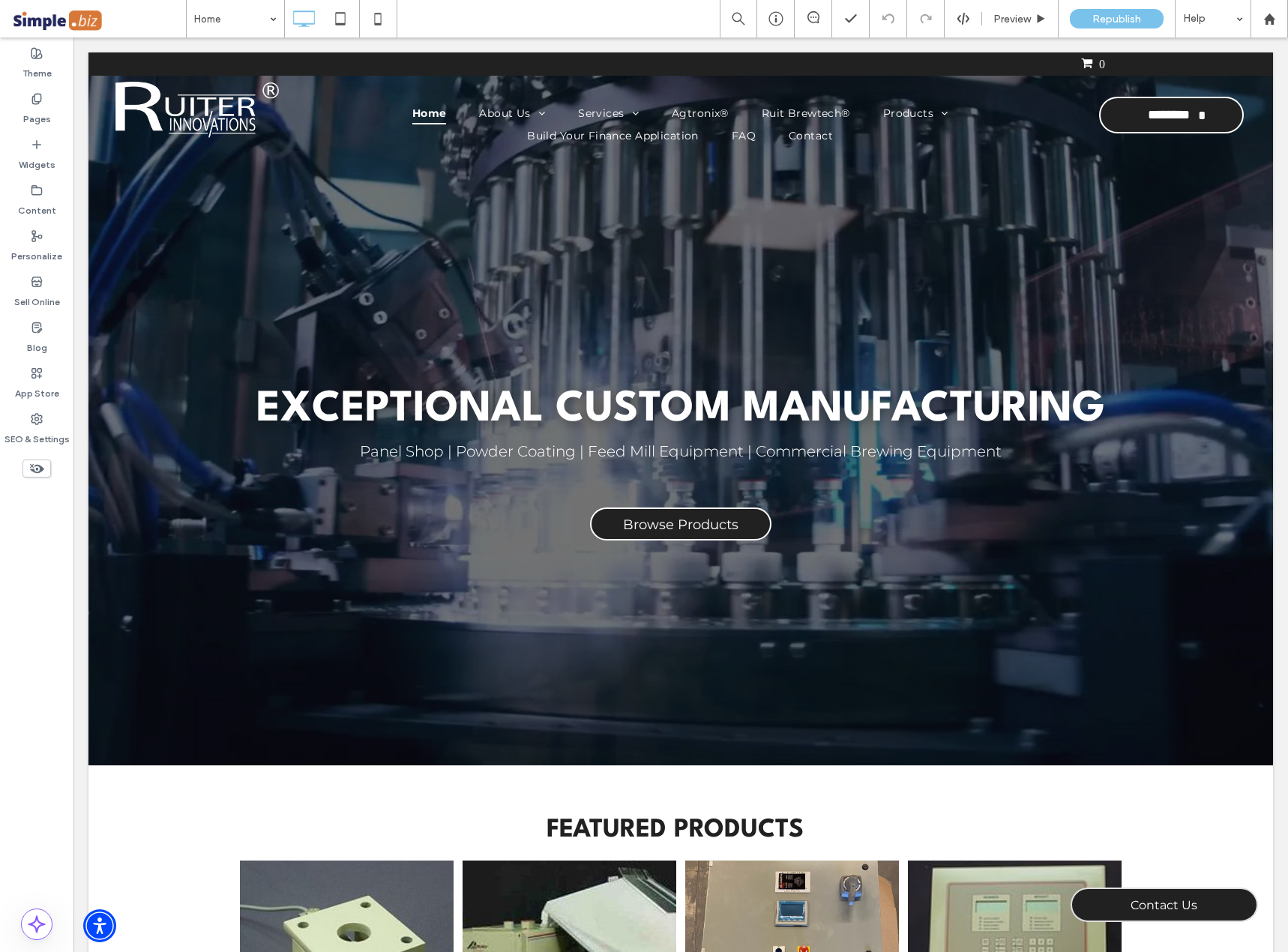
click at [87, 13] on span at bounding box center [98, 19] width 174 height 30
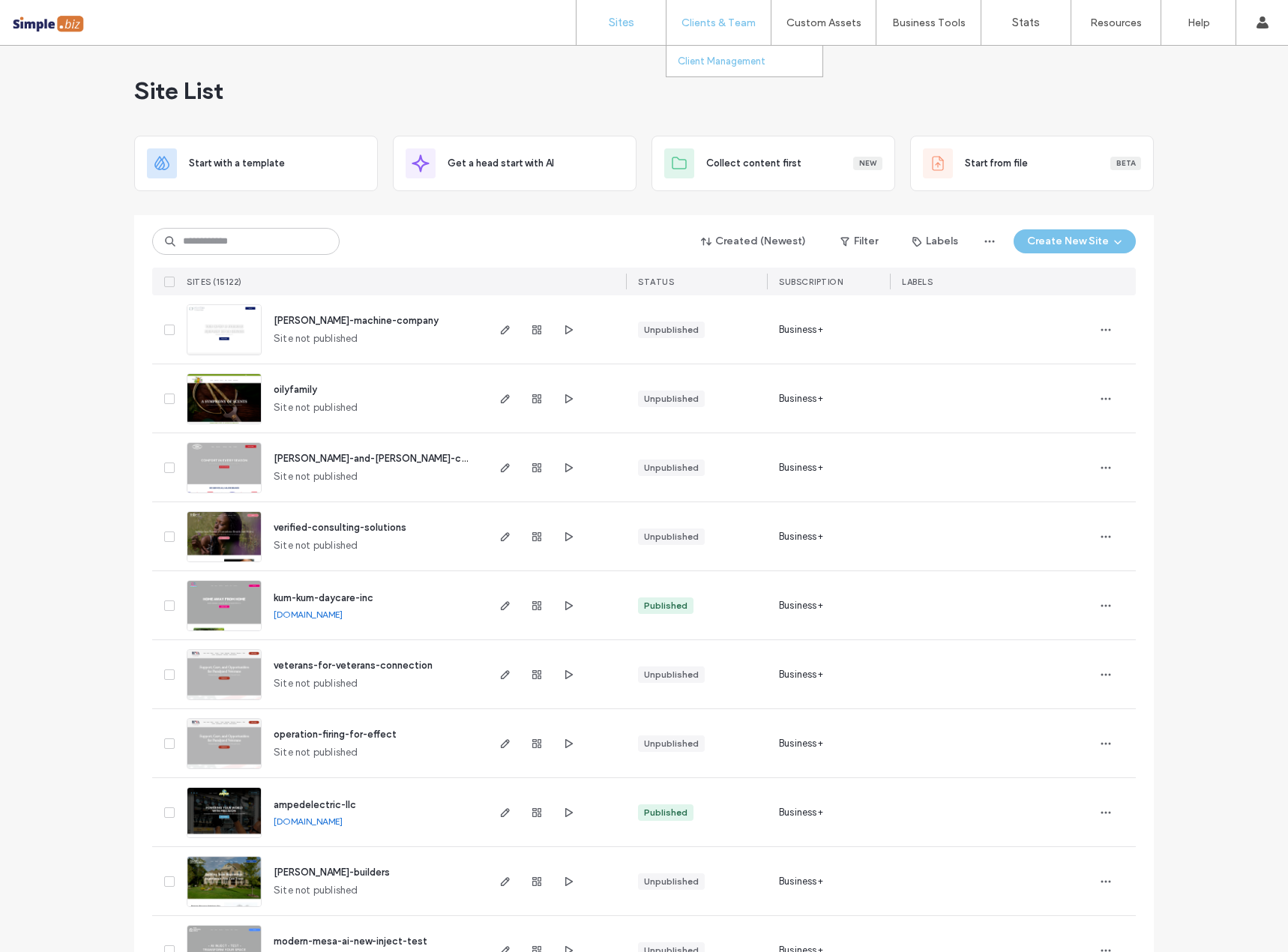
click at [729, 61] on label "Client Management" at bounding box center [721, 61] width 88 height 11
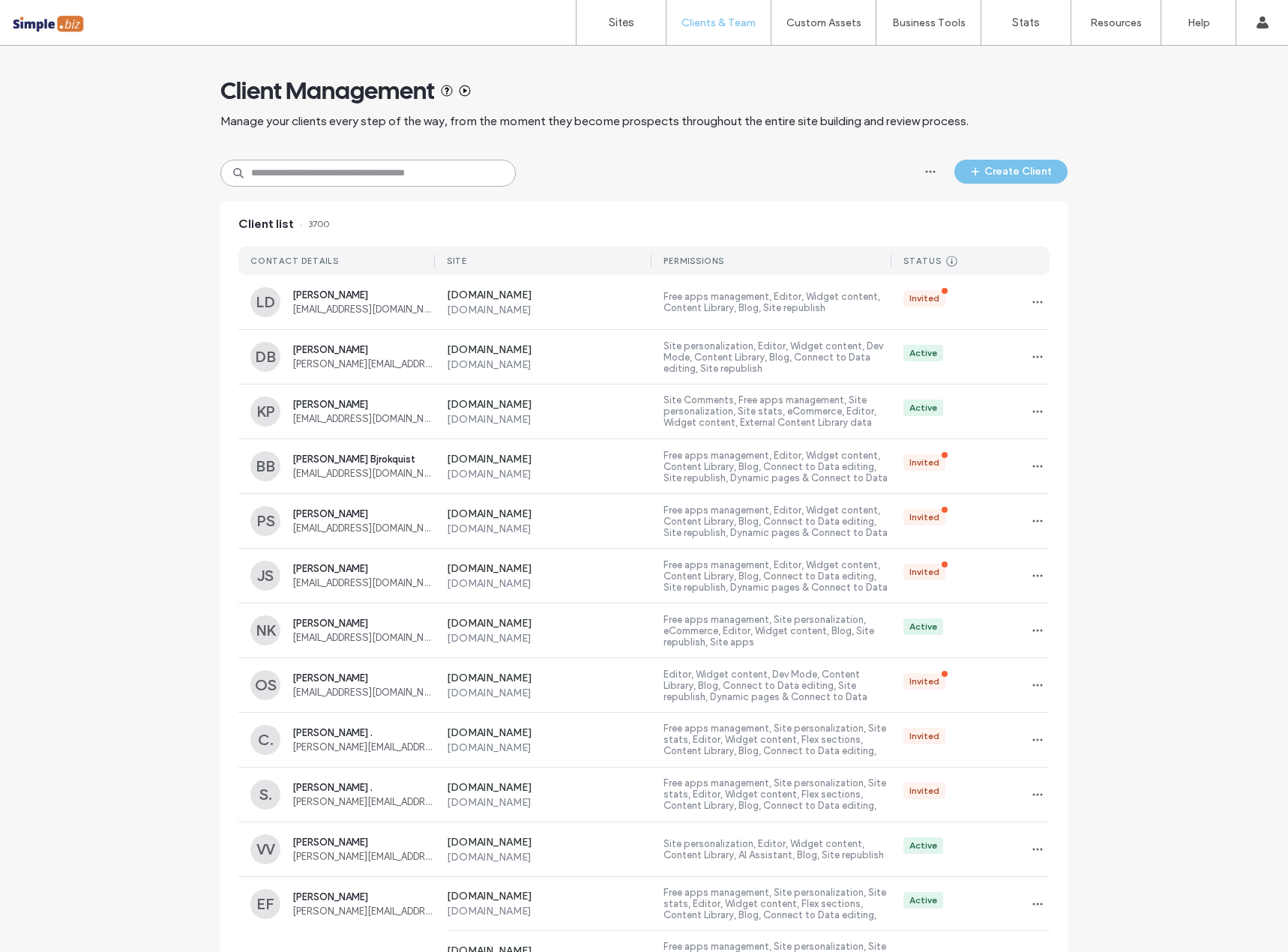
click at [351, 172] on input at bounding box center [368, 172] width 295 height 27
paste input "**********"
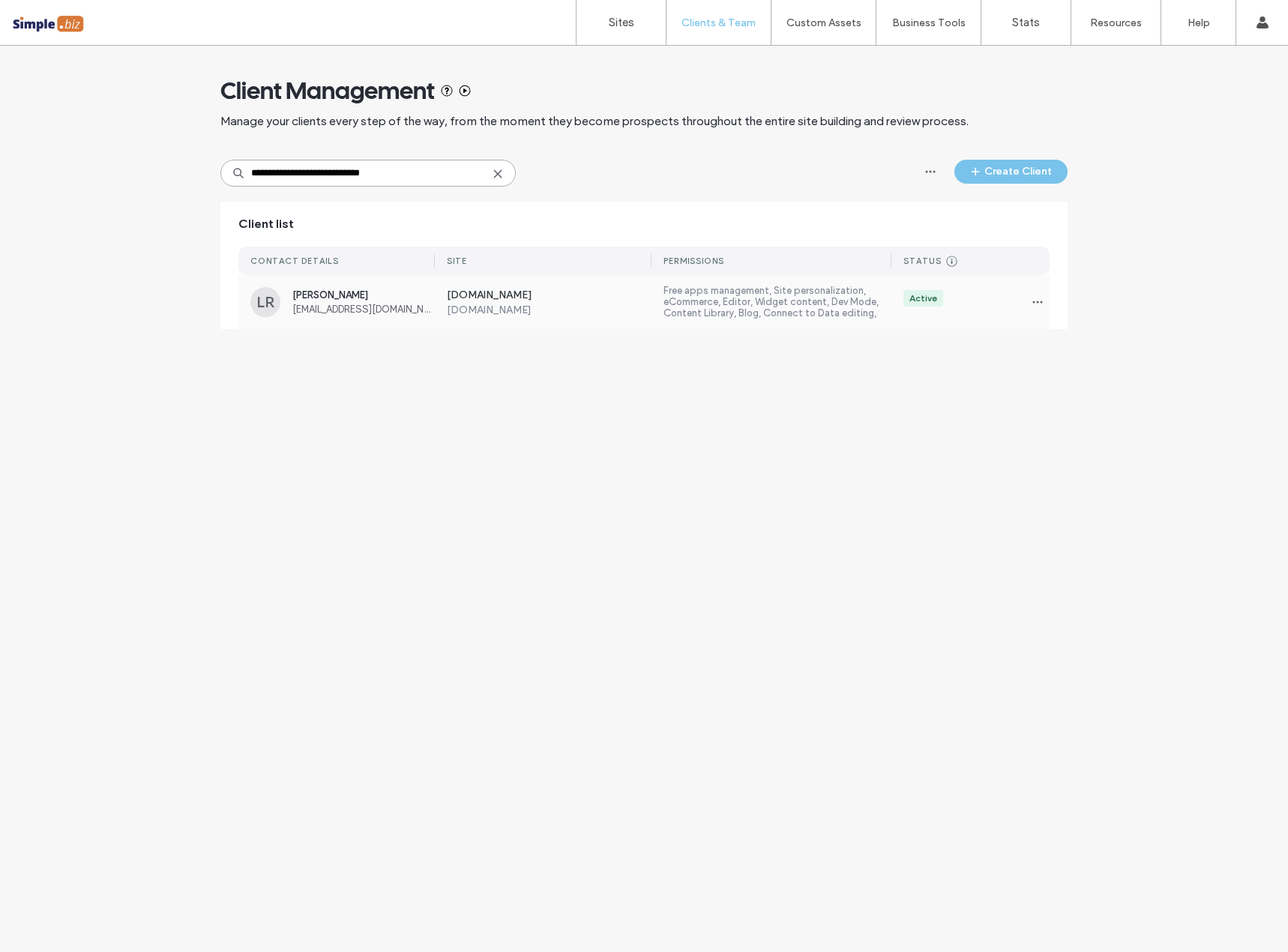
type input "**********"
click at [311, 299] on span "[PERSON_NAME]" at bounding box center [363, 294] width 142 height 11
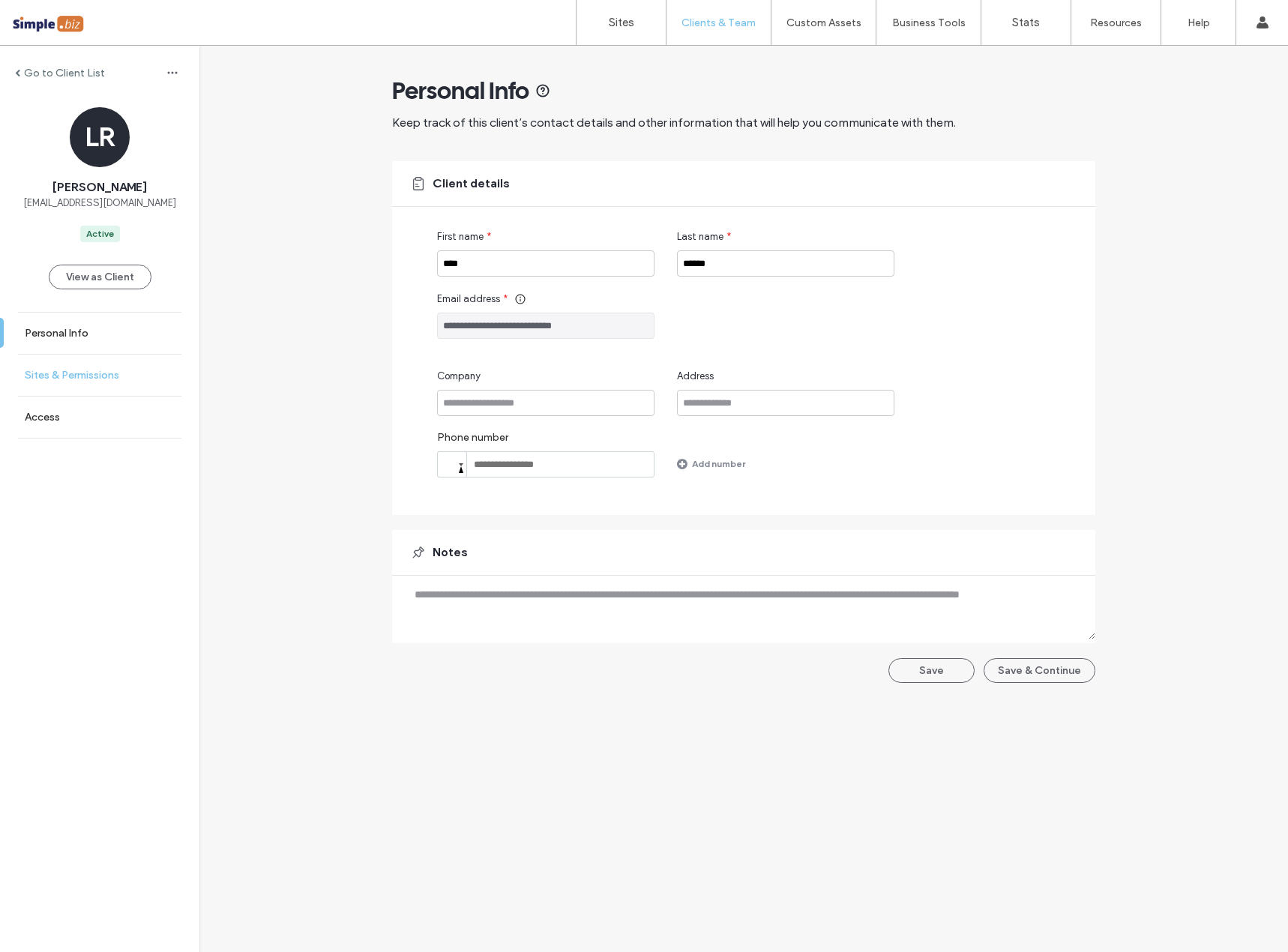
click at [64, 365] on link "Sites & Permissions" at bounding box center [100, 374] width 199 height 41
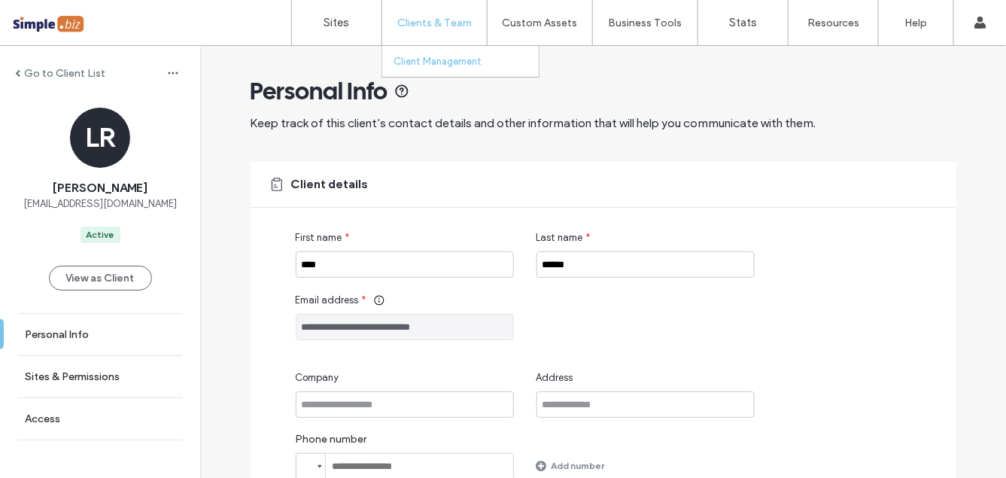
click at [456, 61] on label "Client Management" at bounding box center [438, 61] width 88 height 11
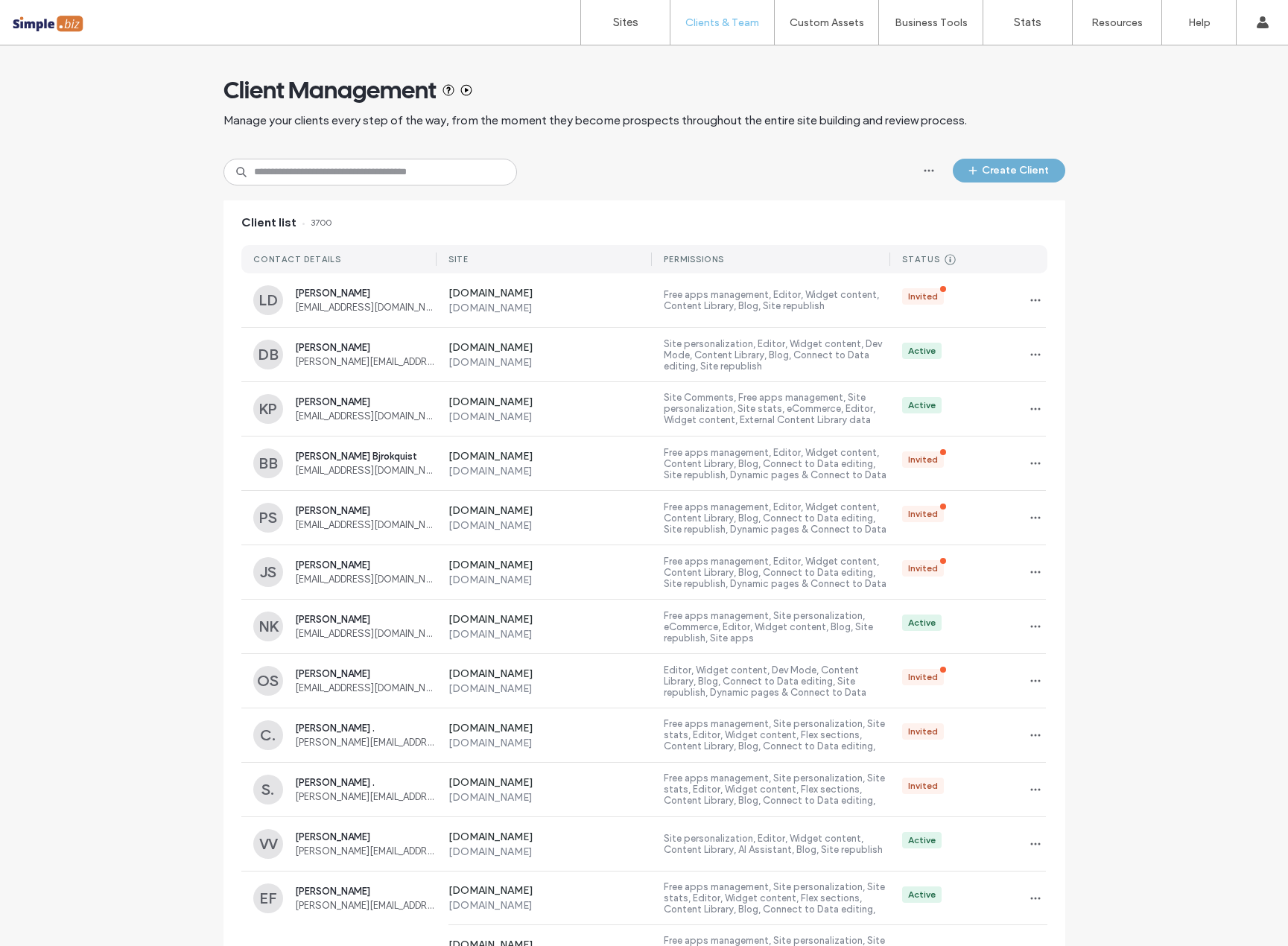
click at [991, 164] on button "Create Client" at bounding box center [1009, 170] width 113 height 24
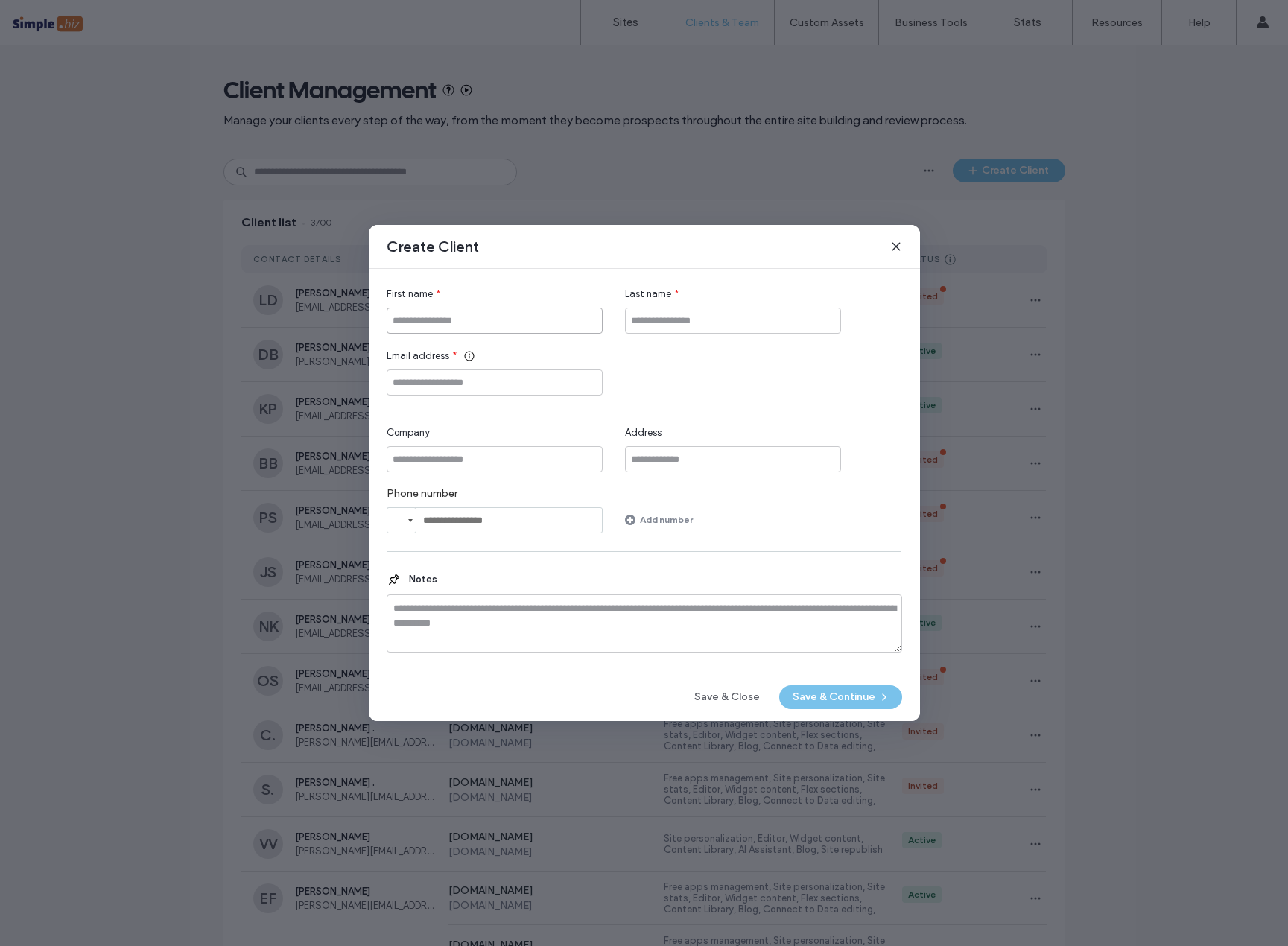
click at [461, 318] on input "First name" at bounding box center [495, 321] width 216 height 26
paste input "**********"
drag, startPoint x: 497, startPoint y: 321, endPoint x: 424, endPoint y: 318, distance: 73.1
click at [422, 320] on input "**********" at bounding box center [495, 321] width 216 height 26
type input "*****"
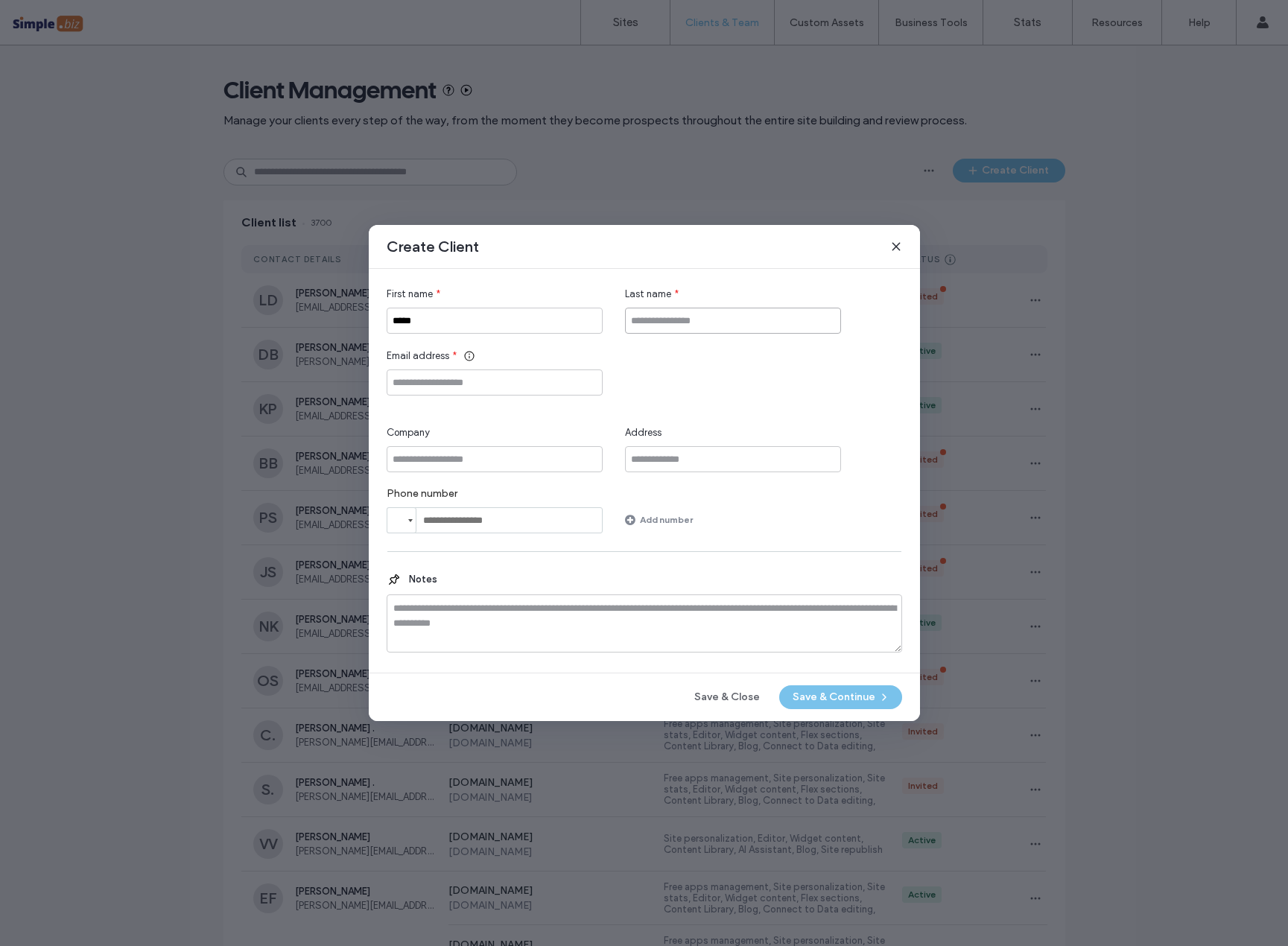
click at [718, 325] on input "Last name" at bounding box center [733, 321] width 216 height 26
paste input "**********"
type input "**********"
drag, startPoint x: 716, startPoint y: 355, endPoint x: 698, endPoint y: 358, distance: 18.2
click at [716, 355] on div "Email address *" at bounding box center [644, 371] width 516 height 47
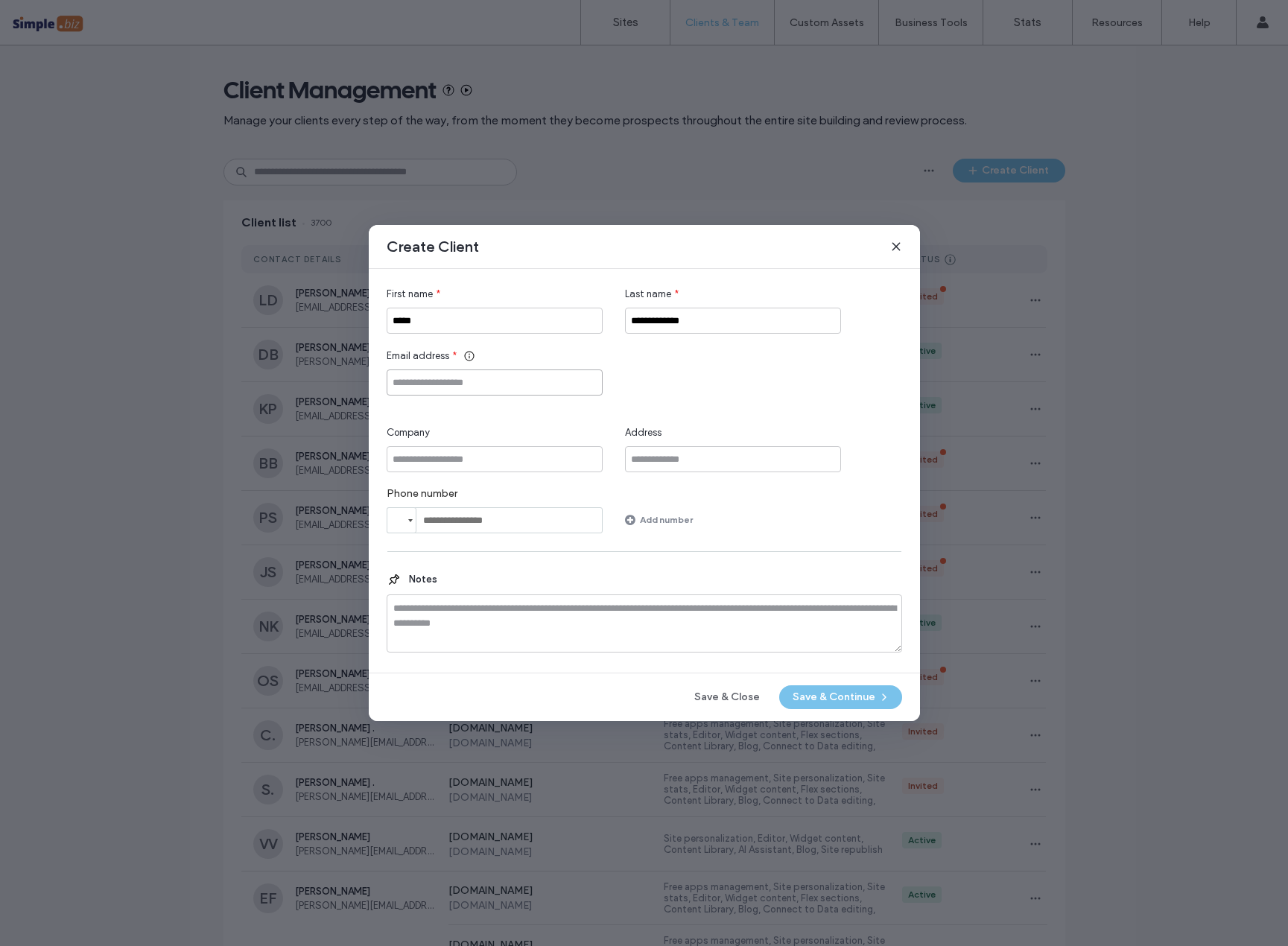
click at [523, 381] on input "Email address" at bounding box center [495, 382] width 216 height 26
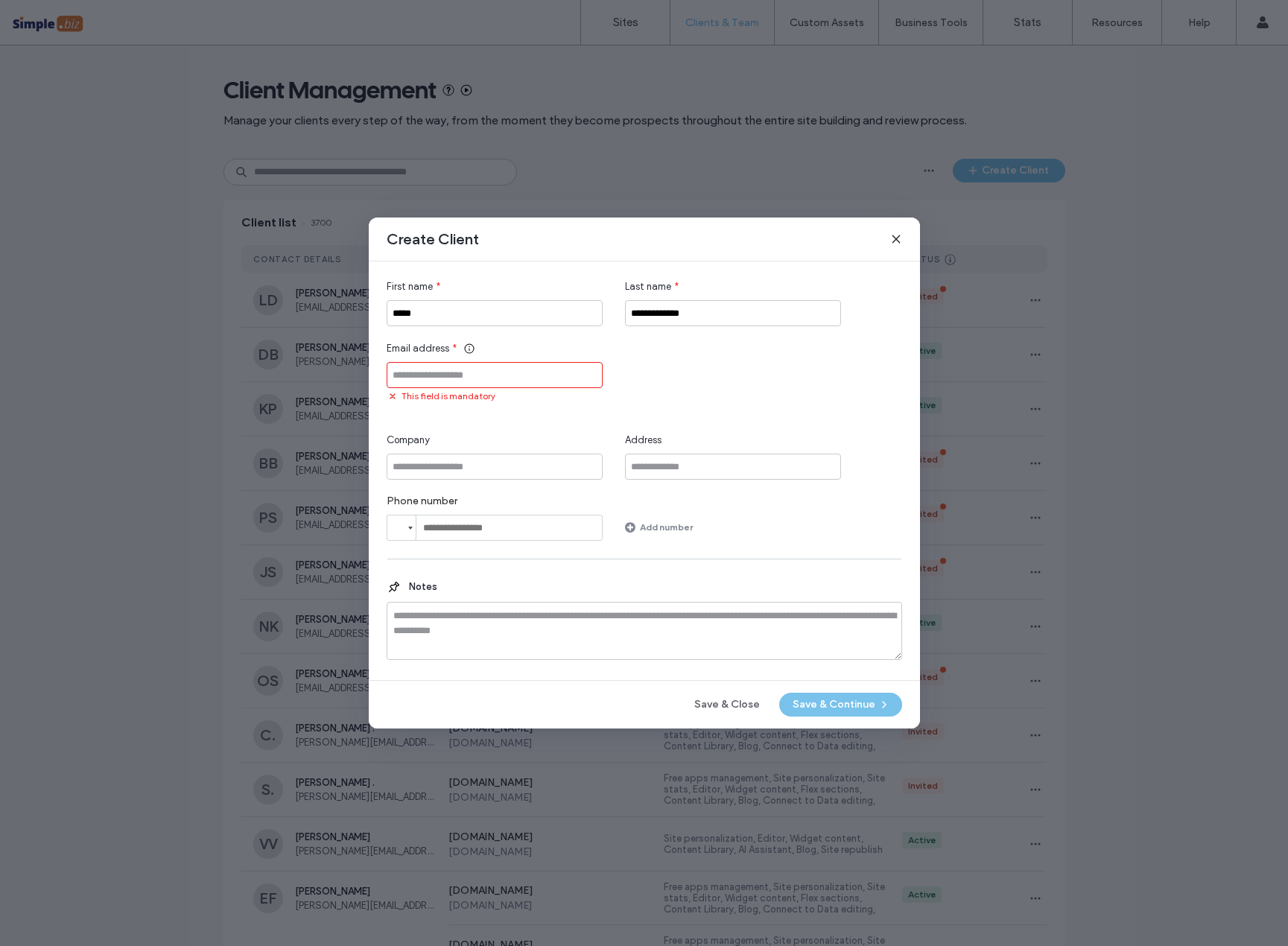
click at [552, 360] on div "Email address * This field is mandatory" at bounding box center [495, 372] width 216 height 61
click at [533, 377] on input "Email address" at bounding box center [495, 375] width 216 height 26
paste input "**********"
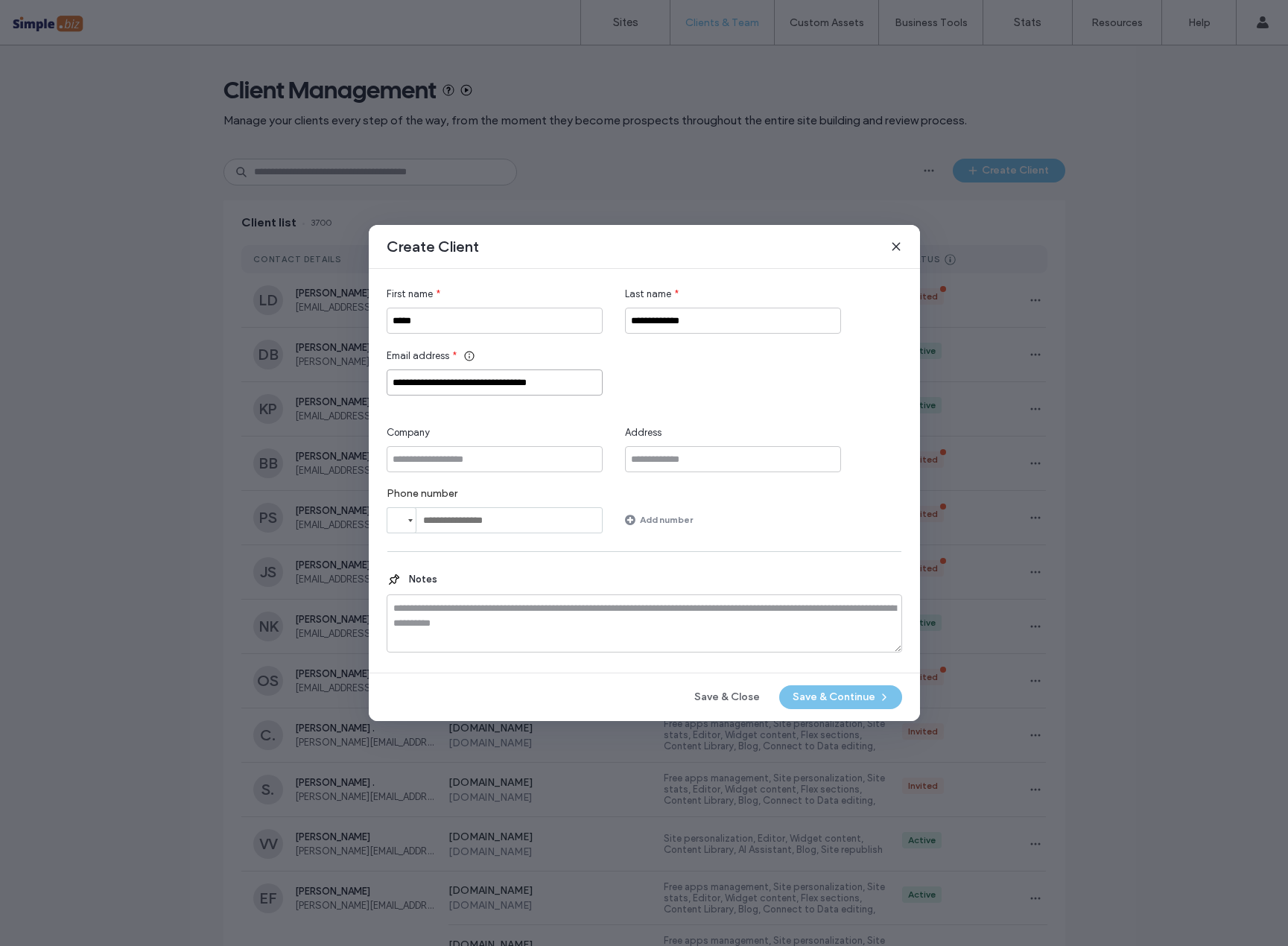
type input "**********"
click at [714, 387] on div "**********" at bounding box center [644, 371] width 516 height 47
click at [839, 694] on button "Save & Continue" at bounding box center [841, 697] width 123 height 24
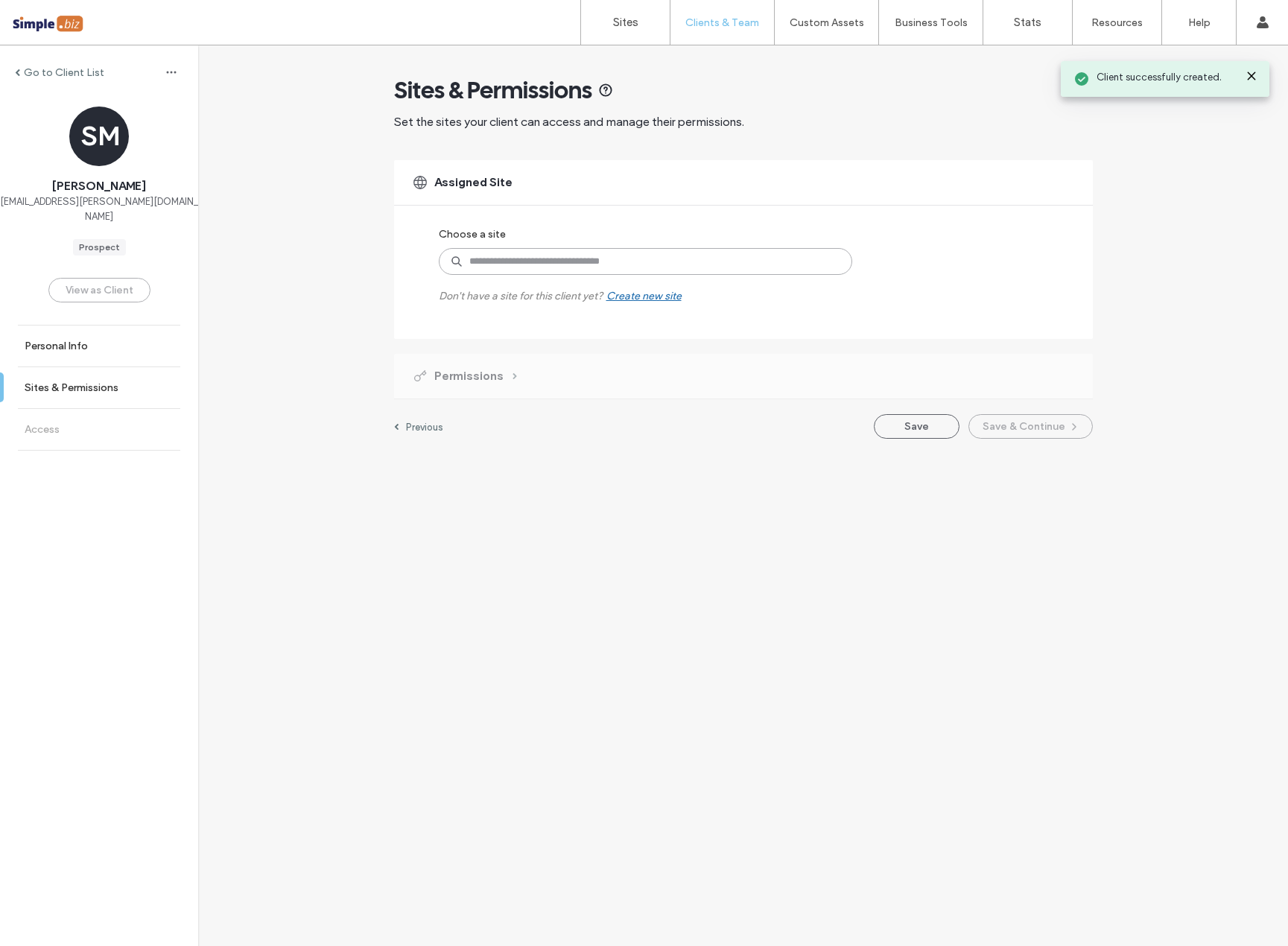
click at [611, 262] on input at bounding box center [645, 261] width 414 height 27
type input "****"
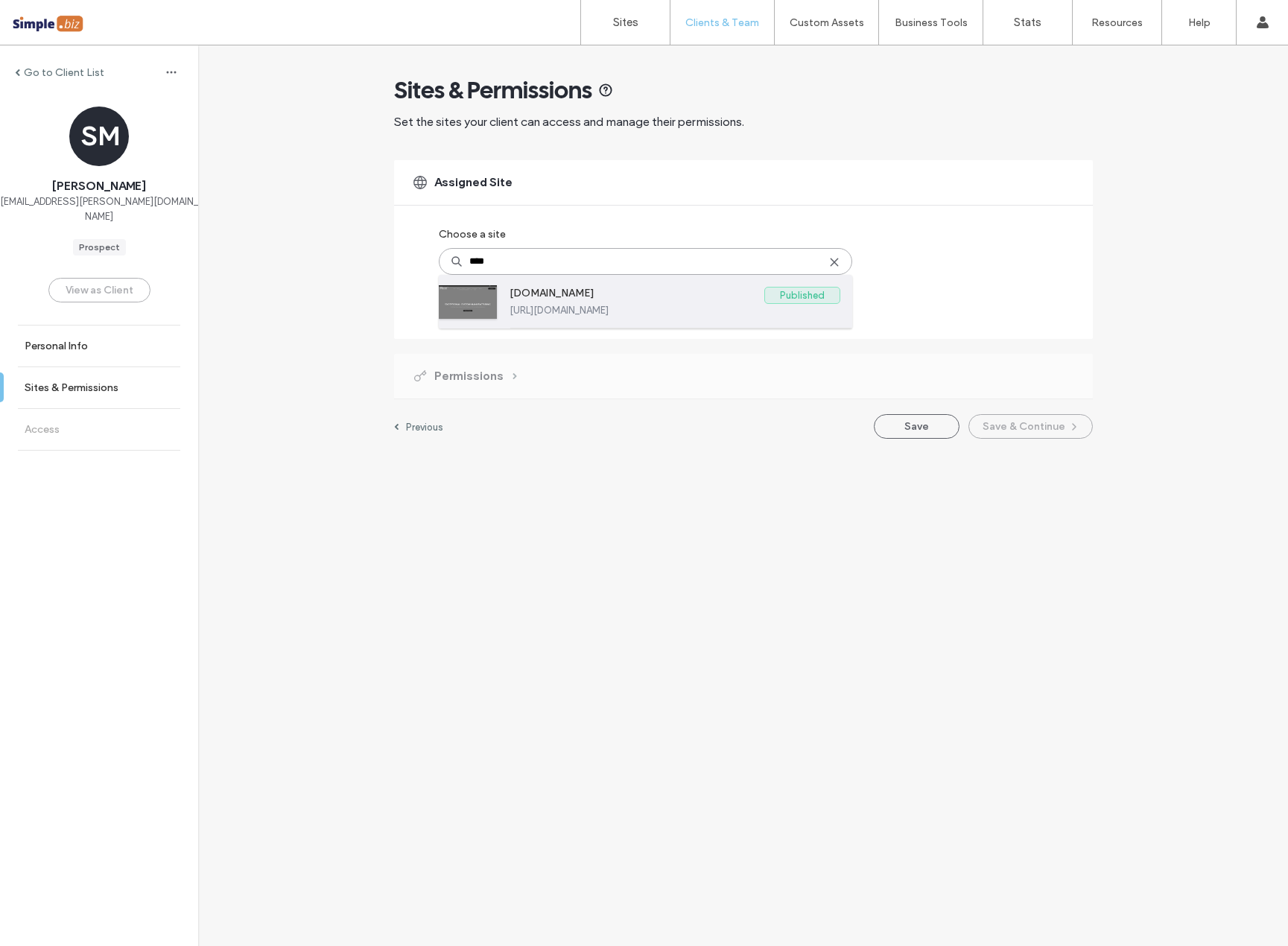
click at [607, 289] on label "[DOMAIN_NAME]" at bounding box center [637, 296] width 254 height 18
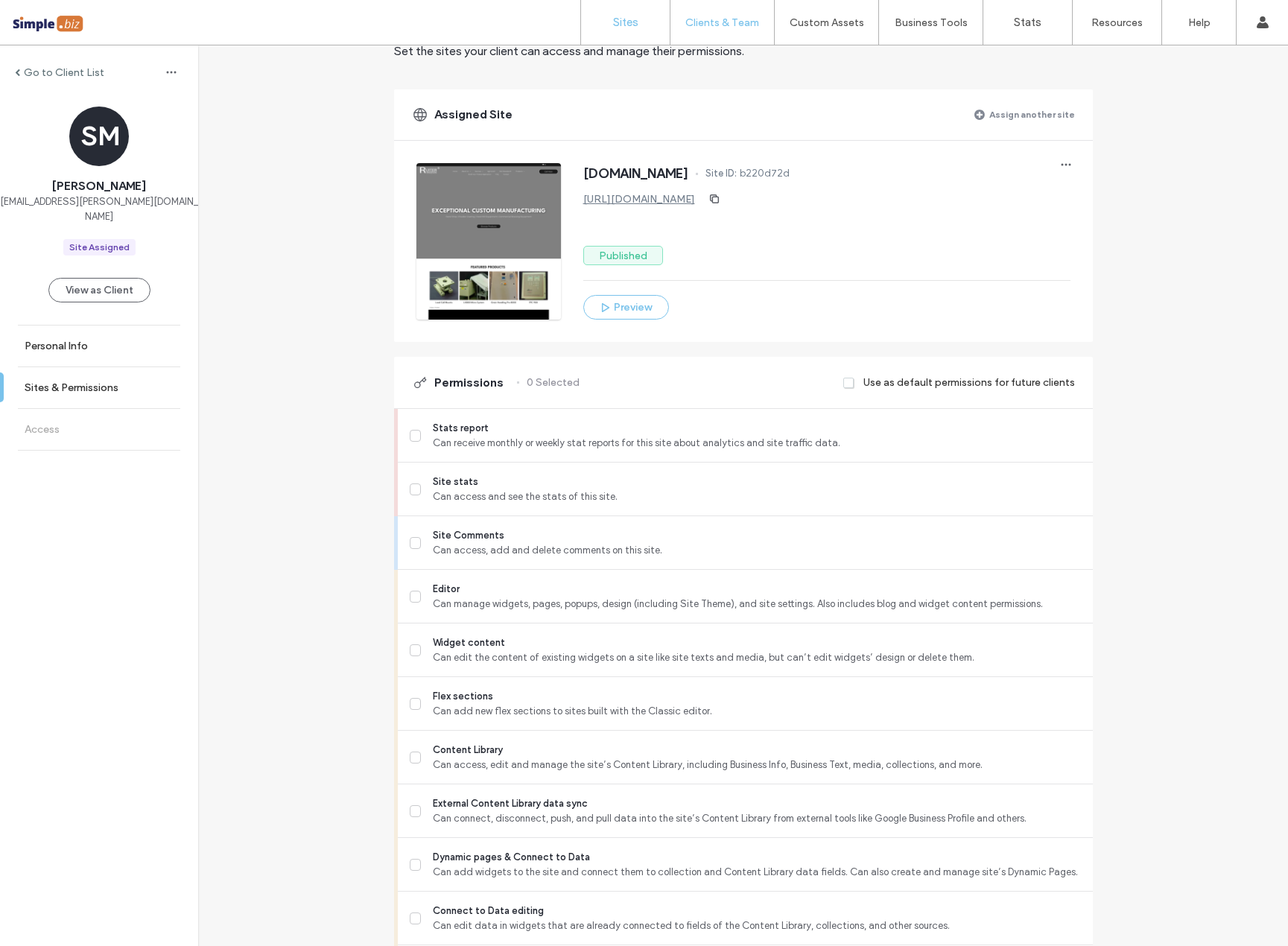
scroll to position [74, 0]
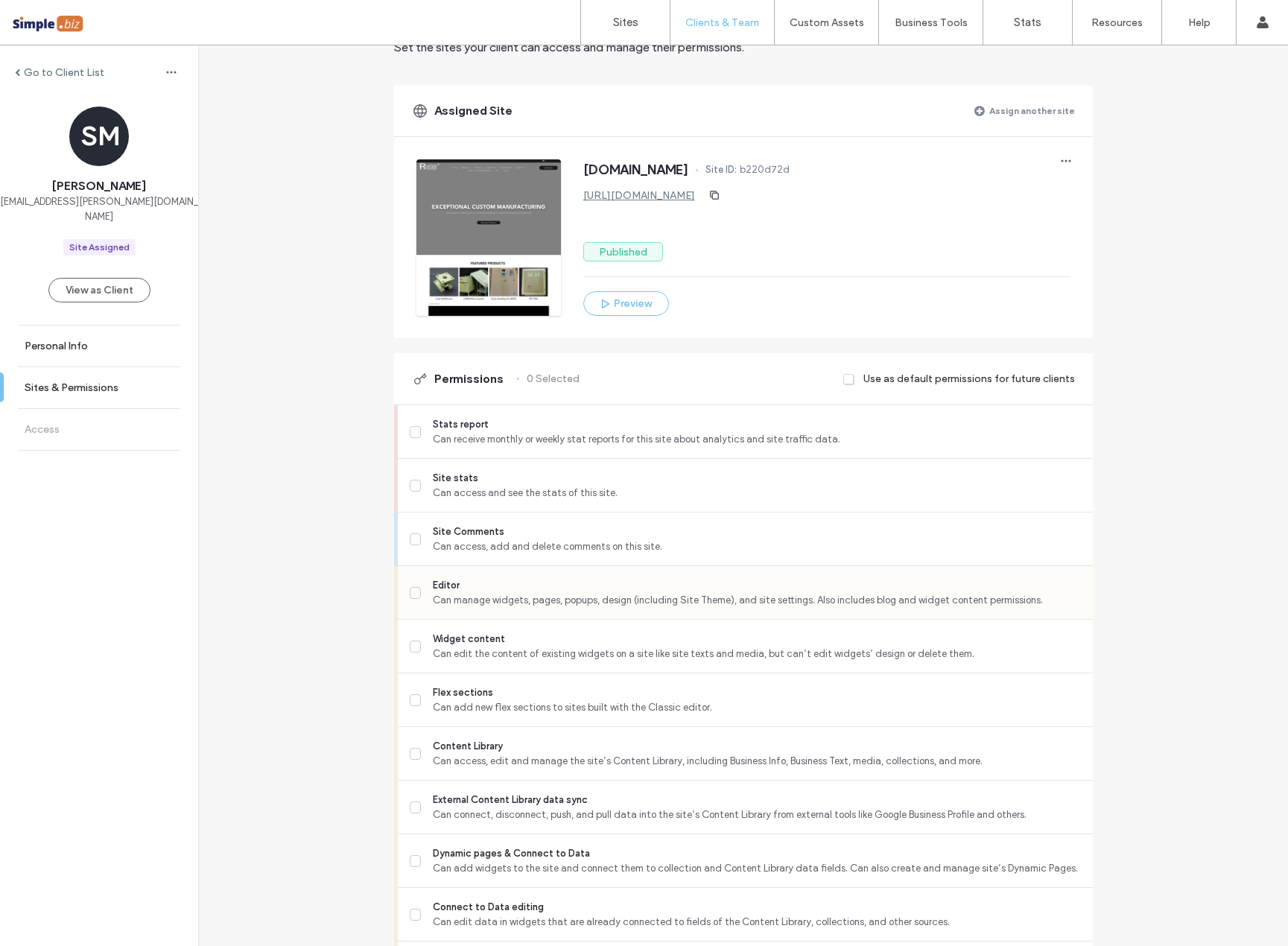
drag, startPoint x: 412, startPoint y: 589, endPoint x: 429, endPoint y: 579, distance: 19.7
click at [412, 590] on icon at bounding box center [415, 593] width 8 height 6
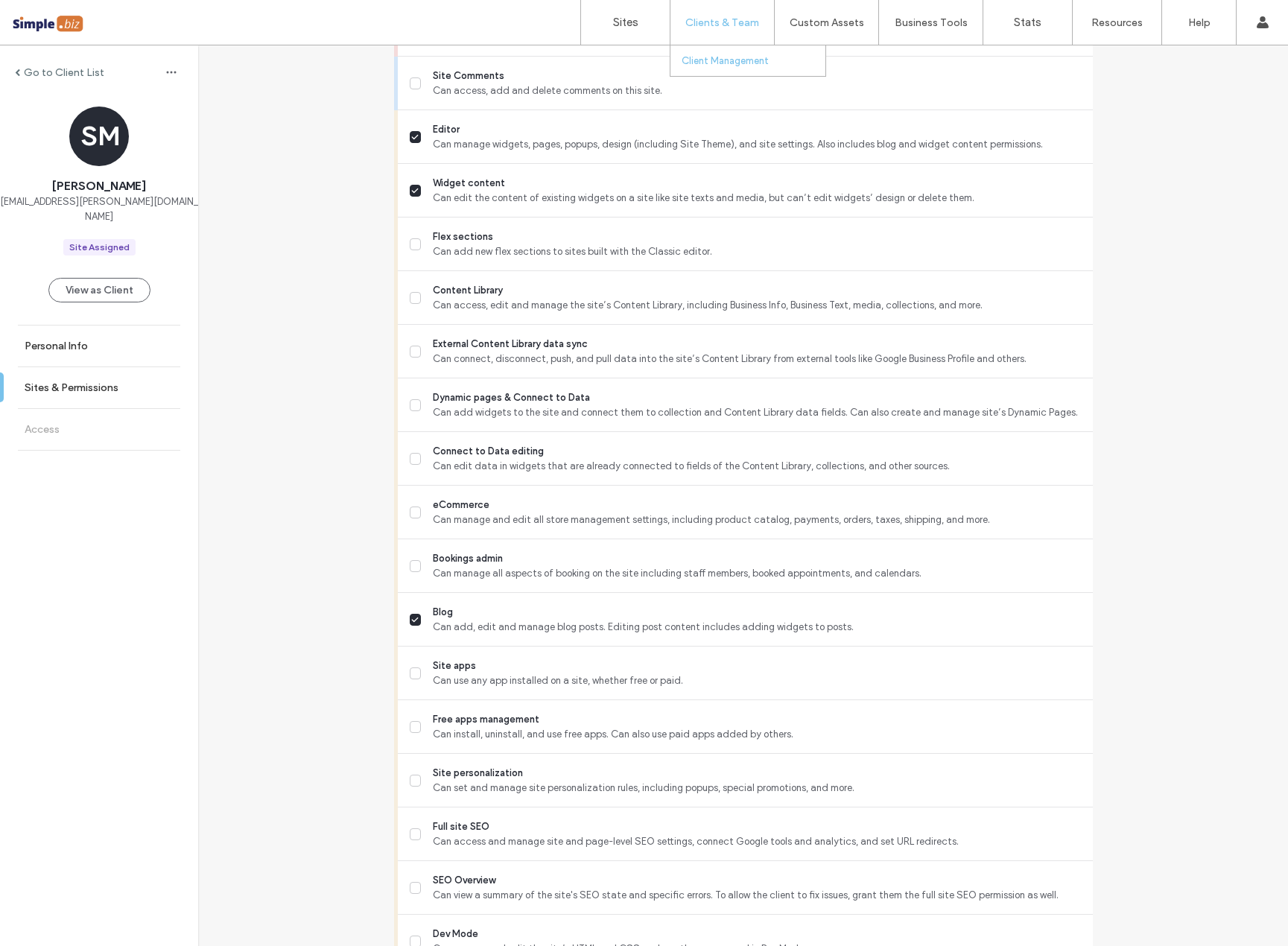
scroll to position [447, 0]
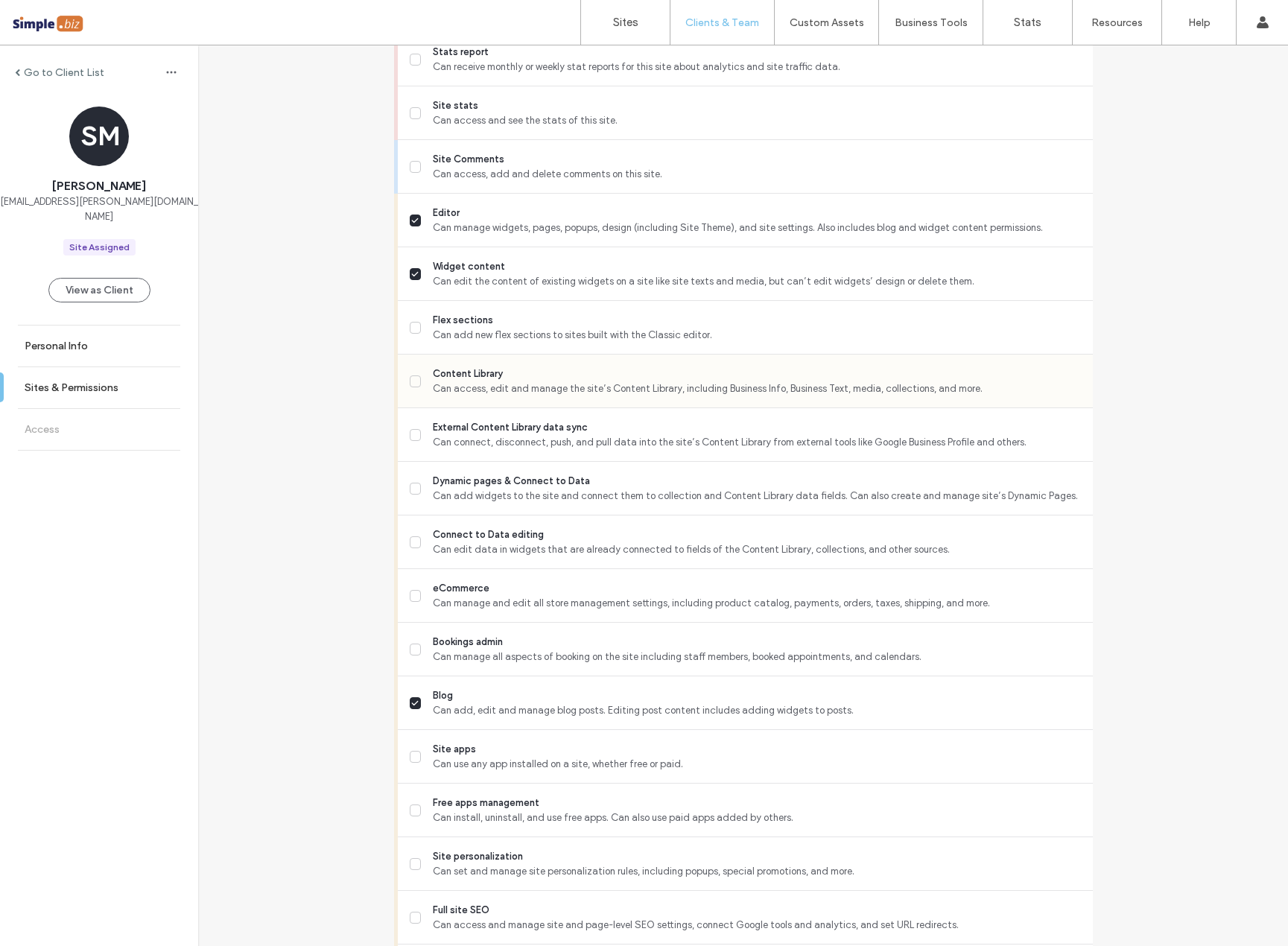
click at [411, 381] on icon at bounding box center [415, 381] width 8 height 6
click at [414, 487] on icon at bounding box center [415, 489] width 8 height 6
click at [415, 598] on span at bounding box center [416, 596] width 12 height 12
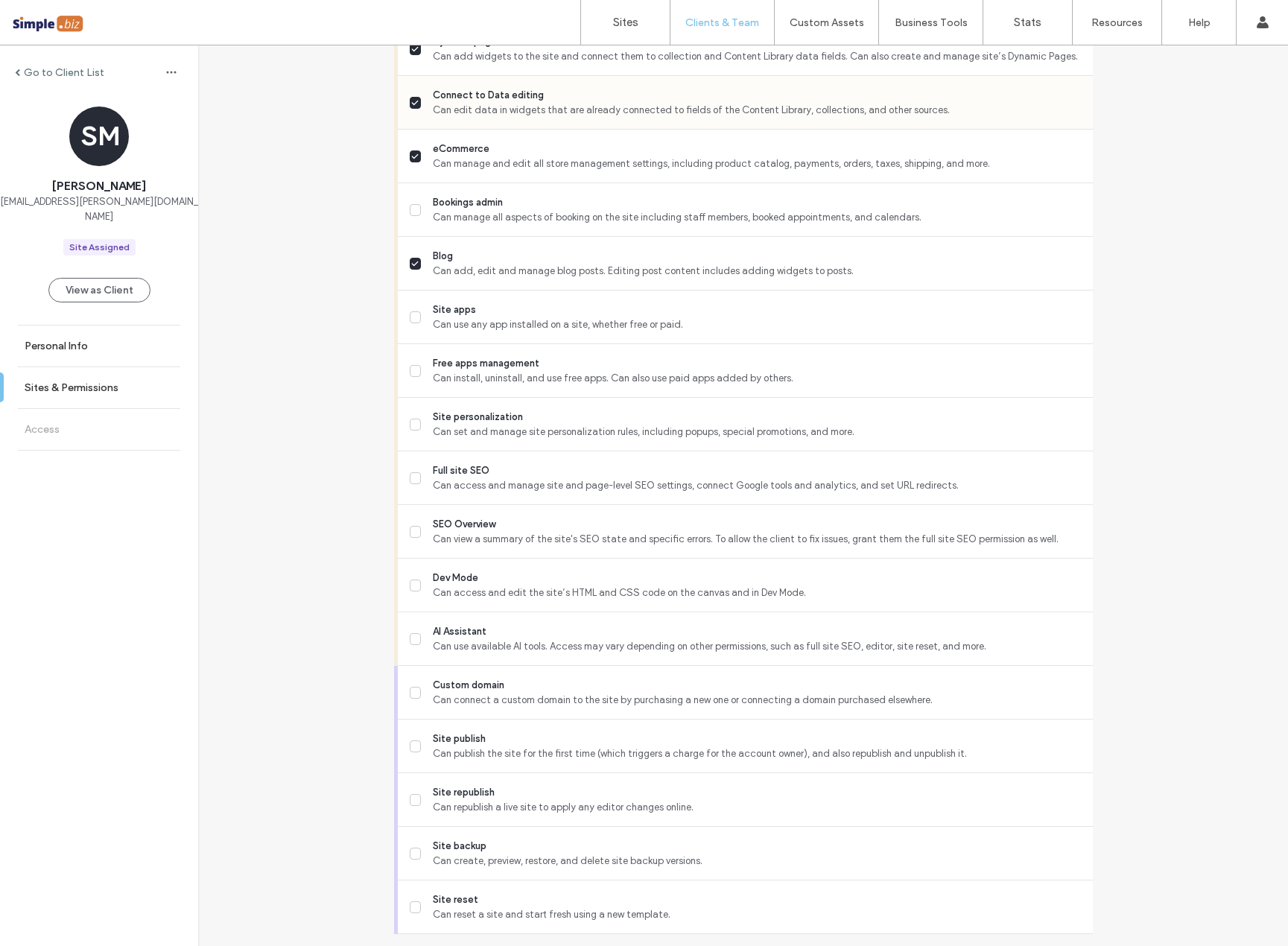
scroll to position [894, 0]
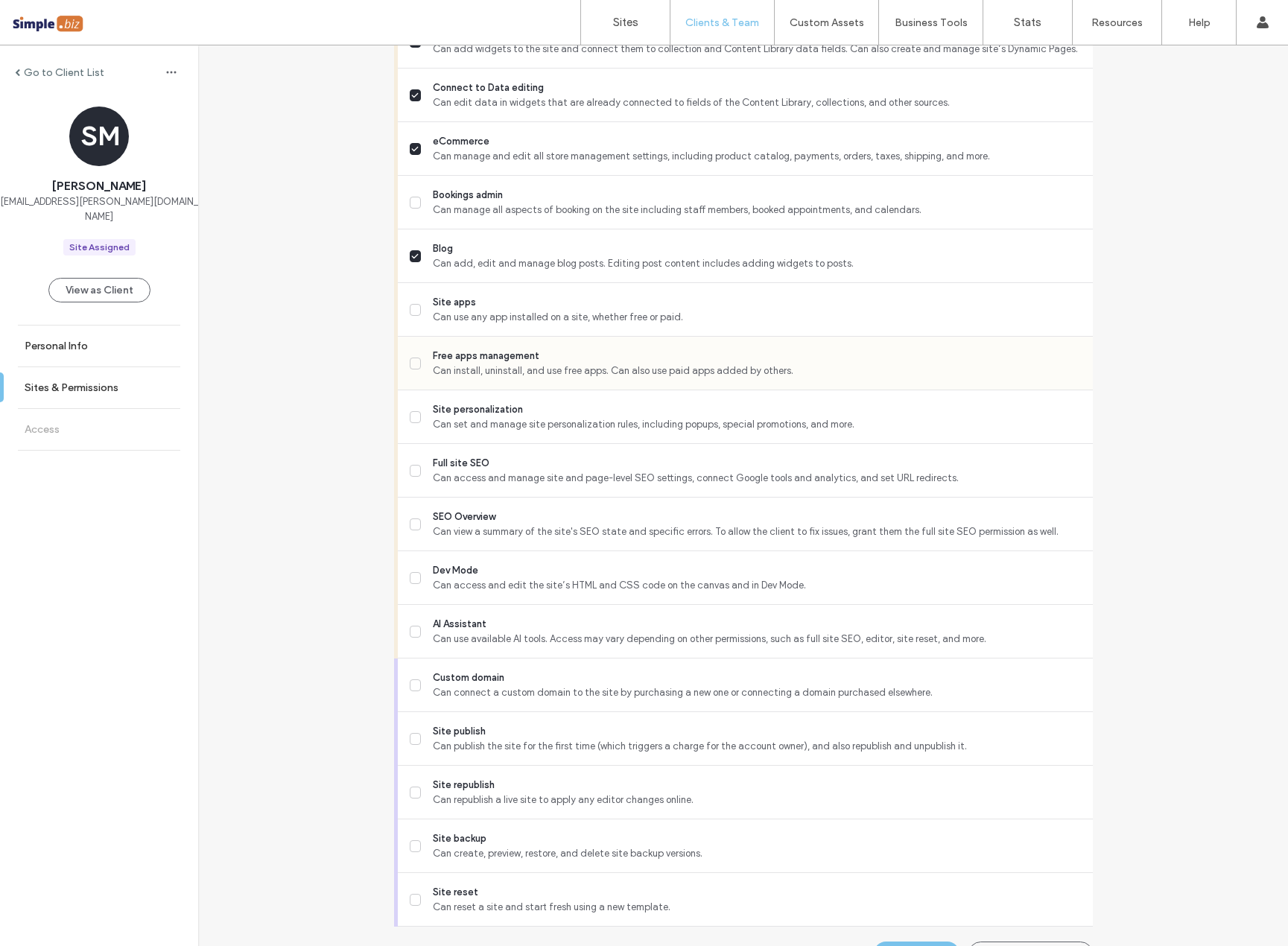
click at [413, 363] on icon at bounding box center [416, 363] width 6 height 4
drag, startPoint x: 410, startPoint y: 419, endPoint x: 547, endPoint y: 194, distance: 263.4
click at [411, 419] on icon at bounding box center [415, 417] width 8 height 6
click at [417, 580] on label "Dev Mode Can access and edit the site’s HTML and CSS code on the canvas and in …" at bounding box center [745, 578] width 671 height 30
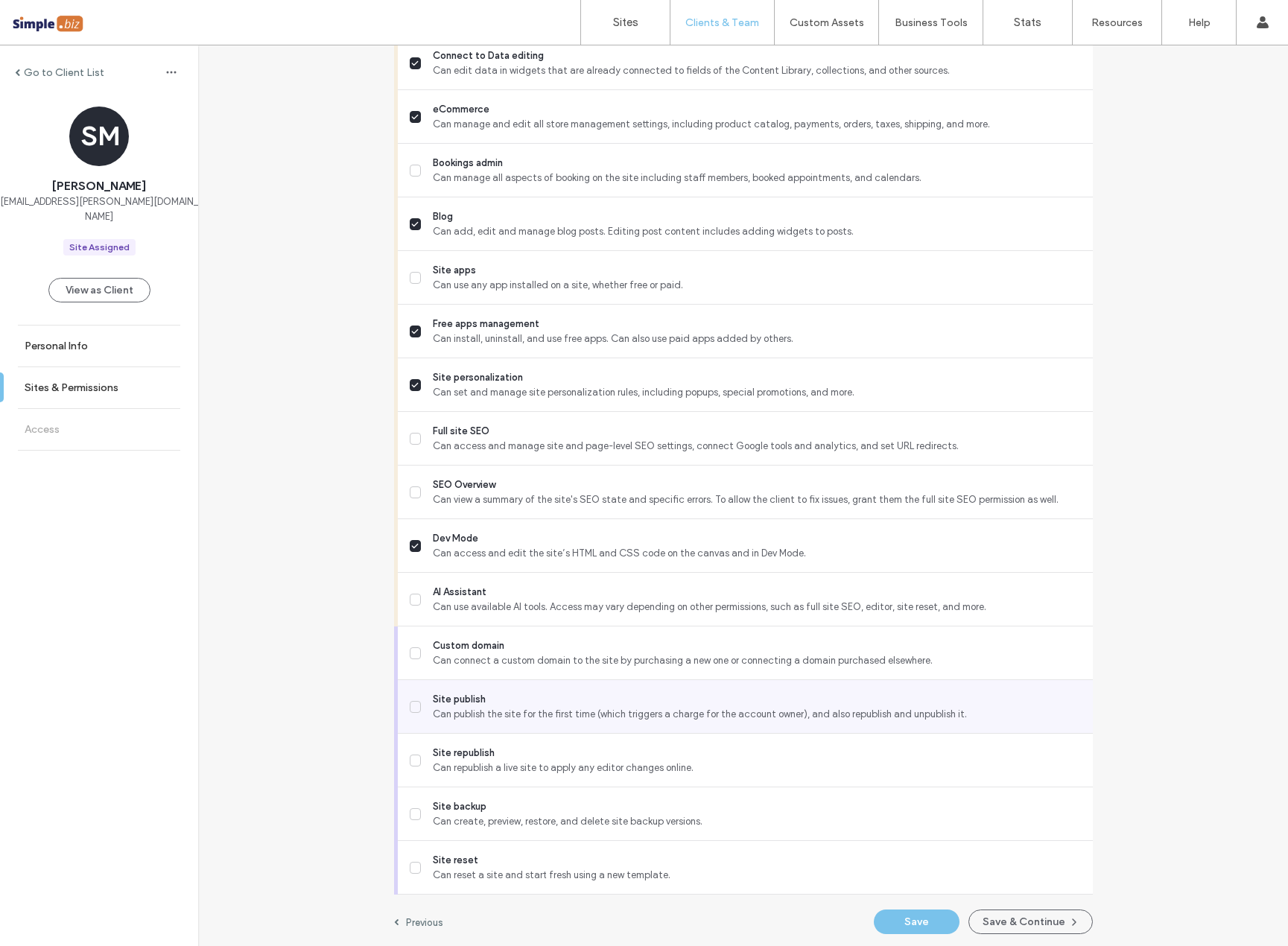
scroll to position [928, 0]
click at [410, 709] on span at bounding box center [416, 704] width 12 height 12
click at [412, 707] on span at bounding box center [416, 704] width 12 height 12
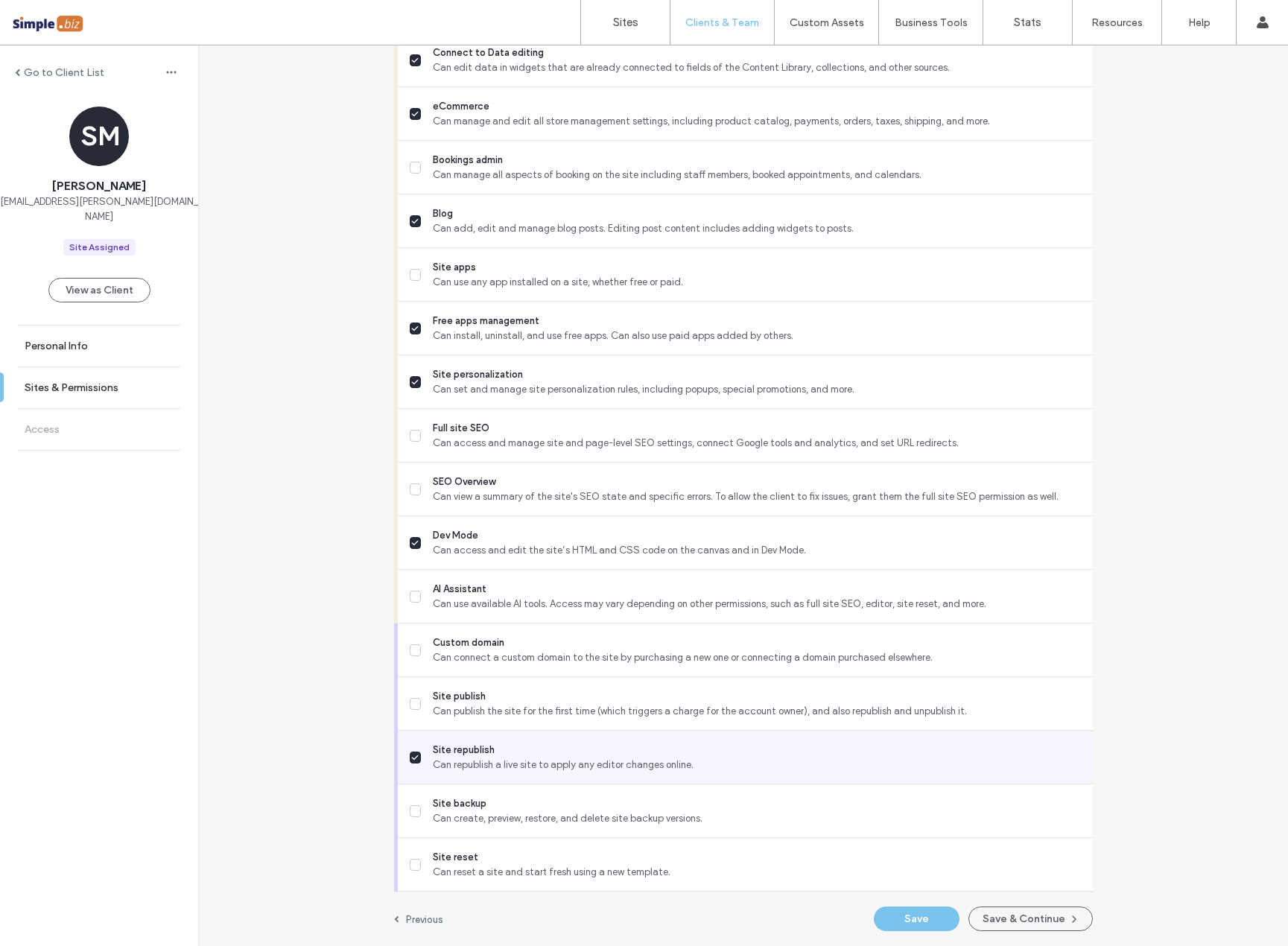
click at [411, 761] on span at bounding box center [416, 757] width 12 height 12
drag, startPoint x: 411, startPoint y: 761, endPoint x: 432, endPoint y: 745, distance: 26.4
click at [411, 761] on span at bounding box center [416, 757] width 12 height 12
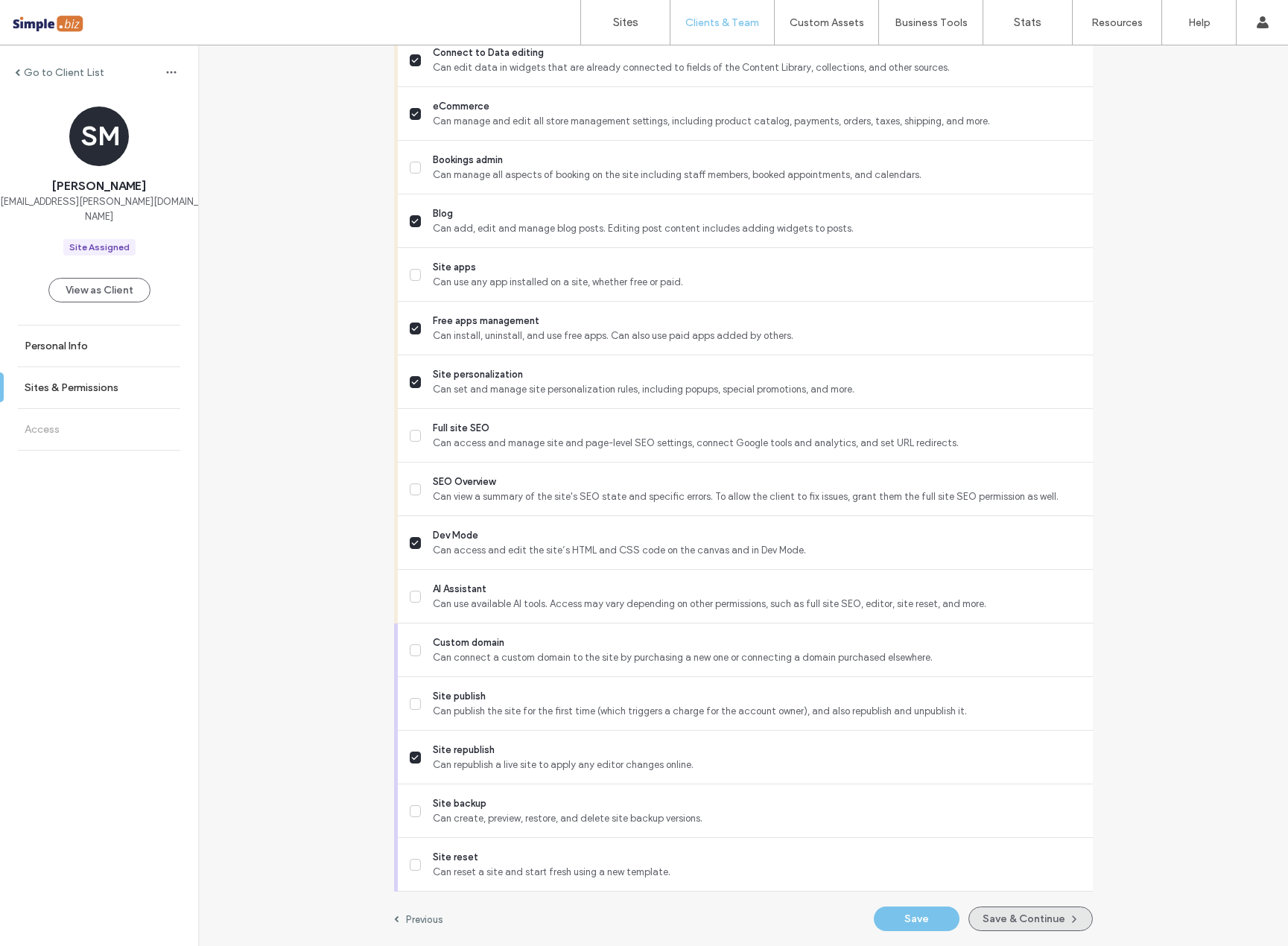
click at [1046, 919] on button "Save & Continue" at bounding box center [1031, 918] width 125 height 25
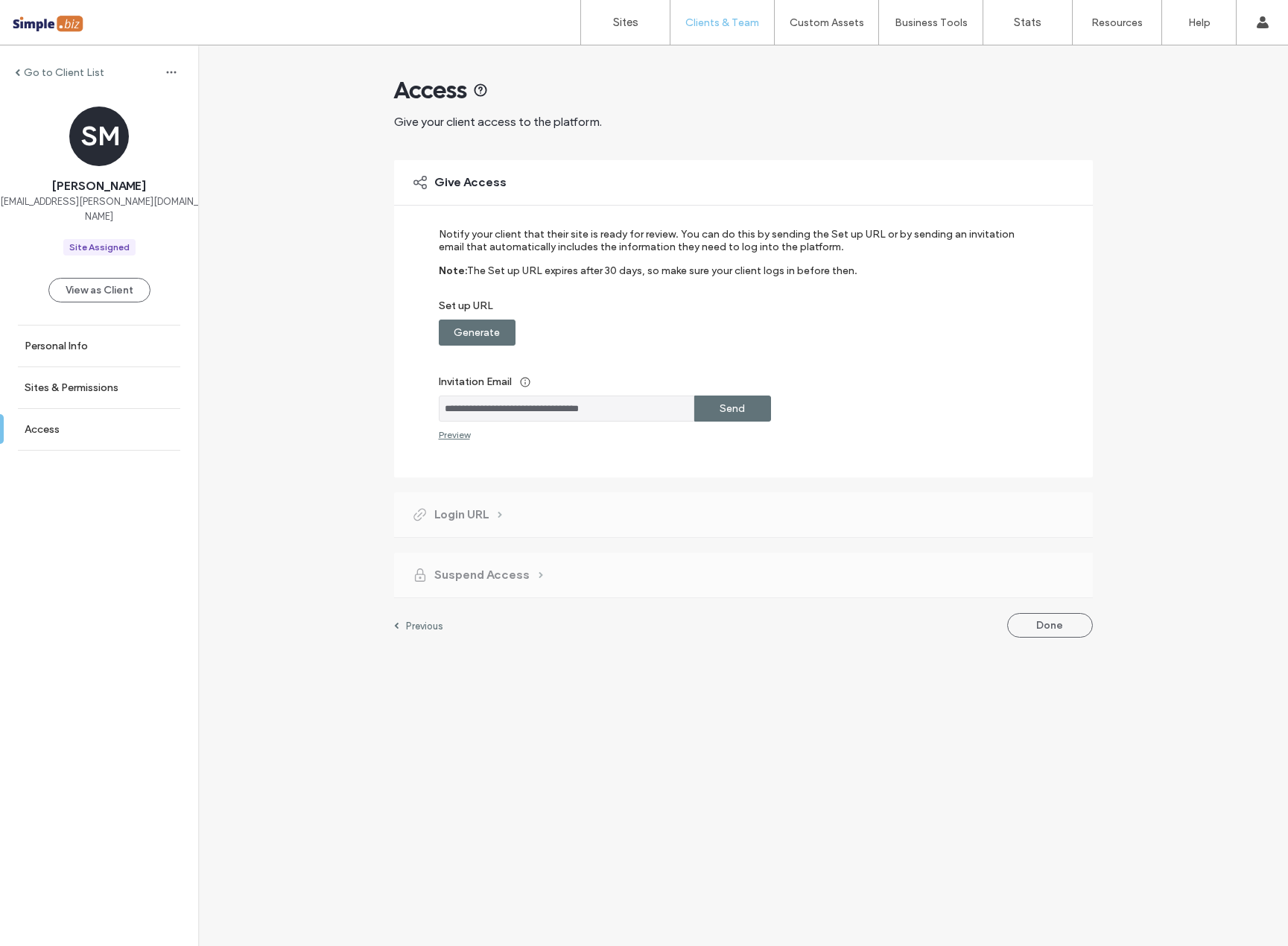
click at [481, 330] on label "Generate" at bounding box center [476, 332] width 47 height 28
click at [746, 334] on div "Copy" at bounding box center [733, 332] width 77 height 26
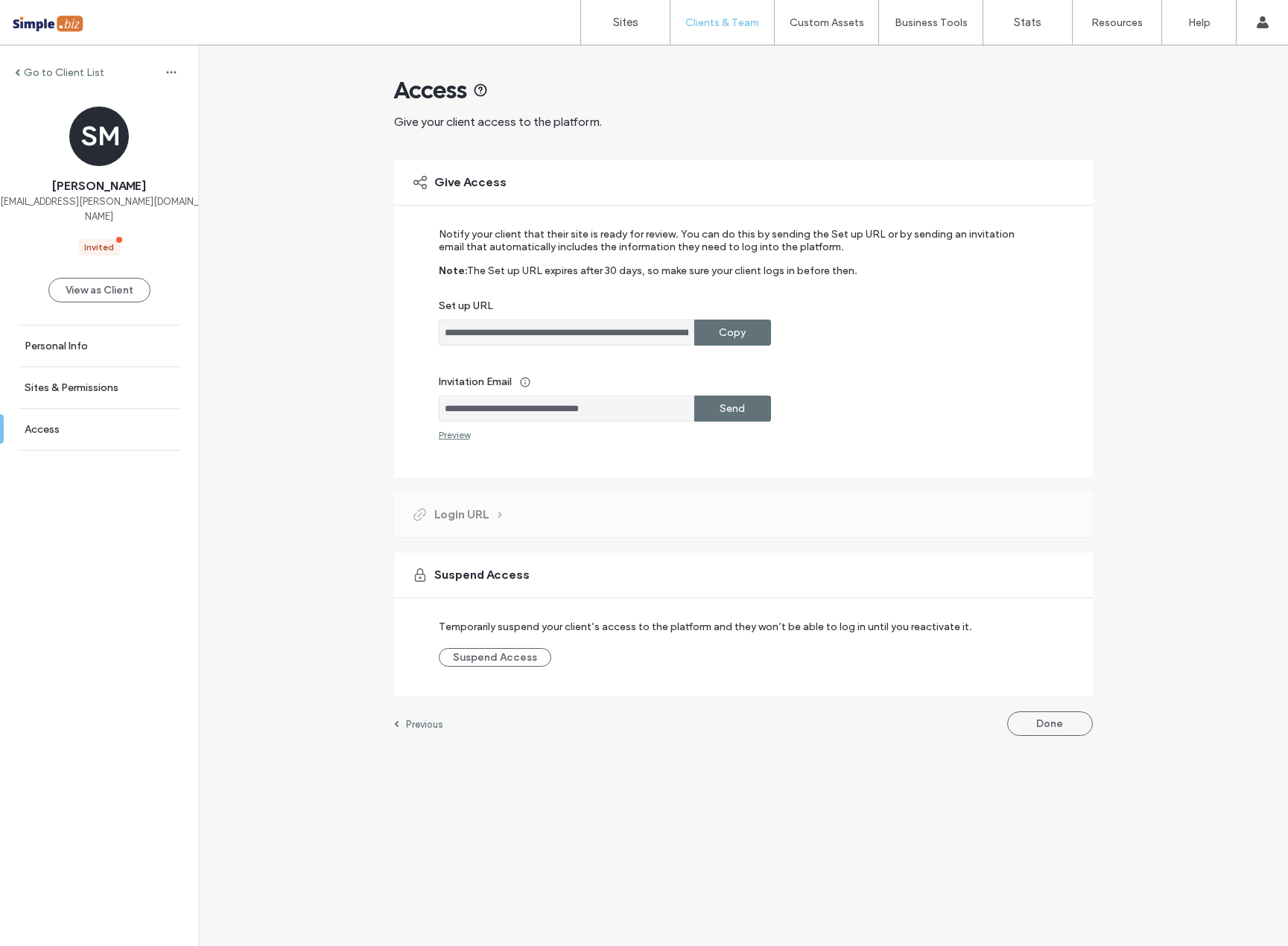
click at [749, 401] on div "Send" at bounding box center [733, 409] width 77 height 26
